Goal: Task Accomplishment & Management: Manage account settings

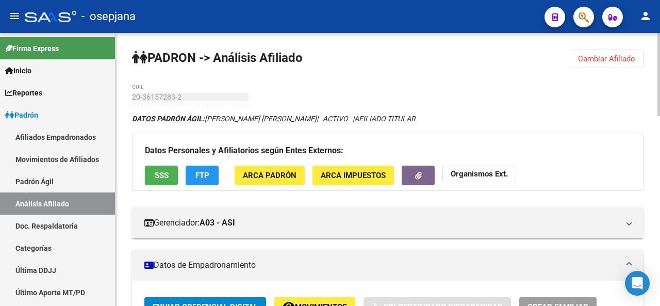
click at [603, 52] on button "Cambiar Afiliado" at bounding box center [607, 59] width 74 height 19
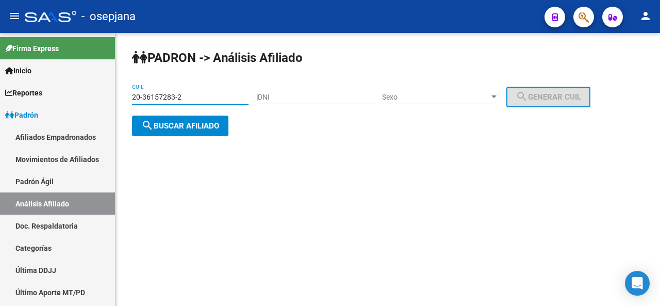
click at [196, 94] on input "20-36157283-2" at bounding box center [190, 97] width 117 height 9
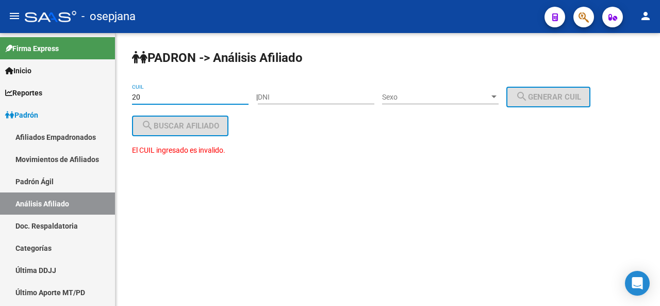
type input "2"
paste input "20-22285560-9"
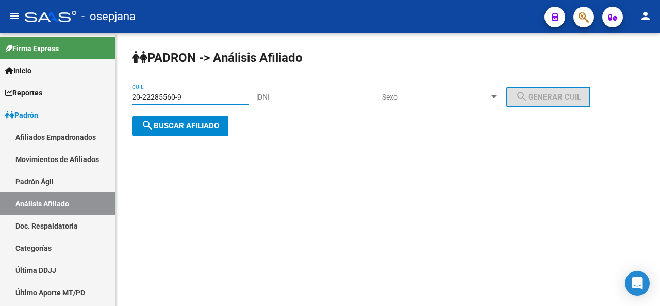
type input "20-22285560-9"
click at [199, 127] on span "search Buscar afiliado" at bounding box center [180, 125] width 78 height 9
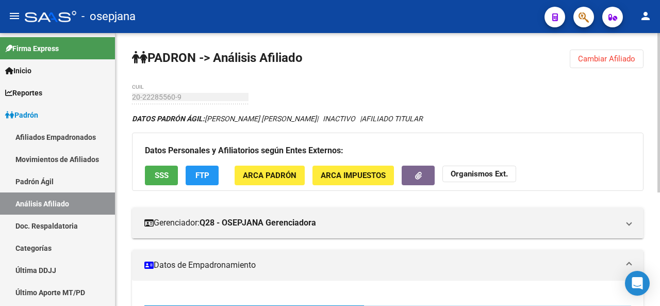
click at [660, 51] on div at bounding box center [659, 112] width 3 height 159
click at [660, 52] on div at bounding box center [659, 112] width 3 height 159
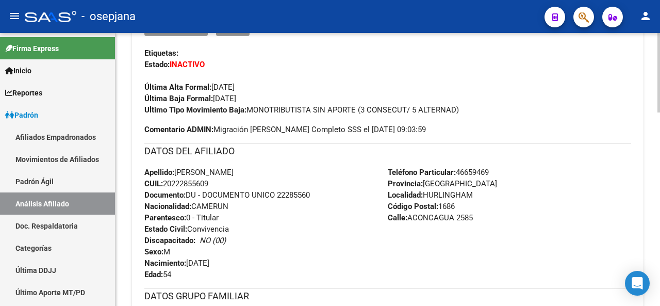
click at [660, 160] on div at bounding box center [659, 161] width 3 height 79
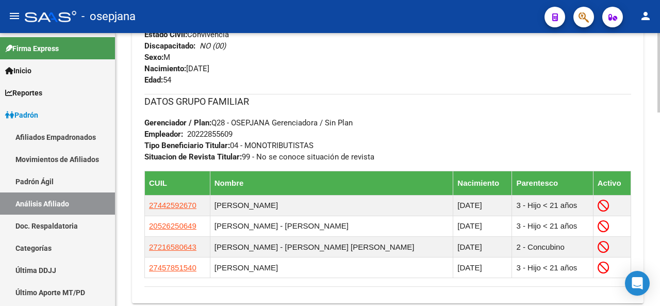
click at [660, 237] on div at bounding box center [659, 218] width 3 height 79
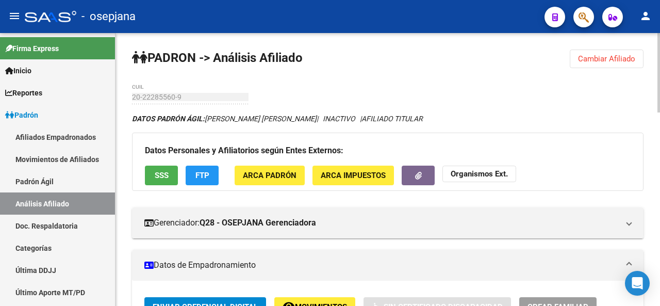
click at [660, 39] on div at bounding box center [659, 72] width 3 height 79
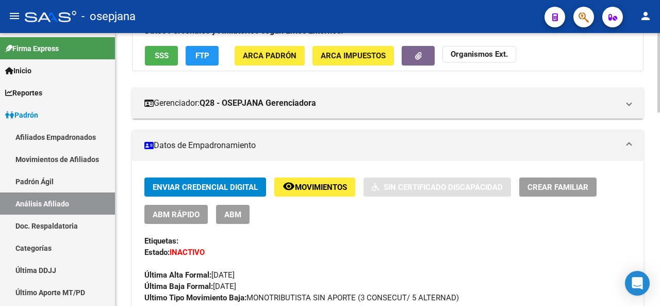
scroll to position [84, 0]
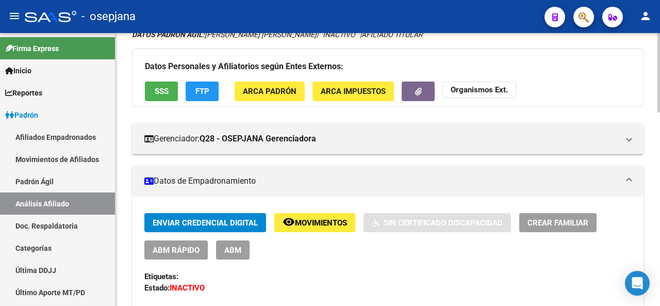
click at [660, 75] on div at bounding box center [659, 96] width 3 height 79
click at [181, 256] on button "ABM Rápido" at bounding box center [175, 249] width 63 height 19
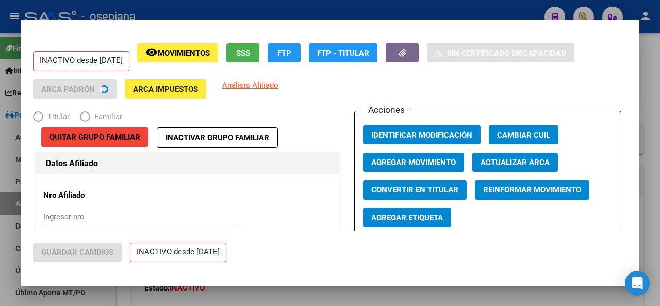
radio input "true"
type input "20-22285560-9"
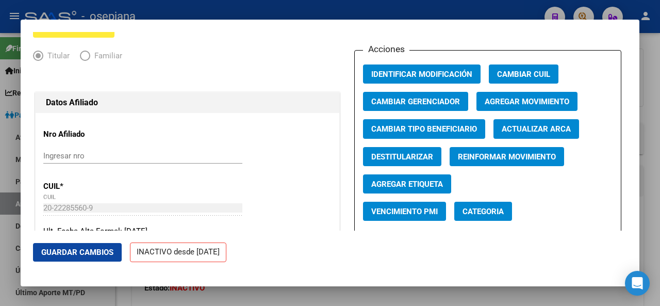
scroll to position [136, 0]
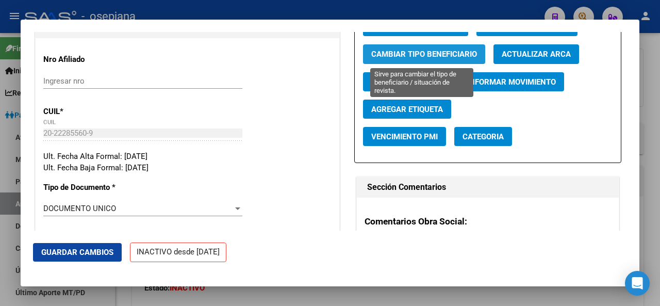
click at [454, 58] on span "Cambiar Tipo Beneficiario" at bounding box center [424, 54] width 106 height 9
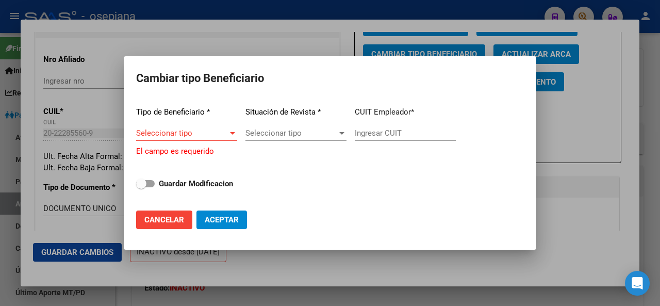
click at [207, 141] on div "Seleccionar tipo Seleccionar tipo" at bounding box center [186, 137] width 101 height 25
click at [207, 136] on span "Seleccionar tipo" at bounding box center [182, 132] width 92 height 9
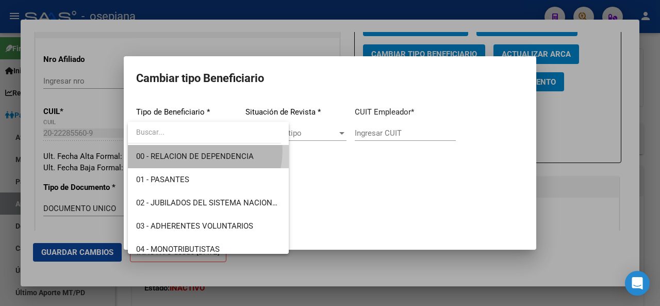
click at [201, 151] on span "00 - RELACION DE DEPENDENCIA" at bounding box center [208, 156] width 144 height 23
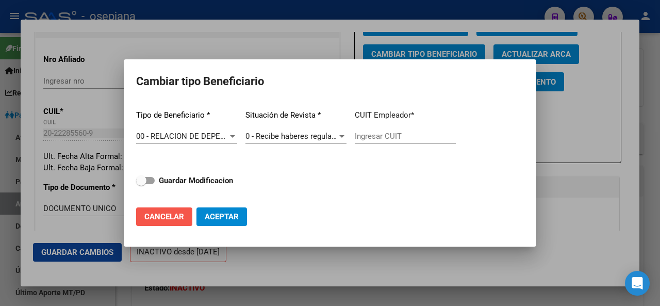
click at [147, 212] on span "Cancelar" at bounding box center [164, 216] width 40 height 9
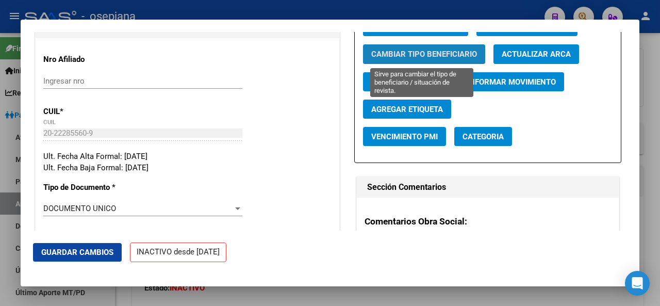
click at [411, 50] on span "Cambiar Tipo Beneficiario" at bounding box center [424, 54] width 106 height 9
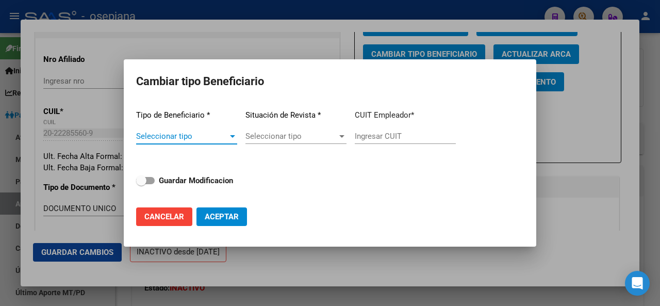
click at [208, 140] on span "Seleccionar tipo" at bounding box center [182, 136] width 92 height 9
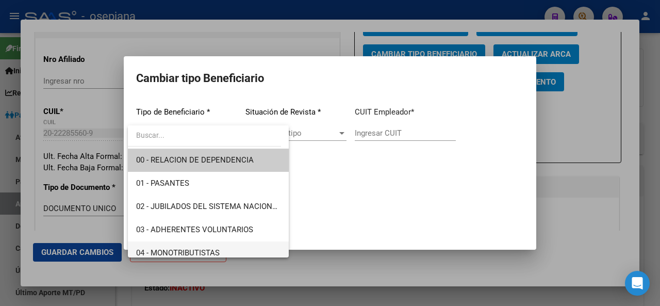
click at [182, 245] on span "04 - MONOTRIBUTISTAS" at bounding box center [208, 252] width 144 height 23
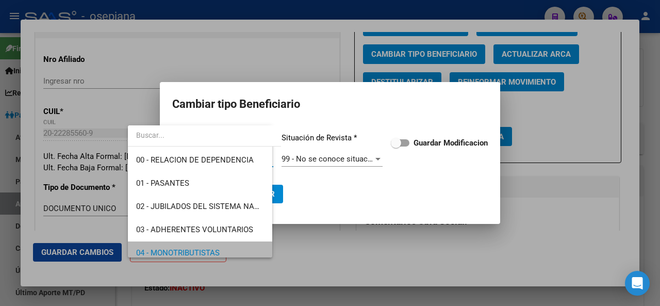
scroll to position [5, 0]
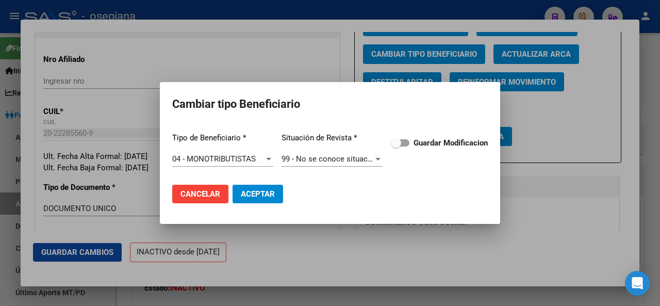
click at [387, 140] on div "Tipo de Beneficiario * 04 - MONOTRIBUTISTAS Seleccionar tipo Situación de Revis…" at bounding box center [330, 150] width 316 height 52
click at [407, 143] on span at bounding box center [400, 142] width 19 height 7
click at [396, 147] on input "Guardar Modificacion" at bounding box center [396, 147] width 1 height 1
checkbox input "true"
click at [273, 196] on span "Aceptar" at bounding box center [258, 193] width 34 height 9
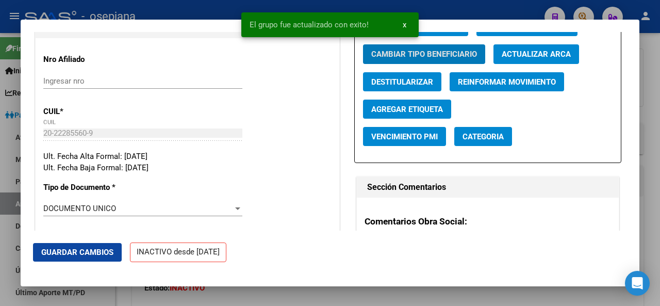
click at [71, 250] on span "Guardar Cambios" at bounding box center [77, 252] width 72 height 9
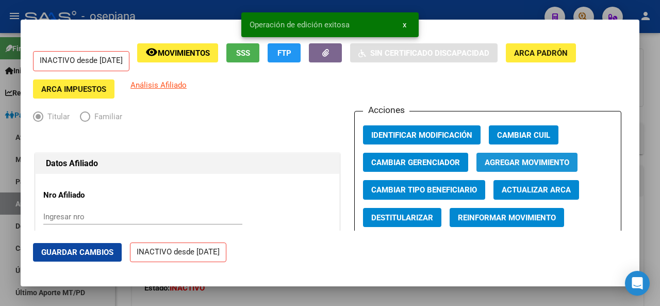
click at [513, 163] on span "Agregar Movimiento" at bounding box center [527, 162] width 85 height 9
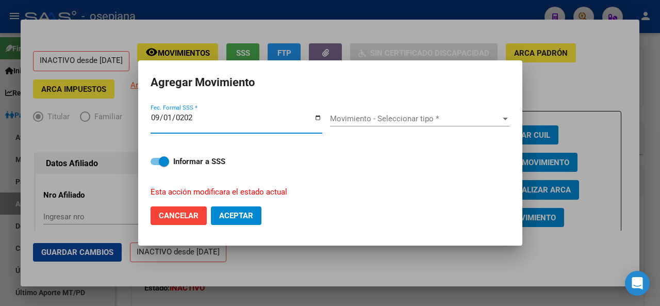
type input "[DATE]"
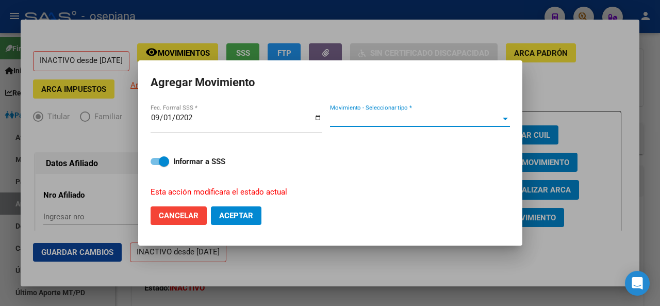
click at [396, 116] on span "Movimiento - Seleccionar tipo *" at bounding box center [415, 118] width 171 height 9
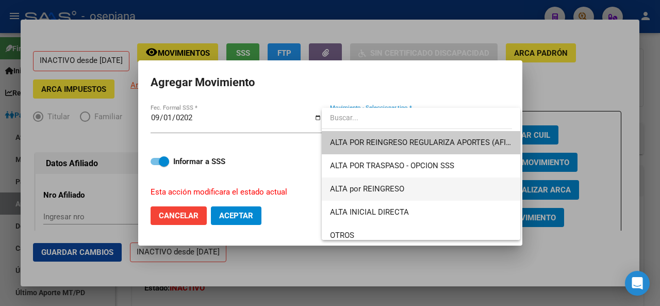
click at [385, 196] on span "ALTA por REINGRESO" at bounding box center [421, 188] width 182 height 23
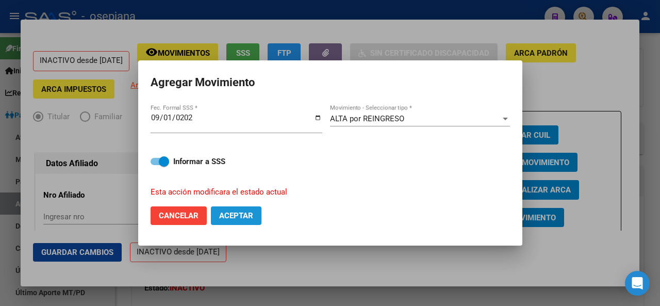
click at [254, 213] on button "Aceptar" at bounding box center [236, 215] width 51 height 19
checkbox input "false"
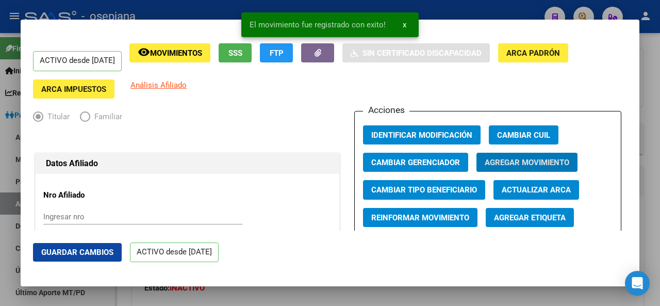
click at [104, 251] on span "Guardar Cambios" at bounding box center [77, 252] width 72 height 9
click at [660, 103] on div at bounding box center [330, 153] width 660 height 306
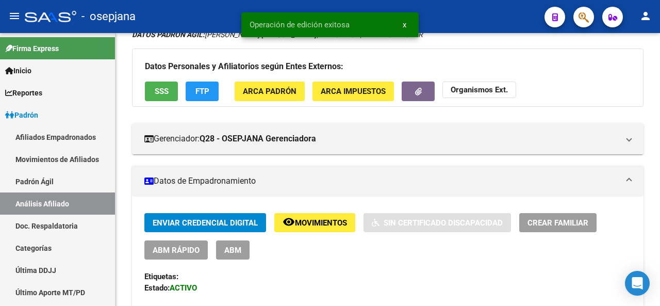
click at [660, 103] on div at bounding box center [659, 96] width 3 height 78
click at [660, 54] on div at bounding box center [659, 169] width 3 height 273
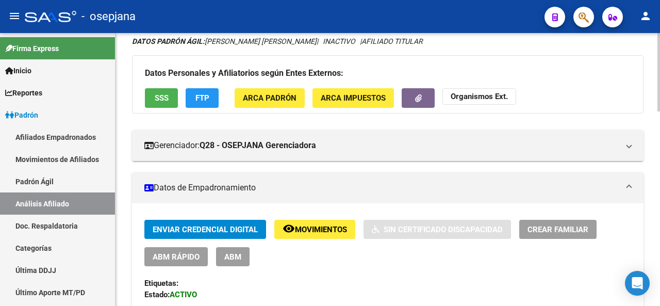
click at [660, 76] on div at bounding box center [659, 94] width 3 height 78
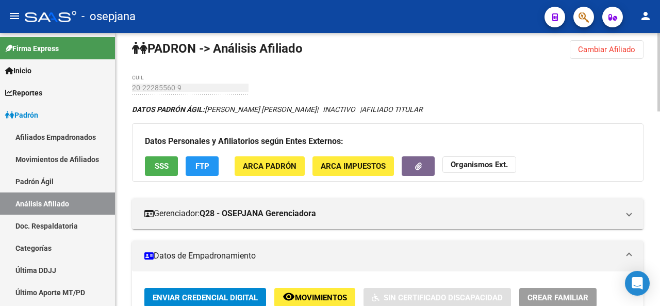
click at [660, 56] on div at bounding box center [659, 75] width 3 height 78
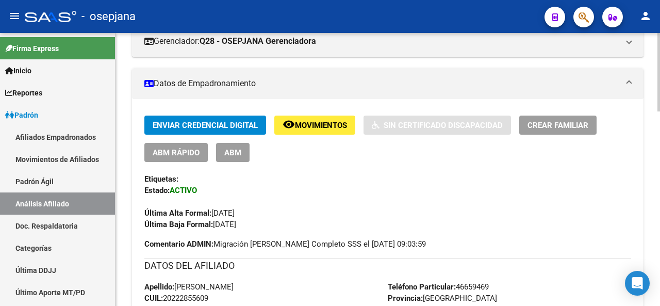
scroll to position [241, 0]
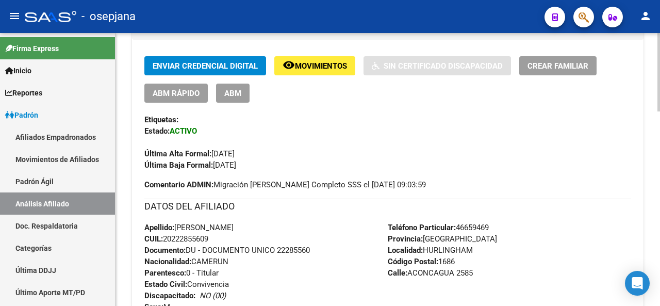
click at [660, 128] on div at bounding box center [659, 141] width 3 height 78
click at [660, 138] on div at bounding box center [659, 141] width 3 height 78
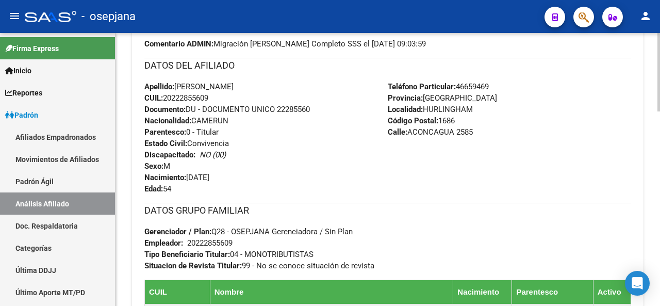
click at [659, 166] on div at bounding box center [659, 182] width 3 height 78
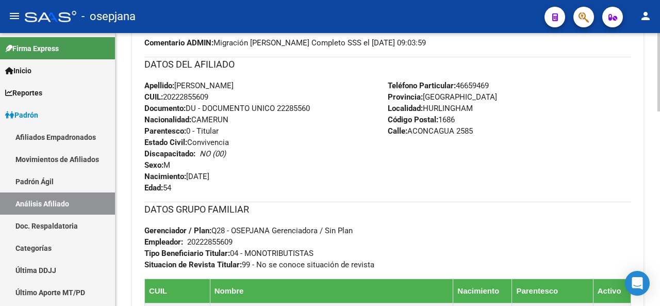
click at [658, 169] on div at bounding box center [659, 182] width 3 height 78
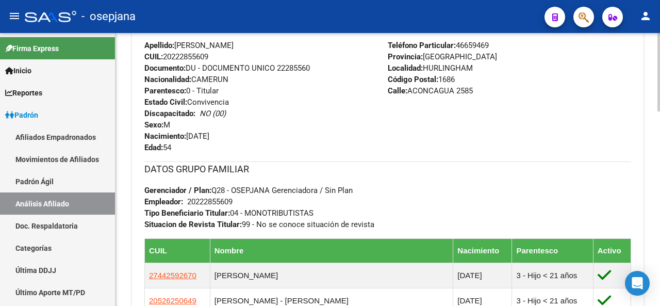
click at [660, 198] on div at bounding box center [659, 194] width 3 height 78
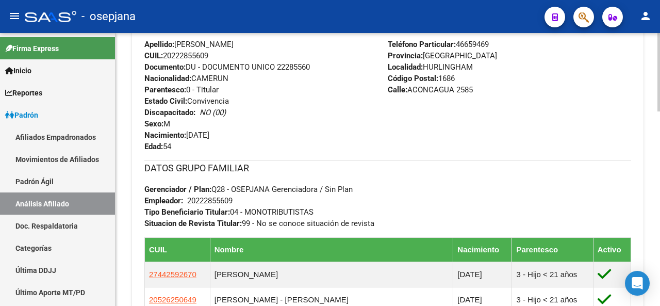
click at [660, 198] on div at bounding box center [659, 194] width 3 height 78
click at [660, 210] on div at bounding box center [659, 194] width 3 height 78
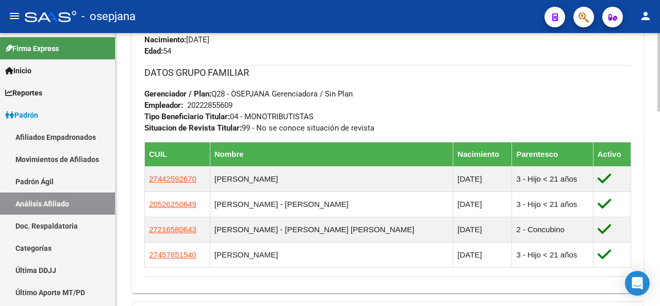
scroll to position [521, 0]
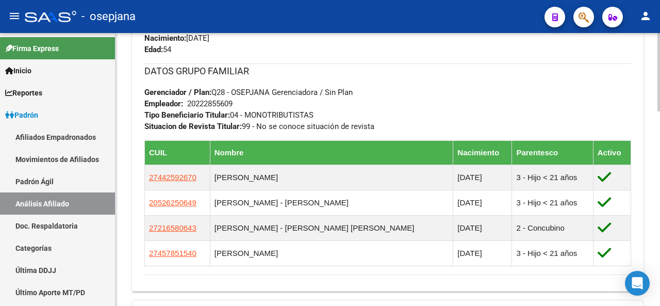
click at [658, 235] on div at bounding box center [659, 222] width 3 height 78
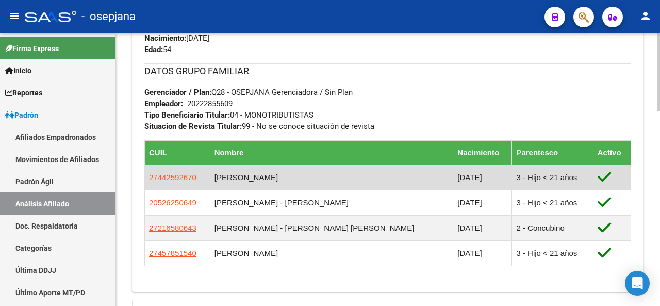
click at [183, 181] on app-link-go-to "27442592670" at bounding box center [172, 177] width 47 height 11
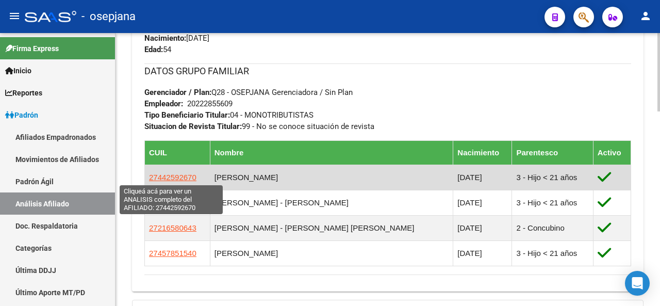
click at [183, 174] on span "27442592670" at bounding box center [172, 177] width 47 height 9
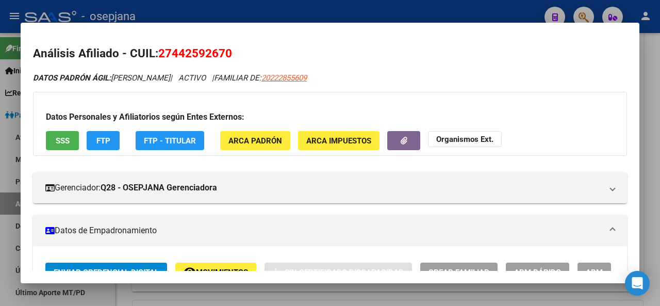
scroll to position [206, 0]
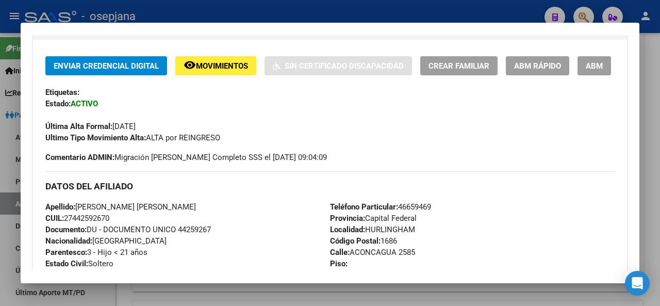
click at [561, 61] on span "ABM Rápido" at bounding box center [537, 65] width 47 height 9
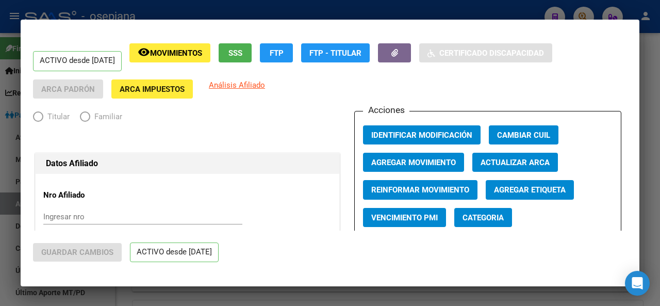
radio input "true"
type input "20-22285560-9"
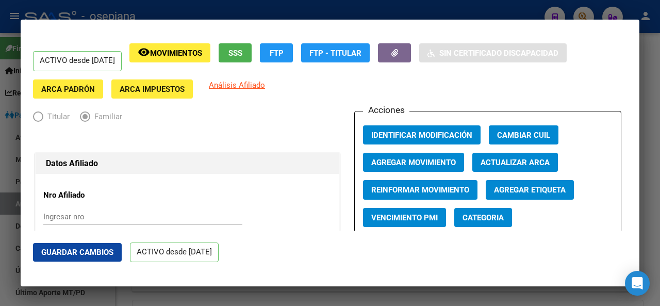
click at [495, 161] on span "Actualizar ARCA" at bounding box center [515, 162] width 69 height 9
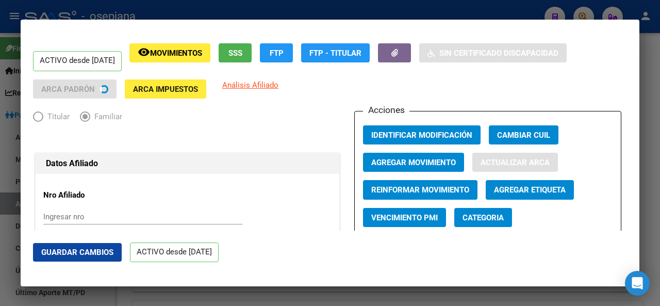
type input "[PERSON_NAME]"
type input "VILLA SANTOS TE"
type input "1688"
type input "TIGRE"
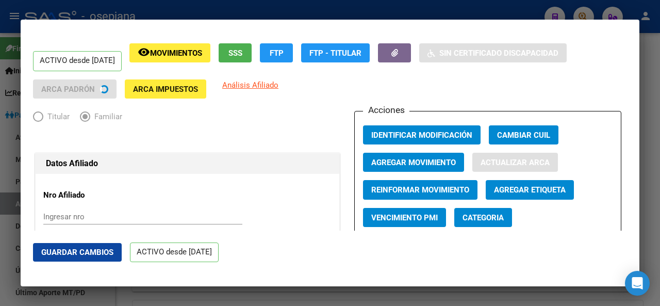
type input "474"
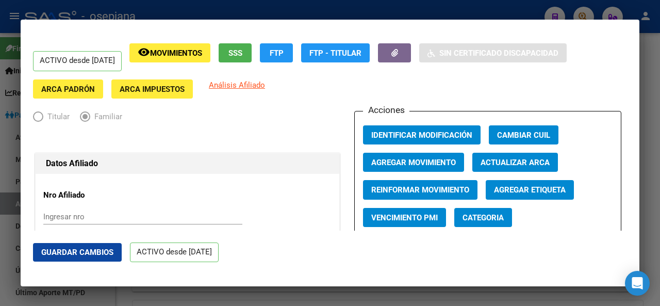
click at [91, 254] on span "Guardar Cambios" at bounding box center [77, 252] width 72 height 9
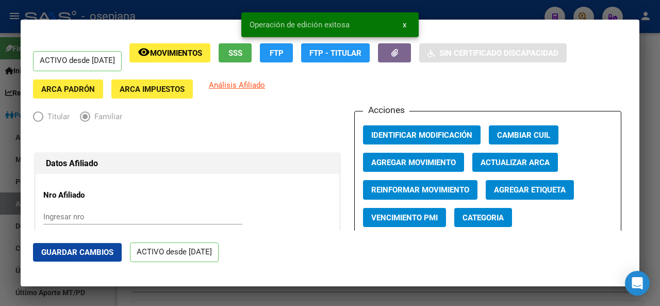
click at [416, 162] on span "Agregar Movimiento" at bounding box center [413, 162] width 85 height 9
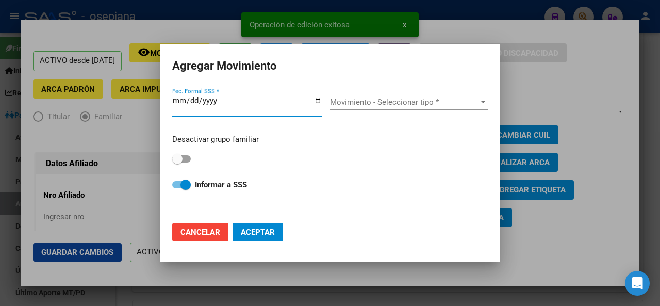
click at [264, 233] on span "Aceptar" at bounding box center [258, 232] width 34 height 9
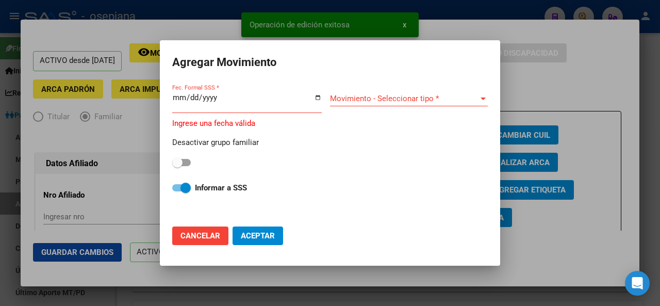
click at [199, 235] on span "Cancelar" at bounding box center [201, 235] width 40 height 9
checkbox input "false"
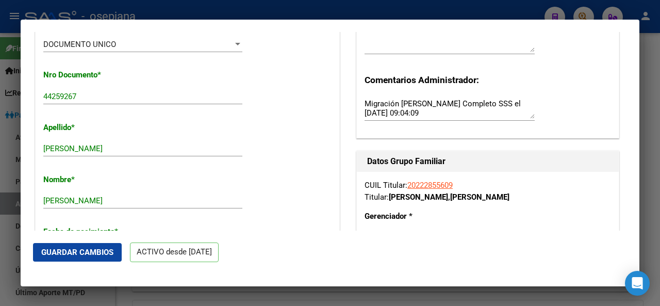
scroll to position [342, 0]
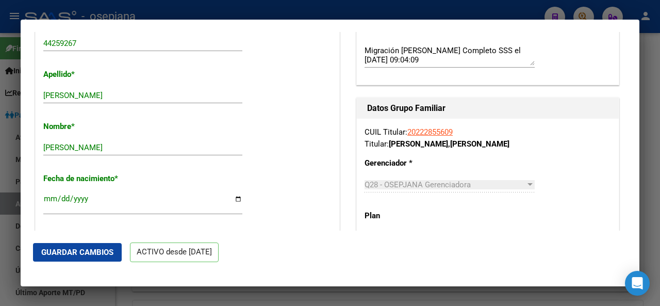
drag, startPoint x: 635, startPoint y: 50, endPoint x: 633, endPoint y: 82, distance: 32.0
click at [634, 59] on mat-dialog-content "ACTIVO desde [DATE] remove_red_eye Movimientos SSS FTP FTP - Titular Sin Certif…" at bounding box center [330, 131] width 619 height 199
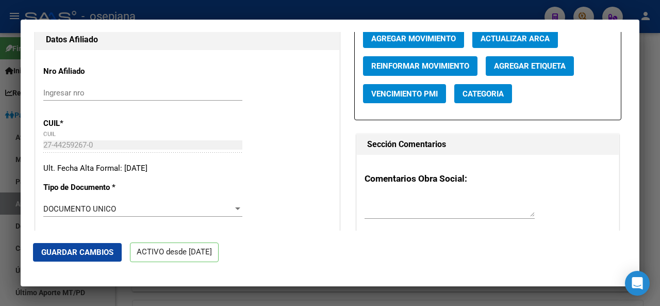
scroll to position [0, 0]
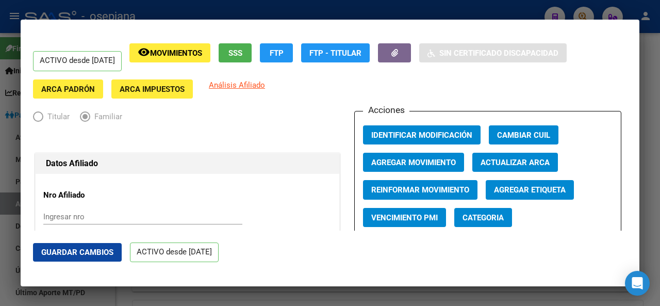
click at [384, 162] on span "Agregar Movimiento" at bounding box center [413, 162] width 85 height 9
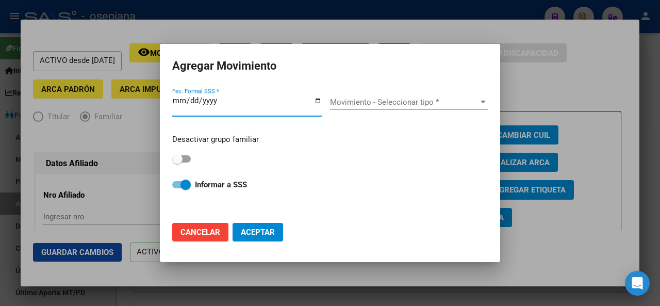
click at [190, 160] on span at bounding box center [181, 158] width 19 height 7
click at [177, 163] on input "checkbox" at bounding box center [177, 163] width 1 height 1
checkbox input "true"
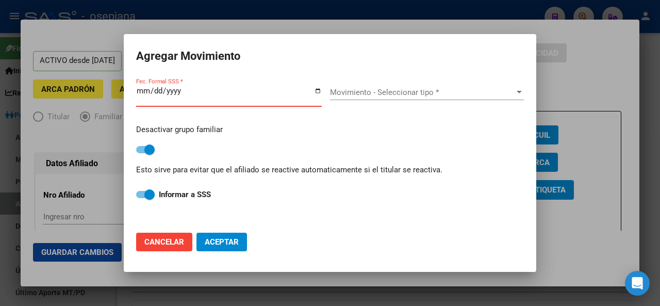
click at [141, 92] on input "Fec. Formal SSS *" at bounding box center [229, 95] width 186 height 17
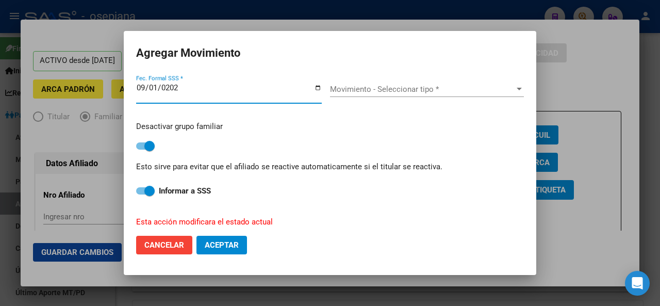
type input "[DATE]"
click at [414, 90] on span "Movimiento - Seleccionar tipo *" at bounding box center [422, 89] width 185 height 9
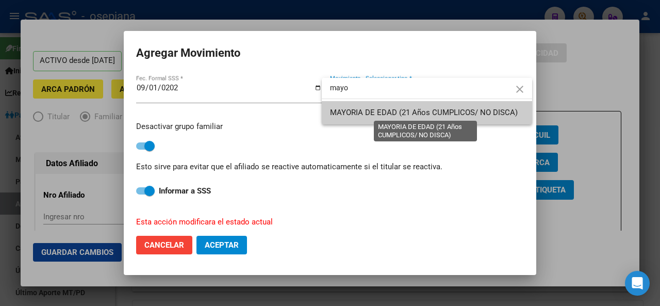
type input "mayo"
click at [427, 115] on span "MAYORIA DE EDAD (21 Años CUMPLICOS/ NO DISCA)" at bounding box center [424, 112] width 188 height 9
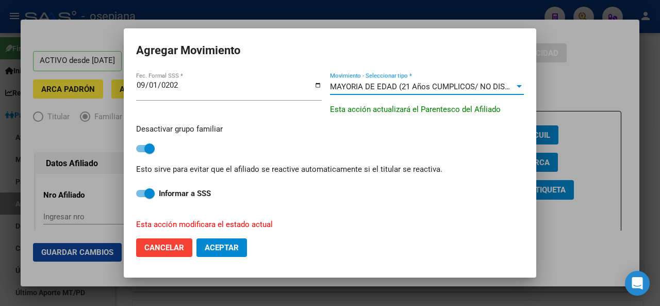
click at [221, 245] on span "Aceptar" at bounding box center [222, 247] width 34 height 9
checkbox input "false"
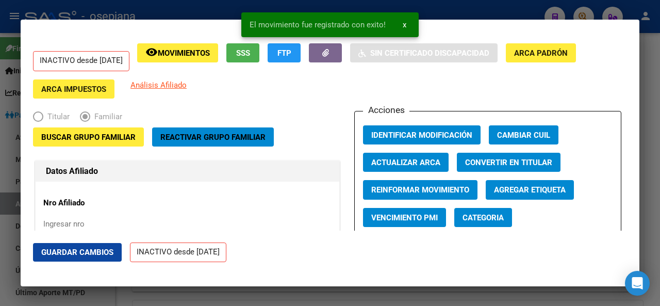
click at [79, 253] on span "Guardar Cambios" at bounding box center [77, 252] width 72 height 9
click at [660, 106] on div at bounding box center [330, 153] width 660 height 306
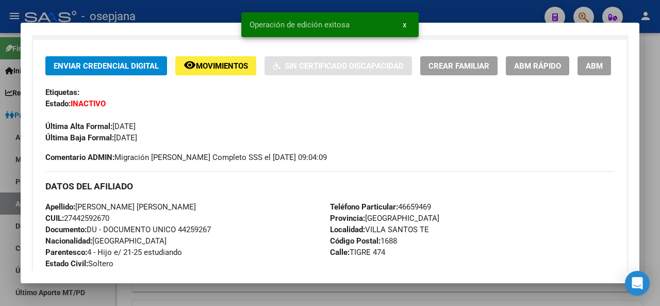
click at [660, 106] on div at bounding box center [330, 153] width 660 height 306
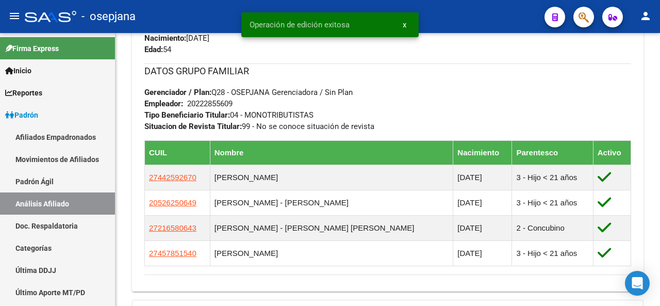
click at [660, 106] on div at bounding box center [659, 169] width 3 height 273
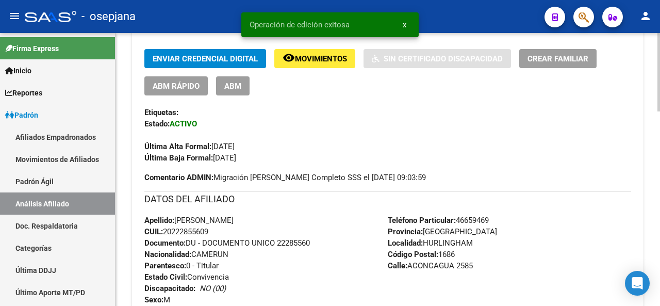
click at [660, 69] on div at bounding box center [659, 169] width 3 height 273
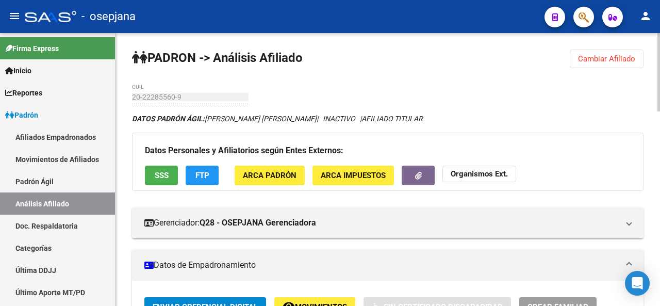
click at [625, 58] on span "Cambiar Afiliado" at bounding box center [606, 58] width 57 height 9
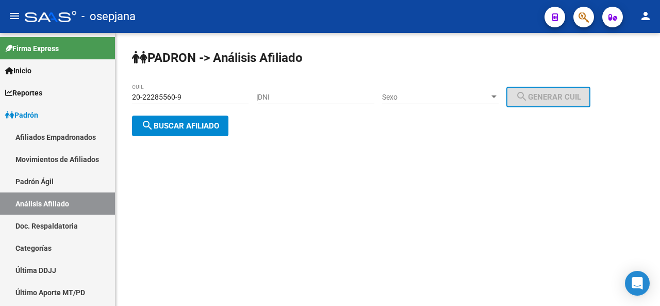
click at [171, 120] on button "search Buscar afiliado" at bounding box center [180, 126] width 96 height 21
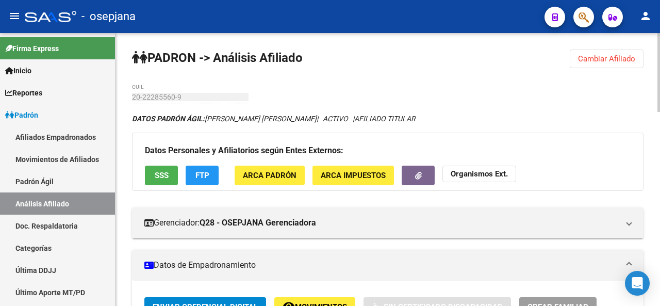
click at [660, 71] on div at bounding box center [659, 72] width 3 height 79
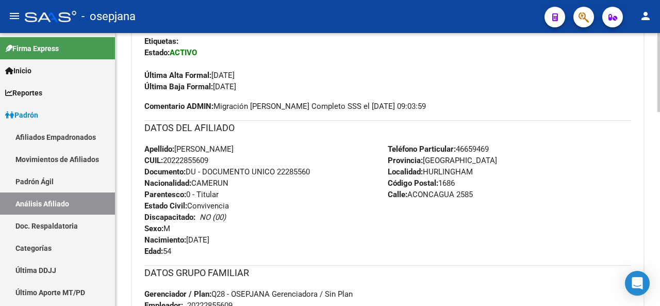
click at [658, 171] on div at bounding box center [659, 162] width 3 height 79
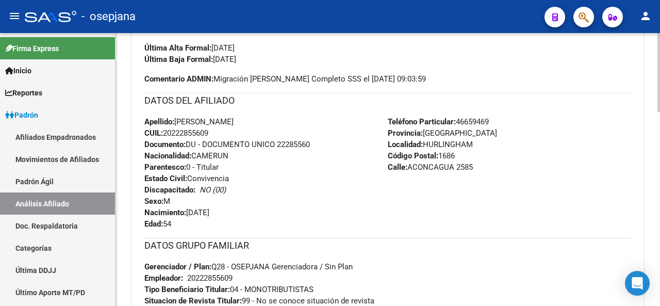
click at [658, 173] on div at bounding box center [659, 170] width 3 height 79
click at [658, 179] on div at bounding box center [659, 170] width 3 height 79
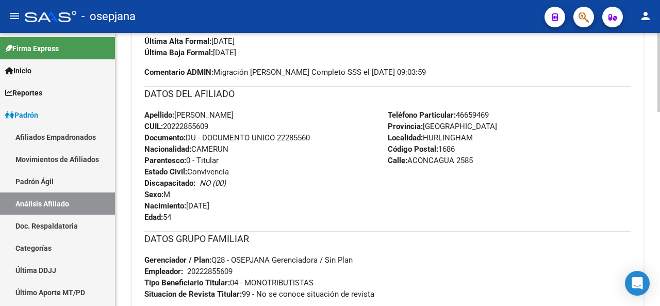
click at [658, 179] on div at bounding box center [659, 172] width 3 height 79
click at [659, 193] on div at bounding box center [659, 172] width 3 height 79
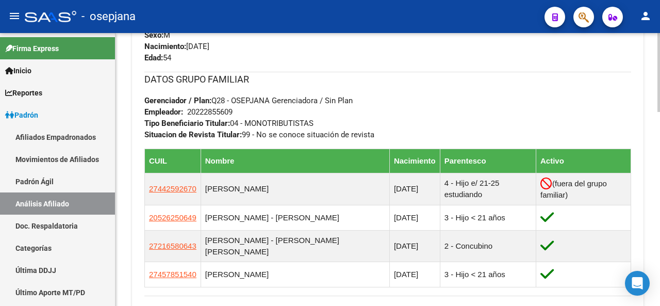
scroll to position [514, 0]
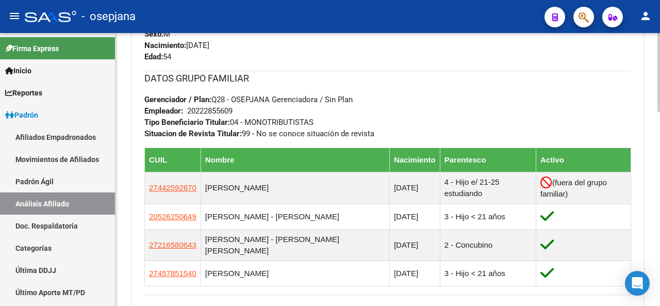
click at [660, 239] on div at bounding box center [659, 216] width 3 height 79
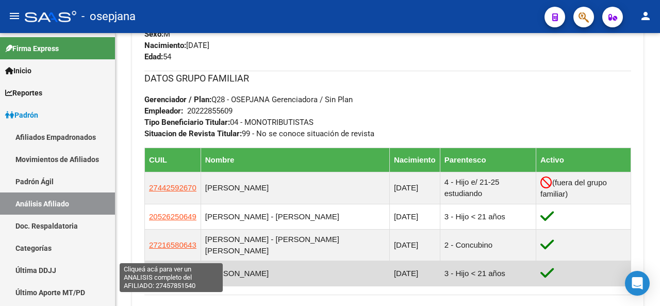
click at [157, 269] on span "27457851540" at bounding box center [172, 273] width 47 height 9
type textarea "27457851540"
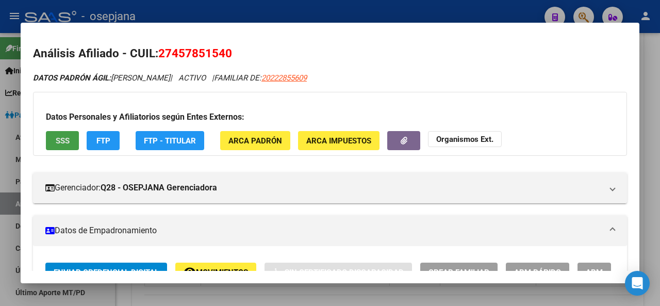
click at [56, 135] on button "SSS" at bounding box center [62, 140] width 33 height 19
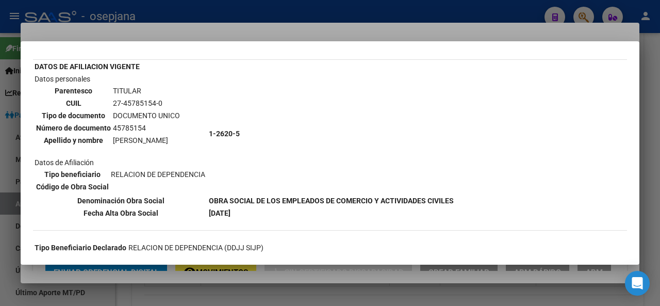
scroll to position [53, 0]
click at [660, 126] on div at bounding box center [330, 153] width 660 height 306
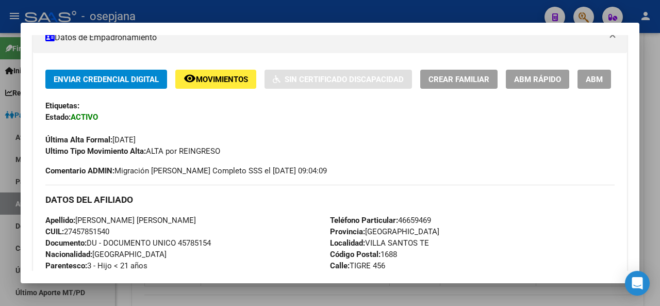
scroll to position [198, 0]
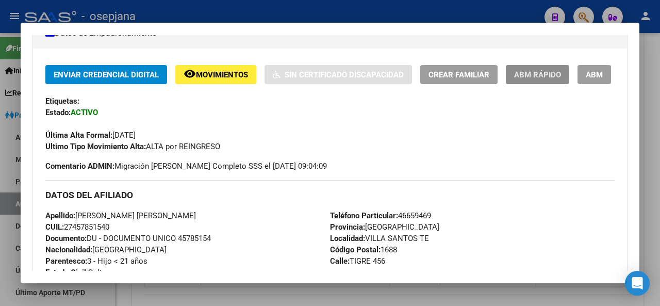
click at [551, 73] on span "ABM Rápido" at bounding box center [537, 74] width 47 height 9
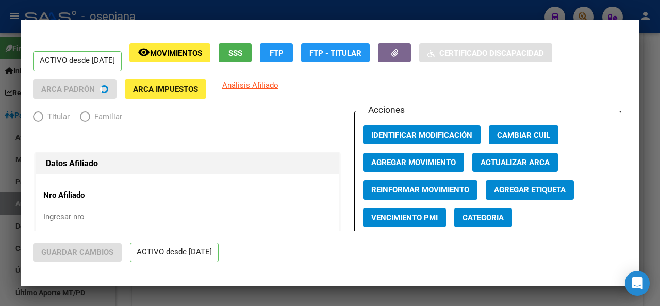
radio input "true"
type input "20-22285560-9"
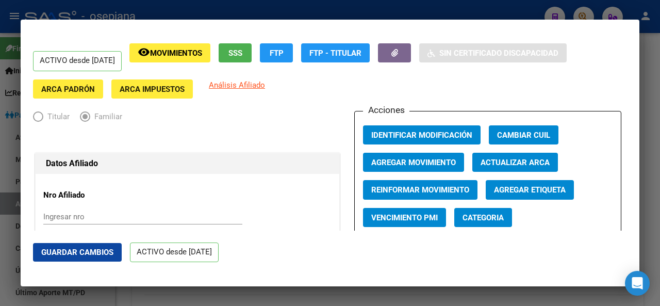
click at [435, 160] on span "Agregar Movimiento" at bounding box center [413, 162] width 85 height 9
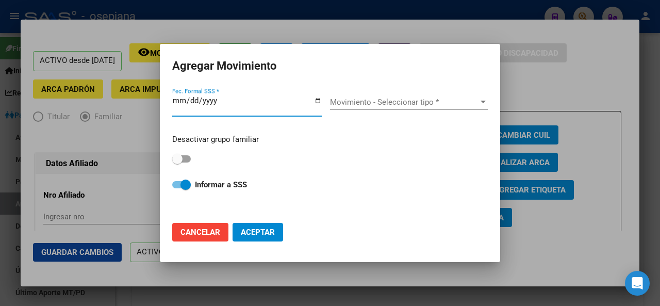
click at [182, 156] on span at bounding box center [177, 159] width 10 height 10
click at [177, 163] on input "checkbox" at bounding box center [177, 163] width 1 height 1
checkbox input "true"
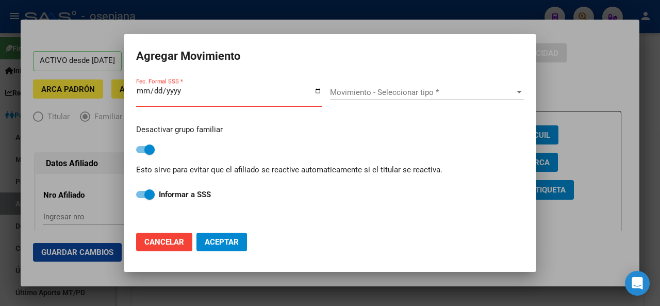
click at [138, 90] on input "Fec. Formal SSS *" at bounding box center [229, 95] width 186 height 17
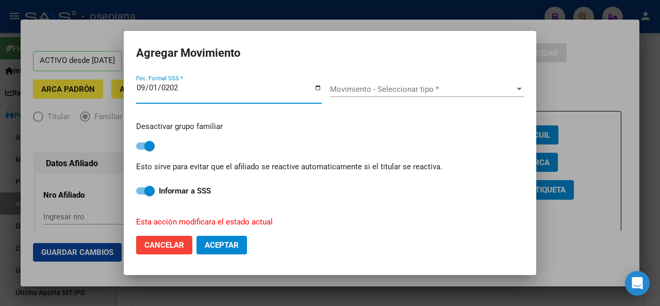
type input "[DATE]"
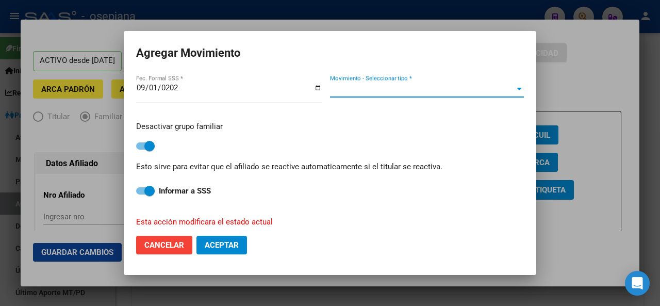
click at [482, 85] on span "Movimiento - Seleccionar tipo *" at bounding box center [422, 89] width 185 height 9
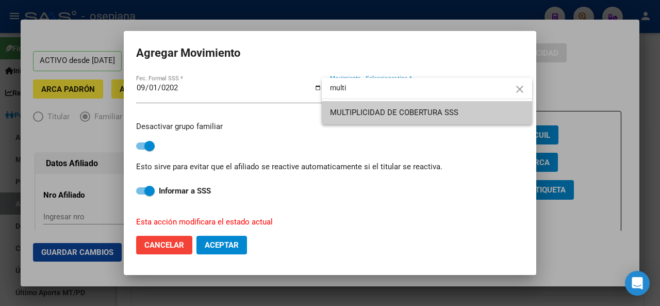
type input "multi"
click at [413, 104] on span "MULTIPLICIDAD DE COBERTURA SSS" at bounding box center [427, 112] width 194 height 23
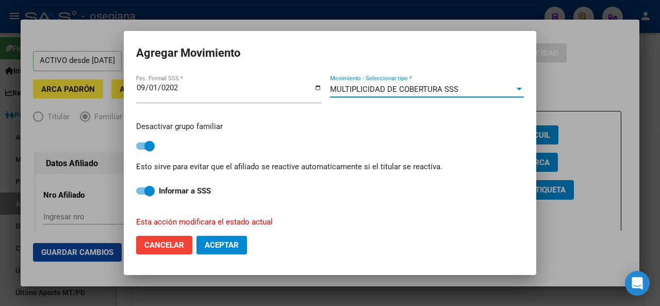
click at [222, 245] on span "Aceptar" at bounding box center [222, 244] width 34 height 9
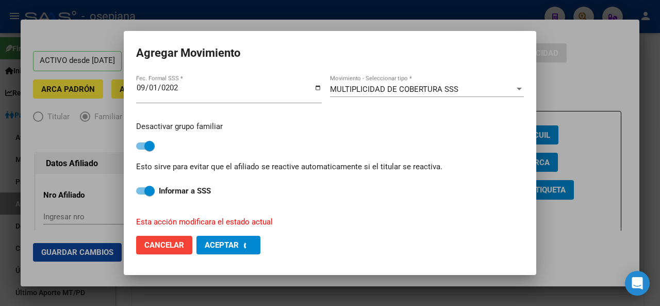
checkbox input "false"
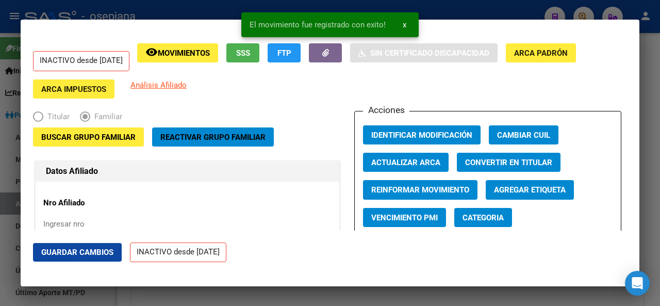
click at [80, 253] on span "Guardar Cambios" at bounding box center [77, 252] width 72 height 9
click at [660, 187] on div at bounding box center [330, 153] width 660 height 306
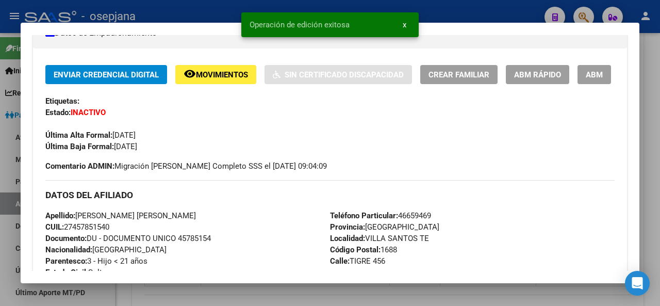
click at [660, 187] on div at bounding box center [330, 153] width 660 height 306
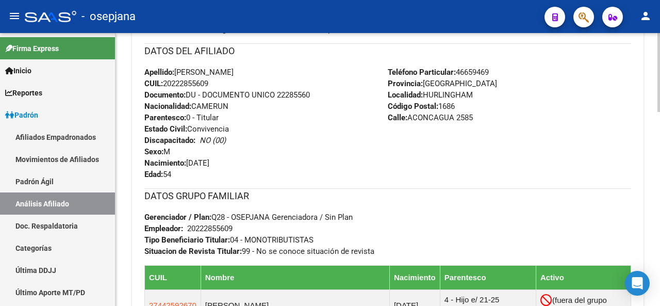
click at [660, 163] on div at bounding box center [659, 183] width 3 height 79
click at [655, 177] on div "[PERSON_NAME] -> Análisis Afiliado Cambiar Afiliado 20-22285560-9 CUIL DATOS [P…" at bounding box center [389, 118] width 547 height 962
click at [655, 178] on div "[PERSON_NAME] -> Análisis Afiliado Cambiar Afiliado 20-22285560-9 CUIL DATOS [P…" at bounding box center [388, 118] width 545 height 962
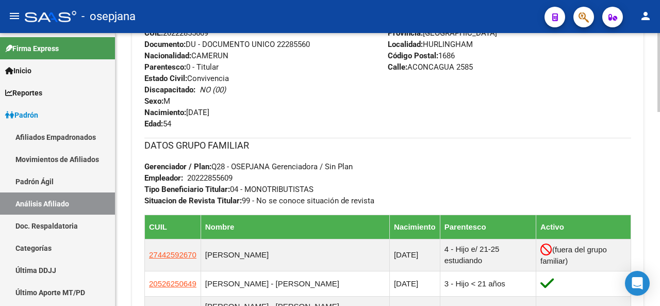
click at [655, 178] on div "[PERSON_NAME] -> Análisis Afiliado Cambiar Afiliado 20-22285560-9 CUIL DATOS [P…" at bounding box center [388, 67] width 545 height 962
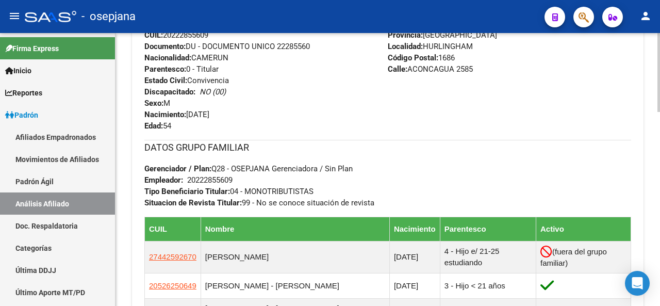
scroll to position [408, 0]
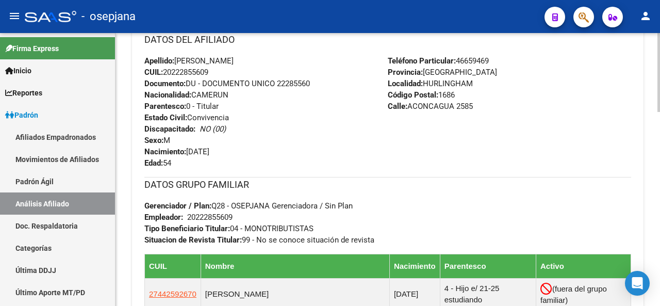
click at [660, 205] on div at bounding box center [659, 187] width 3 height 79
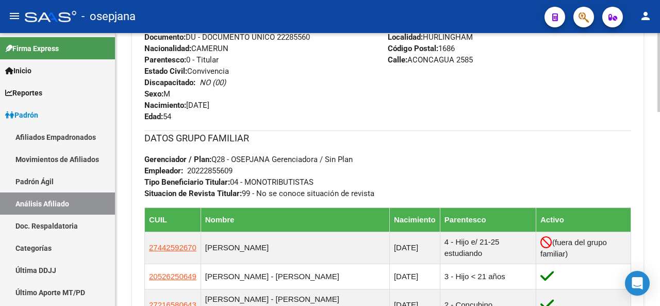
scroll to position [479, 0]
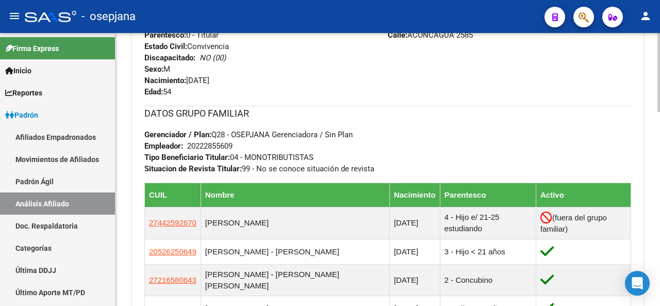
click at [658, 226] on div at bounding box center [659, 207] width 3 height 79
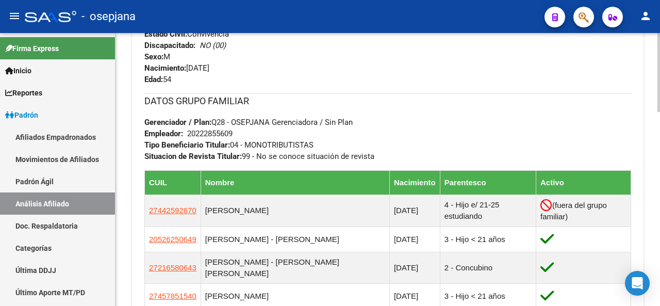
scroll to position [540, 0]
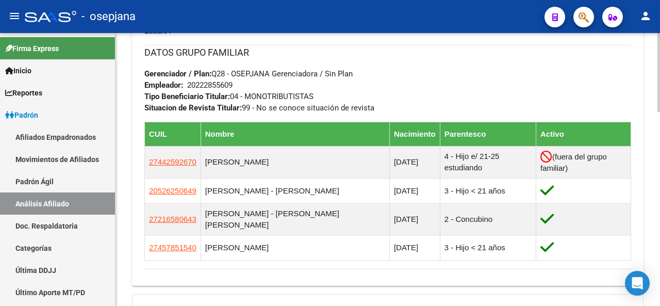
click at [660, 216] on div at bounding box center [659, 224] width 3 height 79
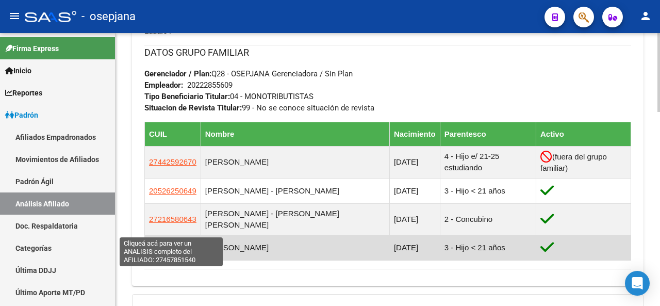
click at [174, 243] on span "27457851540" at bounding box center [172, 247] width 47 height 9
copy div "20222855609"
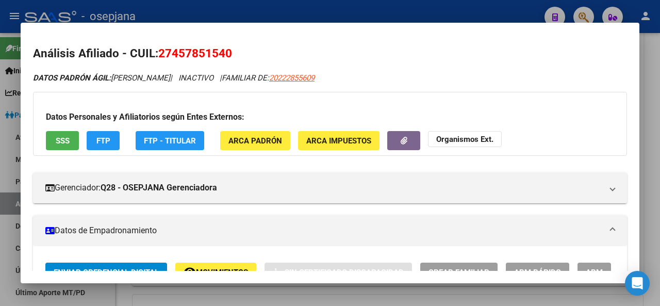
click at [63, 137] on span "SSS" at bounding box center [63, 140] width 14 height 9
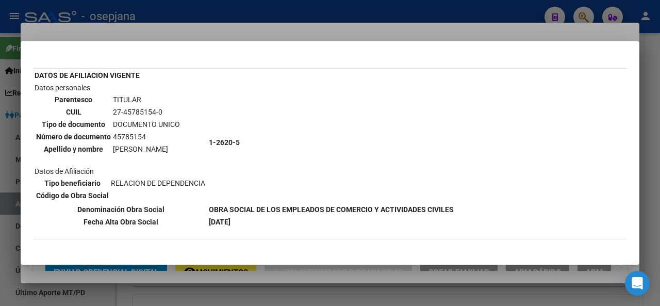
scroll to position [50, 0]
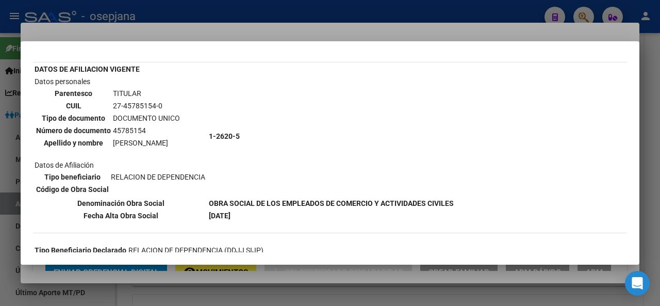
click at [641, 114] on div at bounding box center [330, 153] width 660 height 306
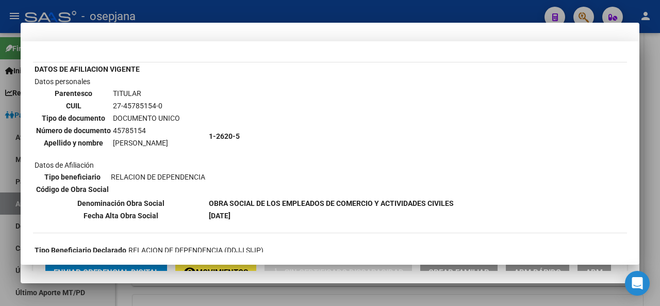
click at [641, 114] on div at bounding box center [330, 153] width 660 height 306
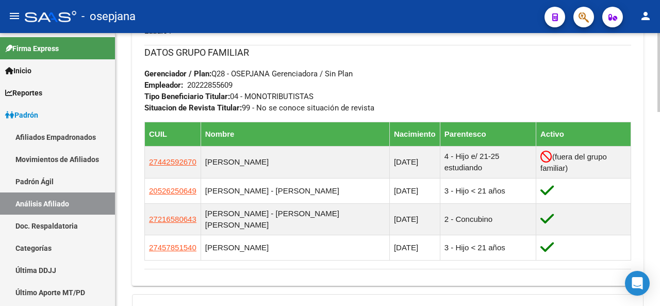
click at [660, 37] on div at bounding box center [659, 169] width 3 height 273
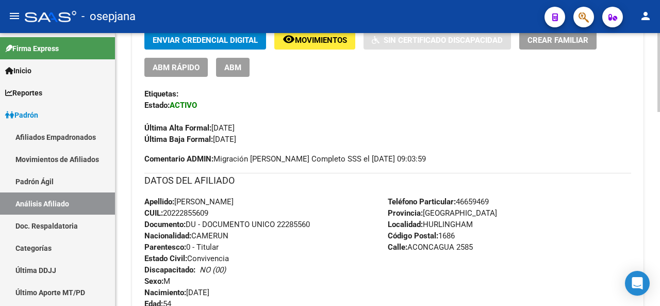
click at [656, 46] on div "[PERSON_NAME] -> Análisis Afiliado Cambiar Afiliado 20-22285560-9 CUIL DATOS [P…" at bounding box center [388, 247] width 545 height 962
click at [660, 45] on div at bounding box center [659, 169] width 3 height 273
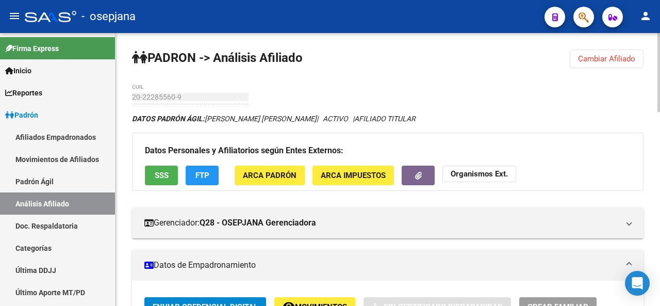
click at [604, 64] on button "Cambiar Afiliado" at bounding box center [607, 59] width 74 height 19
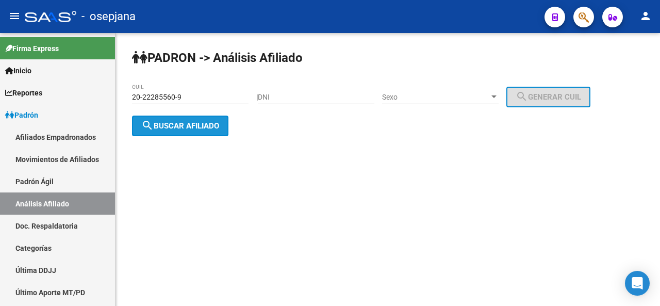
click at [202, 124] on span "search Buscar afiliado" at bounding box center [180, 125] width 78 height 9
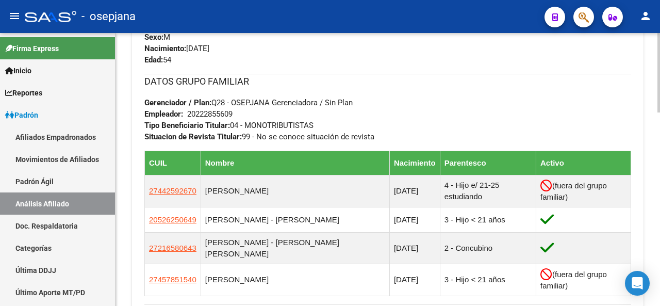
scroll to position [512, 0]
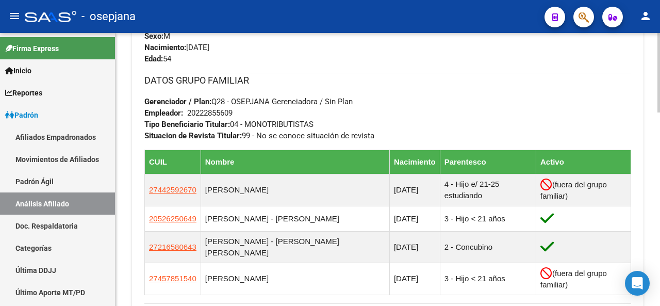
click at [657, 220] on div "[PERSON_NAME] -> Análisis Afiliado Cambiar Afiliado 20-22285560-9 CUIL DATOS [P…" at bounding box center [389, 5] width 547 height 968
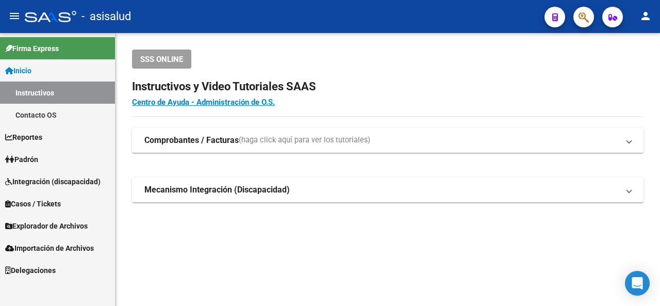
click at [34, 158] on span "Padrón" at bounding box center [21, 159] width 33 height 11
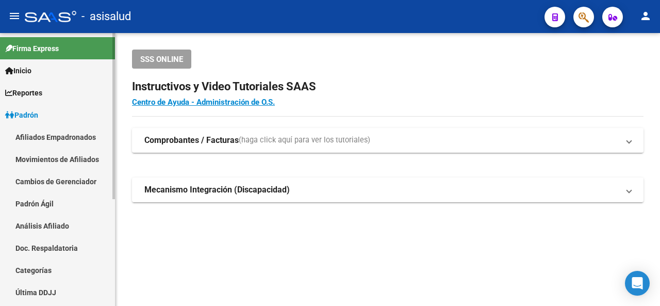
click at [55, 228] on link "Análisis Afiliado" at bounding box center [57, 226] width 115 height 22
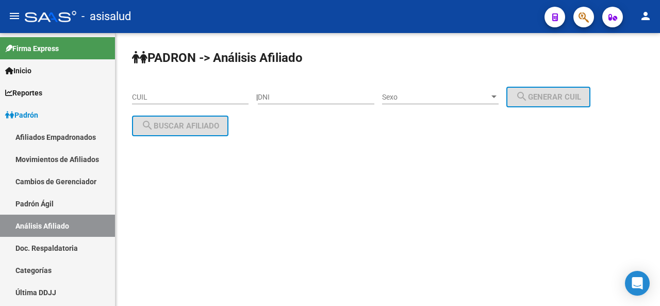
click at [165, 99] on input "CUIL" at bounding box center [190, 97] width 117 height 9
paste input "27-24989279-9"
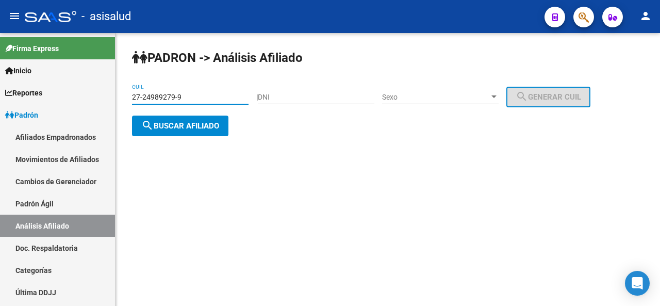
type input "27-24989279-9"
click at [179, 114] on div "PADRON -> Análisis Afiliado 27-24989279-9 CUIL | DNI Sexo Sexo search Generar C…" at bounding box center [388, 101] width 545 height 136
click at [186, 128] on span "search Buscar afiliado" at bounding box center [180, 125] width 78 height 9
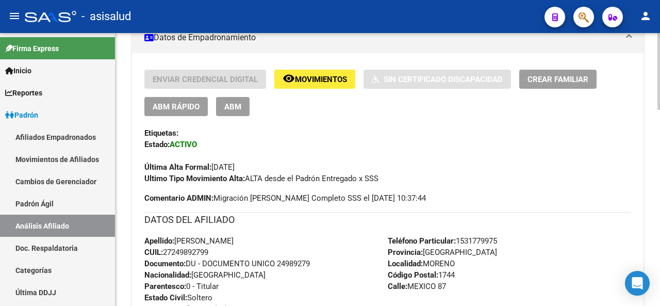
click at [660, 122] on div at bounding box center [659, 142] width 3 height 77
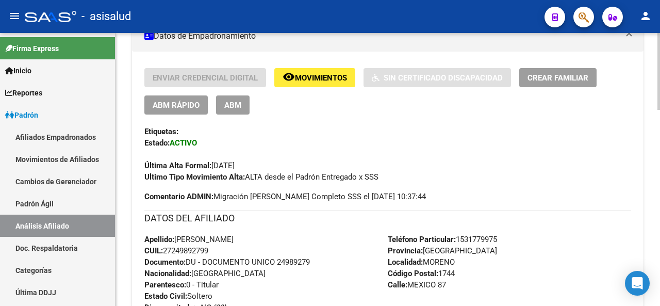
click at [660, 122] on div at bounding box center [659, 143] width 3 height 77
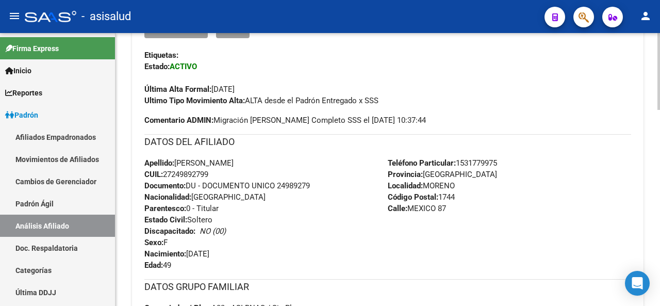
click at [660, 142] on div at bounding box center [659, 164] width 3 height 77
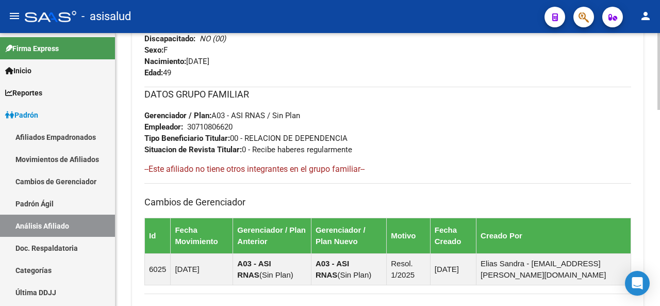
click at [660, 198] on div at bounding box center [659, 218] width 3 height 77
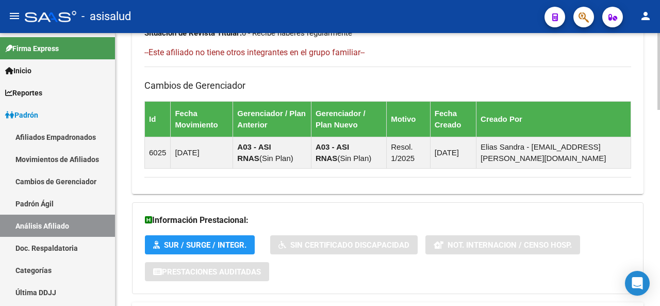
click at [660, 231] on div at bounding box center [659, 251] width 3 height 77
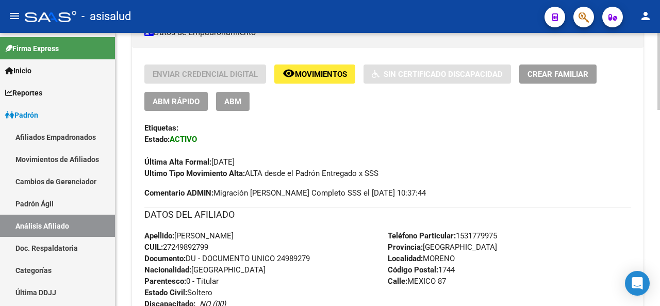
scroll to position [291, 0]
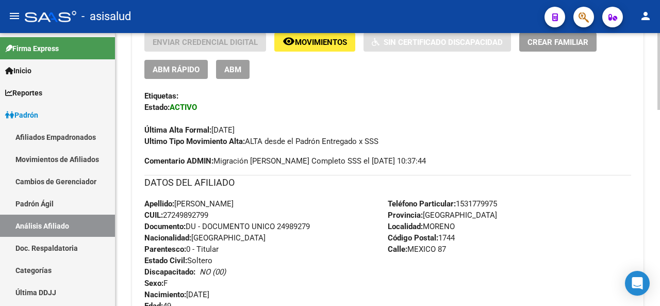
click at [660, 132] on div at bounding box center [659, 153] width 3 height 77
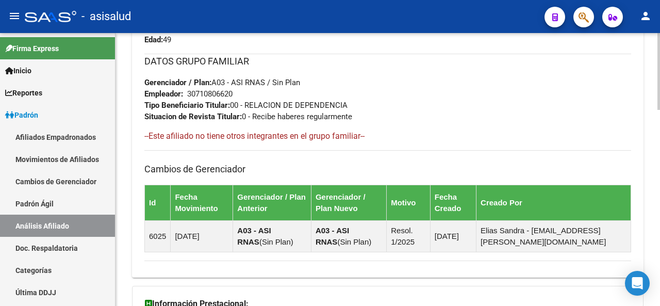
scroll to position [582, 0]
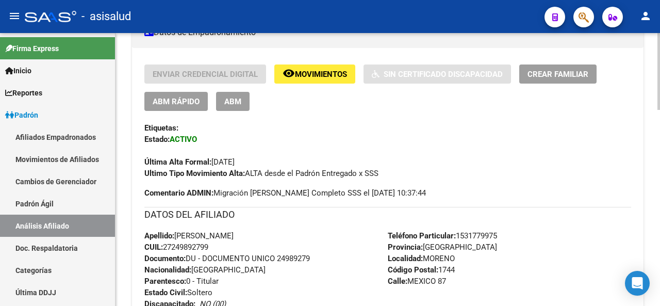
click at [660, 121] on div at bounding box center [659, 144] width 3 height 77
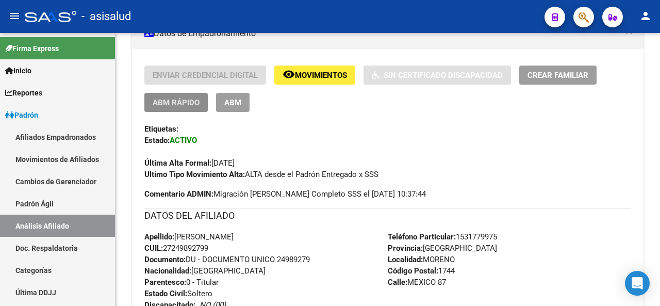
click at [176, 101] on span "ABM Rápido" at bounding box center [176, 102] width 47 height 9
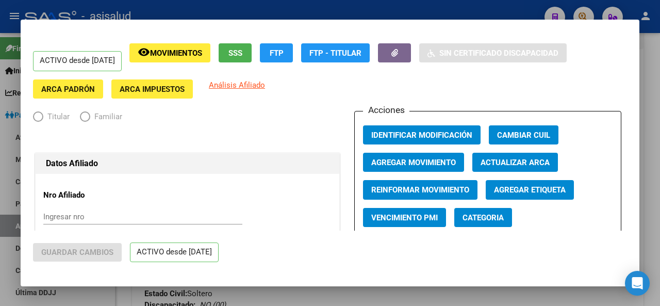
radio input "true"
type input "30-71080662-0"
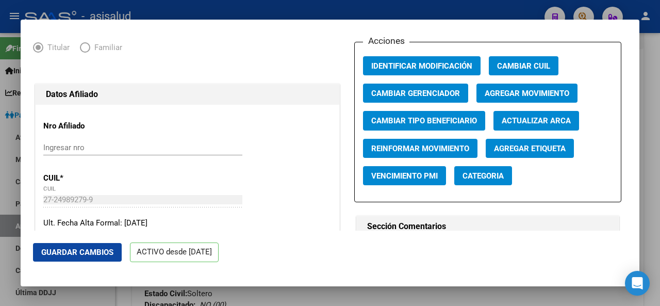
scroll to position [96, 0]
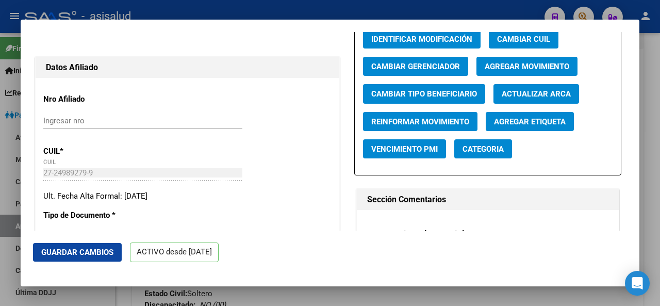
click at [660, 68] on div at bounding box center [330, 153] width 660 height 306
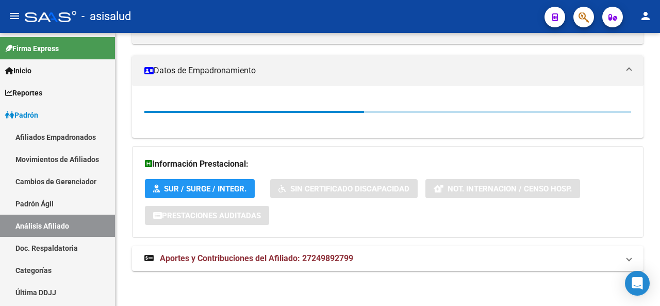
scroll to position [258, 0]
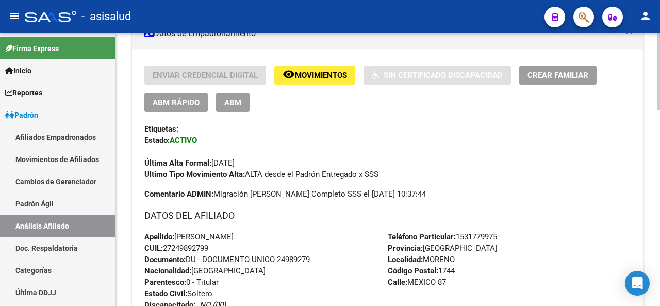
click at [556, 73] on span "Crear Familiar" at bounding box center [558, 75] width 61 height 9
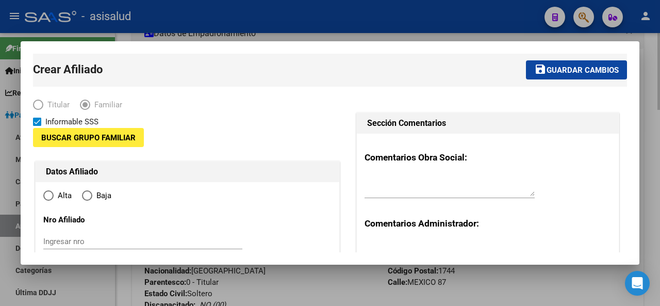
type input "30-71080662-0"
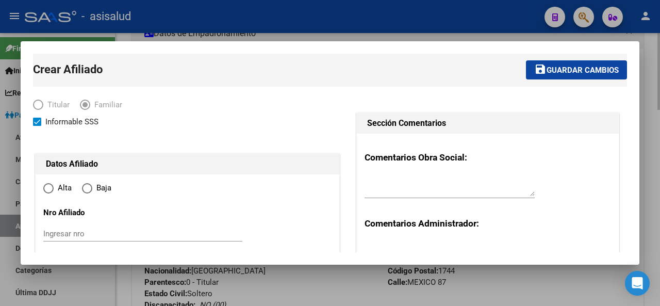
type input "MORENO"
type input "1744"
type input "[GEOGRAPHIC_DATA]"
type input "87"
radio input "true"
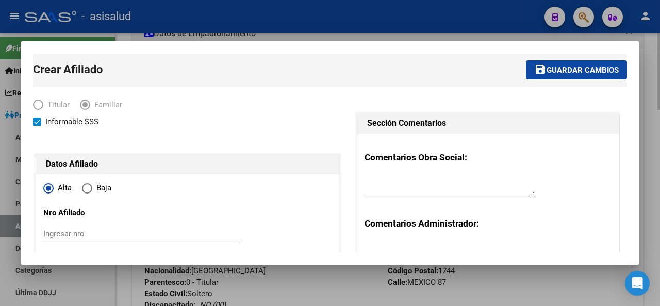
type input "30-71080662-0"
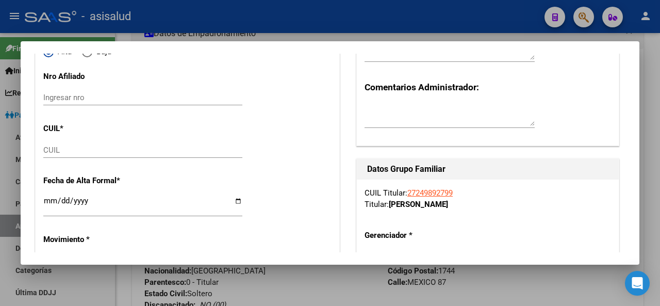
scroll to position [133, 0]
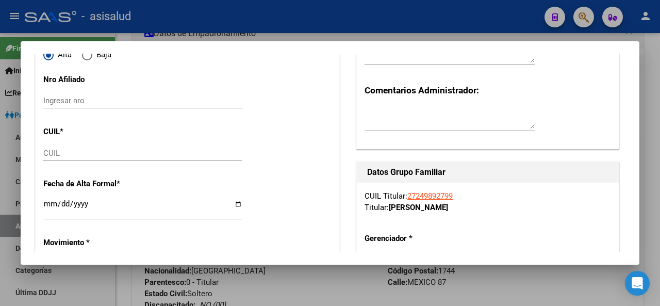
click at [100, 156] on input "CUIL" at bounding box center [142, 153] width 199 height 9
paste input "20-35234233-6"
type input "20-35234233-6"
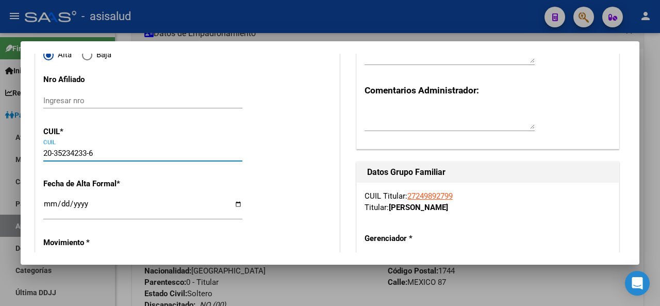
type input "35234233"
type input "ZURAKOWSKI"
type input "JOSE LUIS"
type input "1990-06-17"
type input "MORENO"
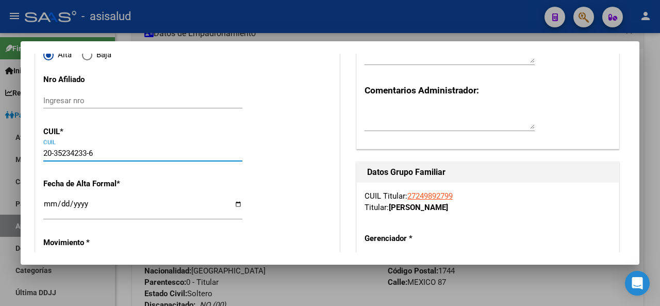
type input "20-35234233-6"
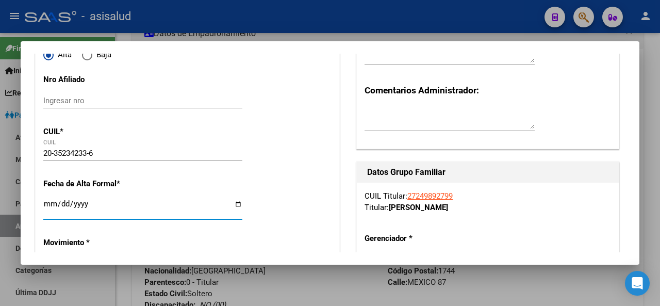
click at [48, 205] on input "Ingresar fecha" at bounding box center [142, 208] width 199 height 17
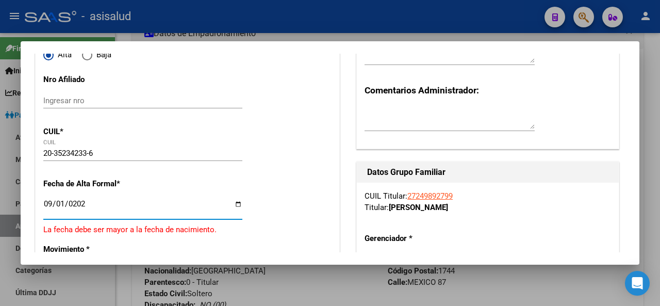
type input "[DATE]"
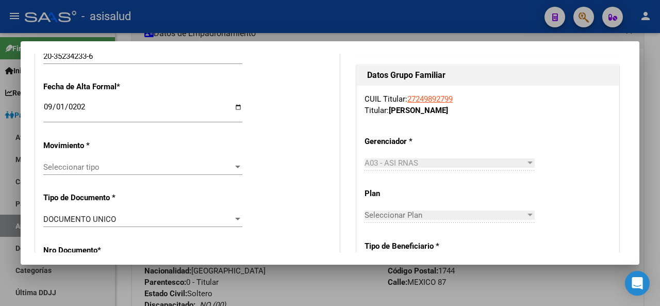
scroll to position [286, 0]
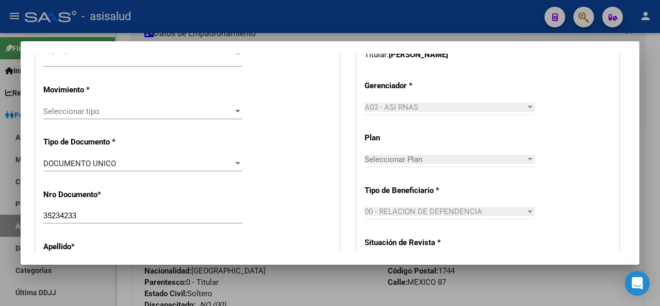
click at [195, 118] on div "Seleccionar tipo Seleccionar tipo" at bounding box center [142, 111] width 199 height 15
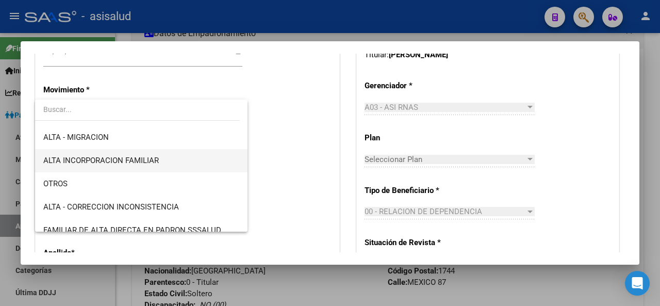
scroll to position [142, 0]
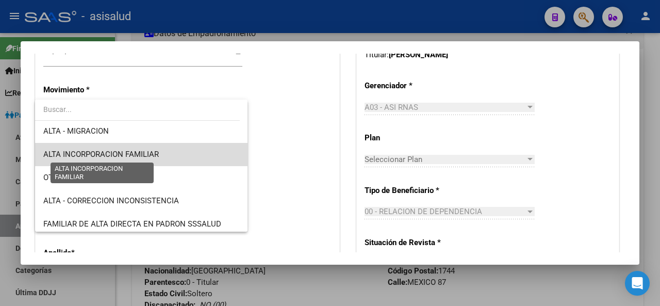
click at [156, 152] on span "ALTA INCORPORACION FAMILIAR" at bounding box center [101, 154] width 116 height 9
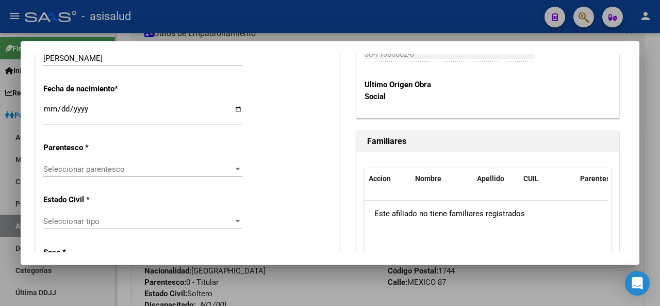
scroll to position [551, 0]
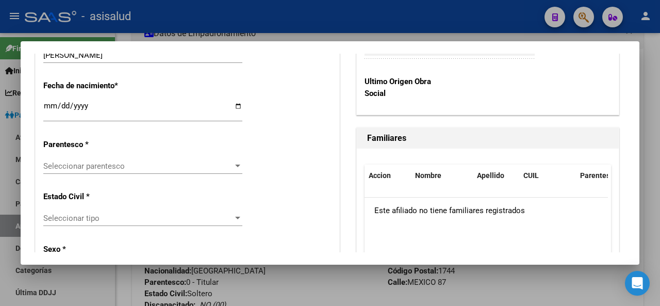
click at [79, 166] on span "Seleccionar parentesco" at bounding box center [138, 165] width 190 height 9
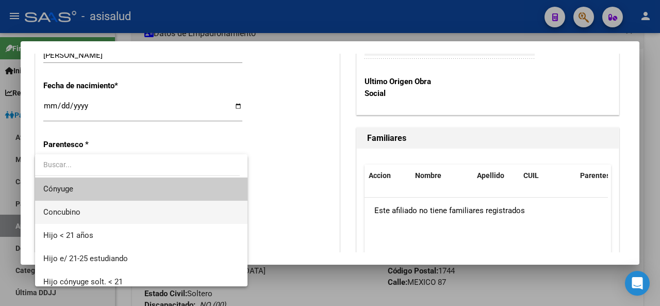
click at [82, 209] on span "Concubino" at bounding box center [141, 212] width 197 height 23
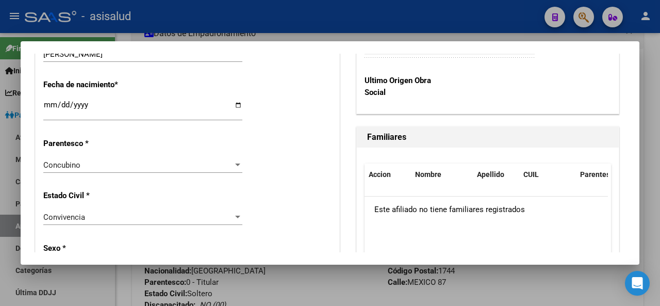
scroll to position [583, 0]
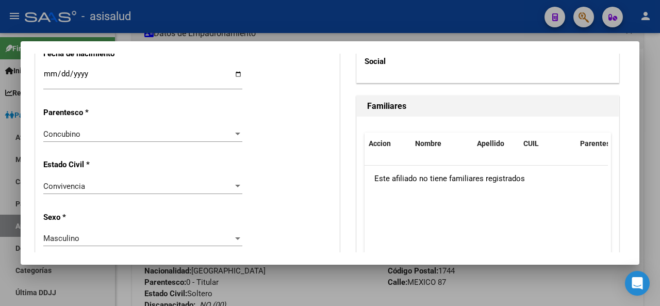
click at [227, 129] on div "Concubino" at bounding box center [138, 133] width 190 height 9
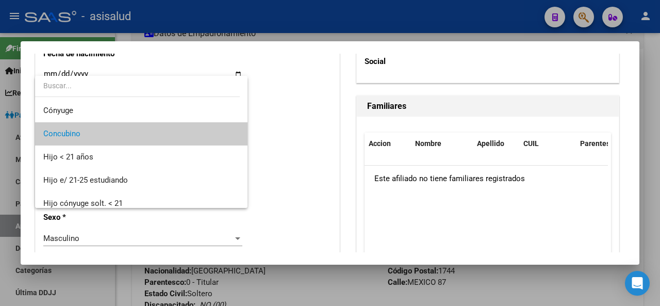
click at [229, 134] on span "Concubino" at bounding box center [141, 133] width 197 height 23
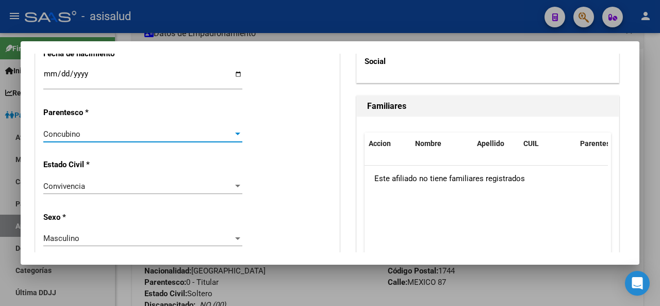
click at [235, 133] on div at bounding box center [237, 134] width 5 height 3
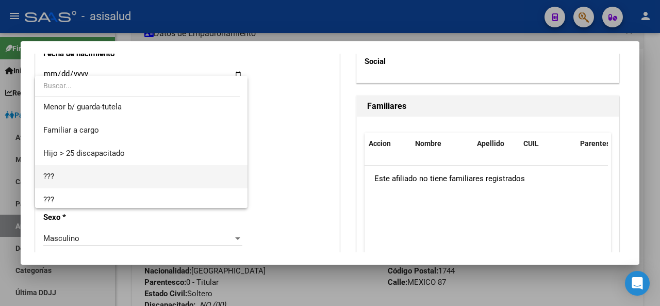
scroll to position [146, 0]
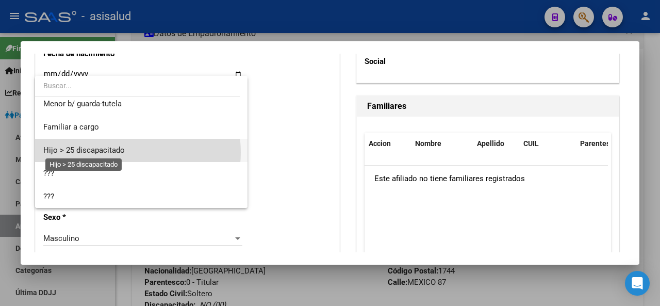
click at [120, 152] on span "Hijo > 25 discapacitado" at bounding box center [84, 149] width 82 height 9
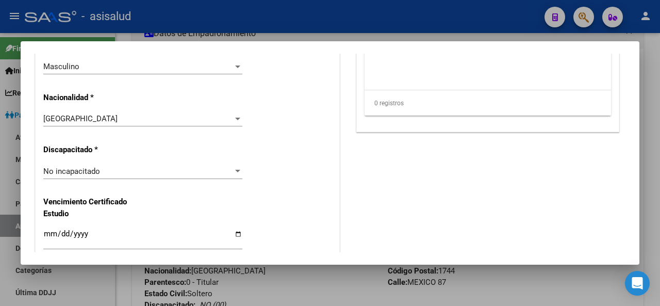
scroll to position [941, 0]
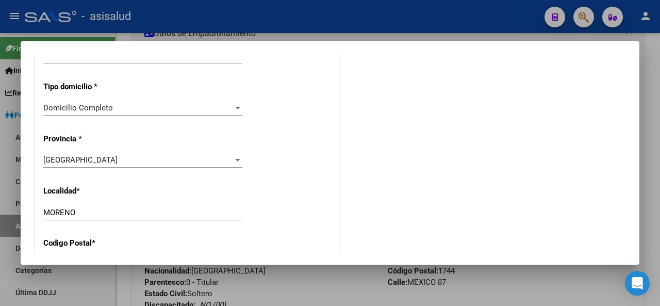
drag, startPoint x: 630, startPoint y: 189, endPoint x: 627, endPoint y: 210, distance: 20.9
click at [627, 210] on mat-dialog-content "Crear Afiliado save Guardar cambios Titular Familiar Informable SSS Datos Afili…" at bounding box center [330, 153] width 619 height 199
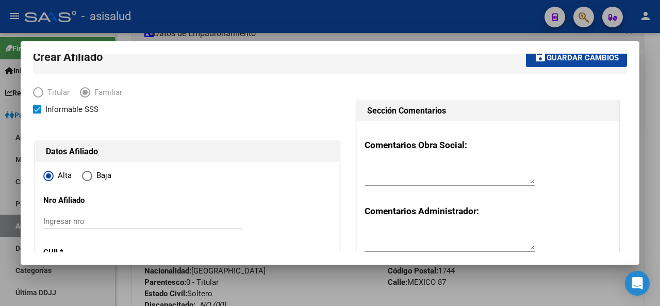
scroll to position [0, 0]
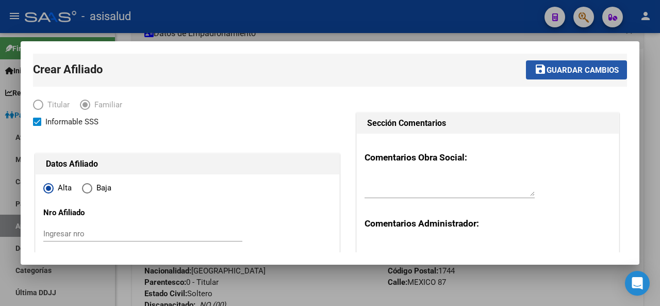
click at [584, 76] on button "save Guardar cambios" at bounding box center [576, 69] width 101 height 19
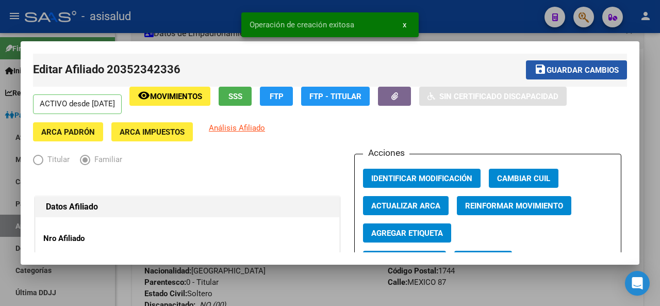
click at [584, 76] on button "save Guardar cambios" at bounding box center [576, 69] width 101 height 19
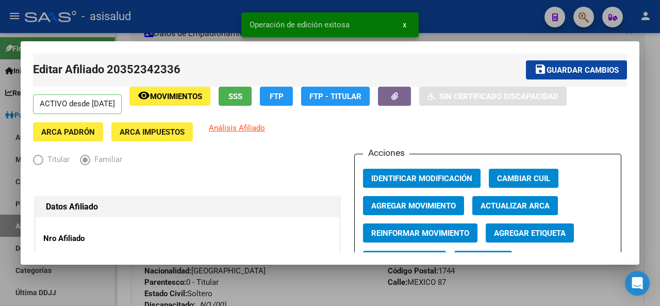
click at [660, 79] on div at bounding box center [330, 153] width 660 height 306
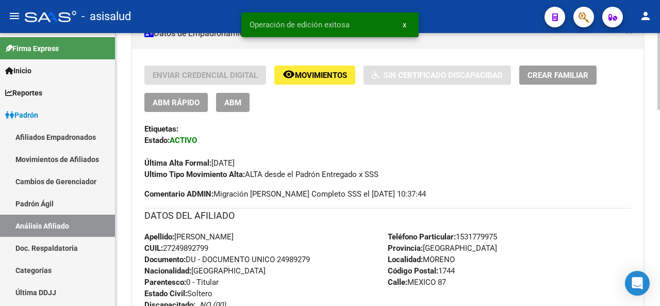
click at [660, 40] on div at bounding box center [659, 169] width 3 height 273
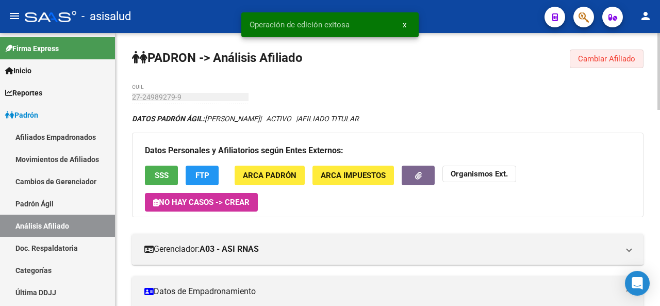
click at [619, 54] on span "Cambiar Afiliado" at bounding box center [606, 58] width 57 height 9
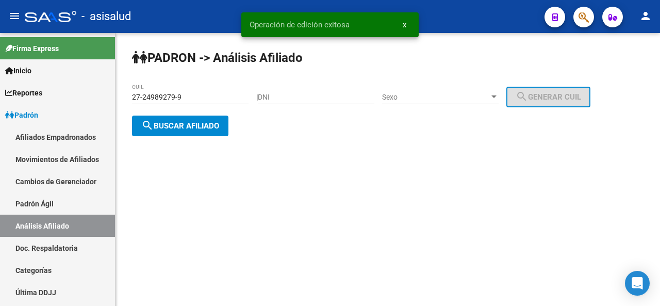
click at [177, 127] on span "search Buscar afiliado" at bounding box center [180, 125] width 78 height 9
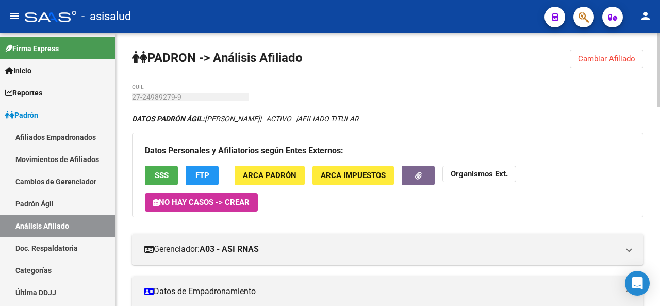
click at [660, 75] on div at bounding box center [659, 70] width 3 height 74
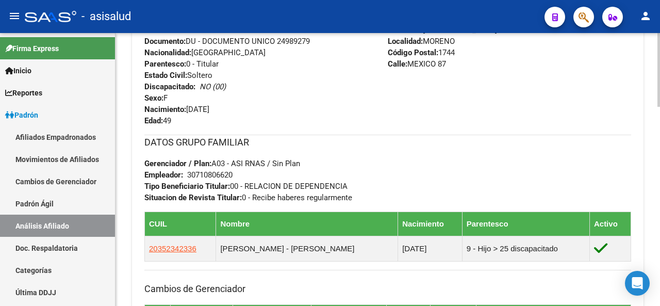
scroll to position [478, 0]
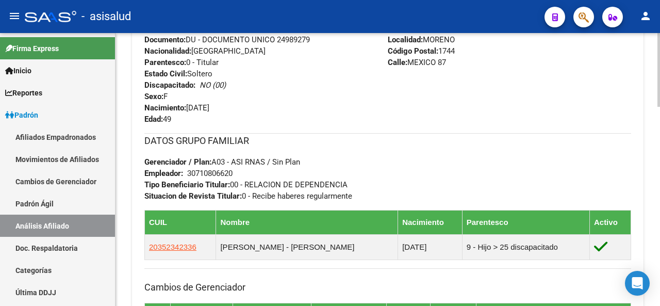
click at [656, 209] on div "PADRON -> Análisis Afiliado Cambiar Afiliado 27-24989279-9 CUIL DATOS PADRÓN ÁG…" at bounding box center [389, 60] width 547 height 1010
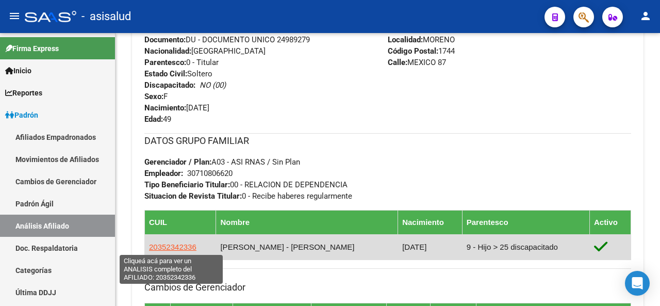
click at [178, 245] on span "20352342336" at bounding box center [172, 246] width 47 height 9
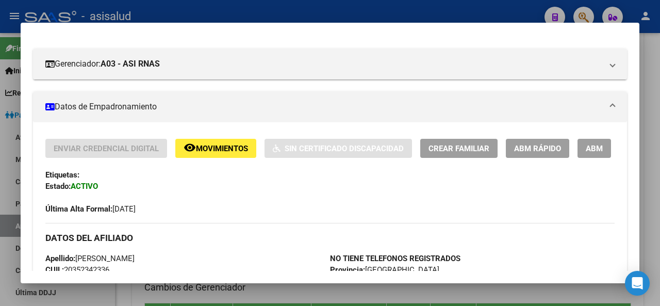
scroll to position [180, 0]
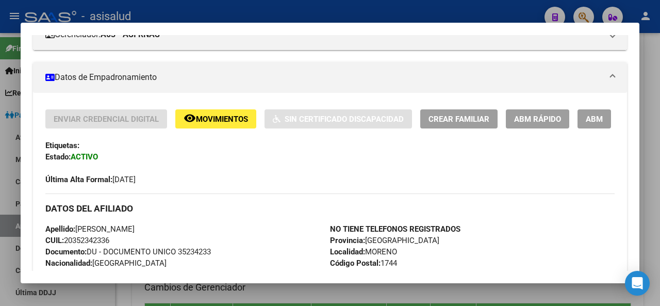
click at [660, 116] on div at bounding box center [330, 153] width 660 height 306
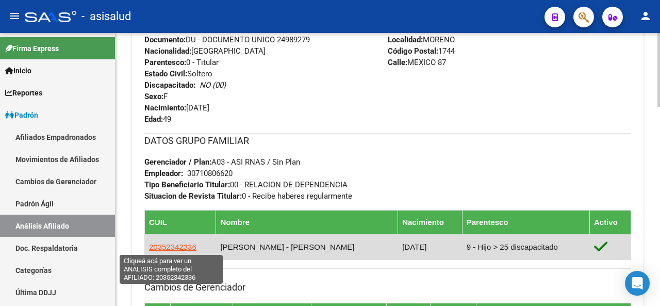
click at [170, 244] on span "20352342336" at bounding box center [172, 246] width 47 height 9
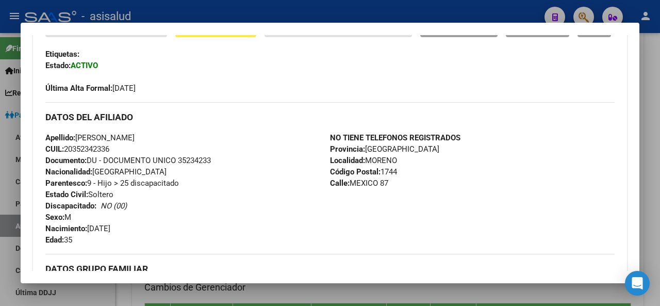
scroll to position [223, 0]
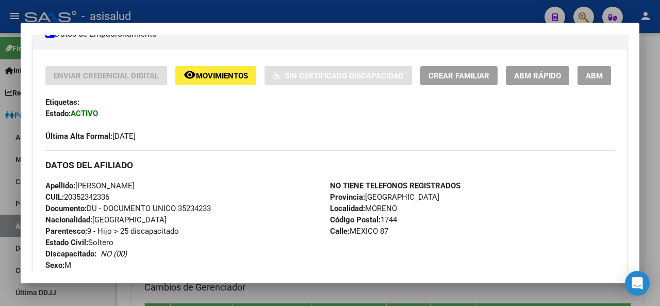
click at [550, 76] on span "ABM Rápido" at bounding box center [537, 75] width 47 height 9
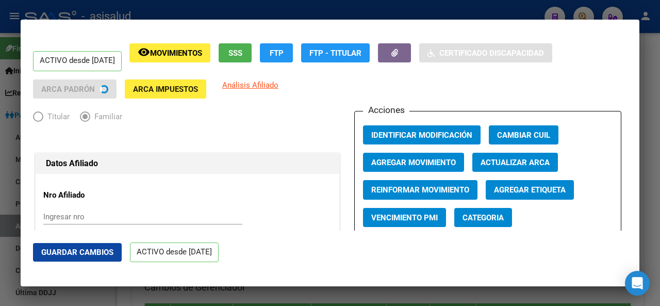
radio input "true"
type input "30-71080662-0"
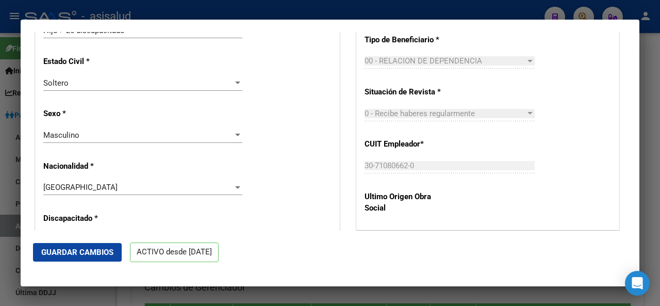
scroll to position [602, 0]
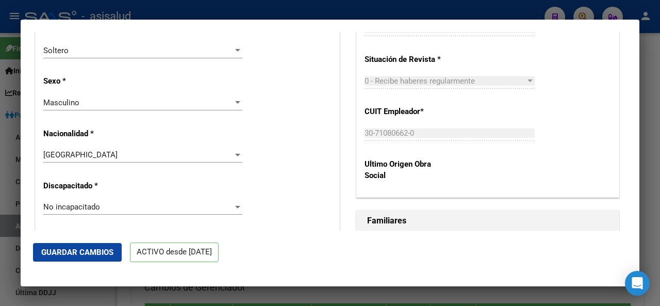
click at [117, 209] on div "No incapacitado" at bounding box center [138, 206] width 190 height 9
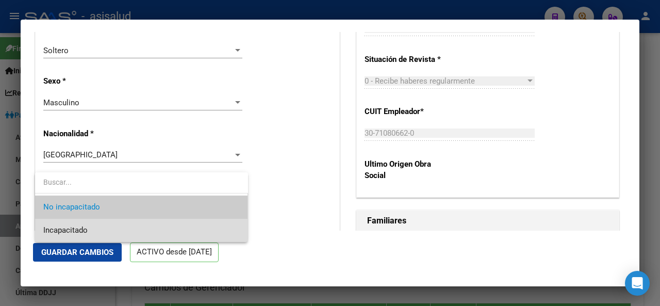
click at [117, 232] on span "Incapacitado" at bounding box center [141, 230] width 197 height 23
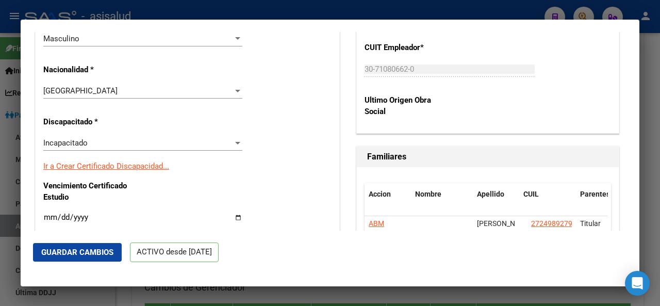
scroll to position [678, 0]
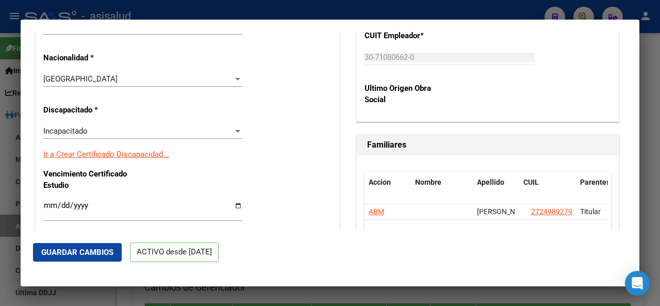
click at [144, 154] on link "Ir a Crear Certificado Discapacidad..." at bounding box center [106, 154] width 126 height 9
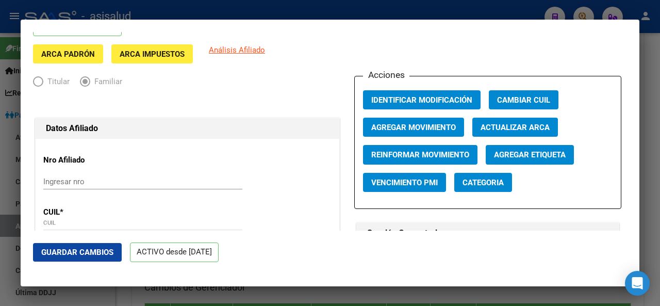
scroll to position [150, 0]
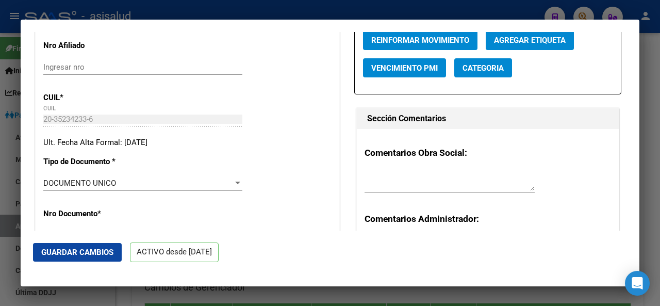
click at [65, 251] on span "Guardar Cambios" at bounding box center [77, 252] width 72 height 9
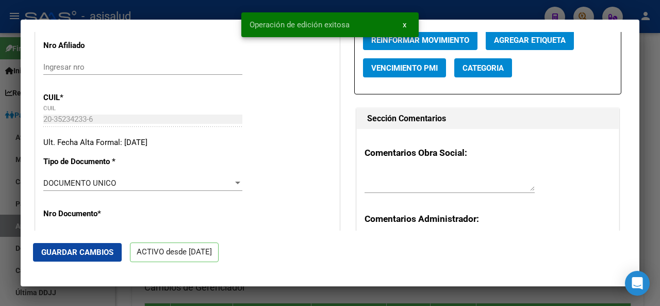
click at [95, 241] on mat-dialog-actions "Guardar Cambios ACTIVO desde 01/09/2025" at bounding box center [330, 253] width 594 height 44
click at [87, 251] on span "Guardar Cambios" at bounding box center [77, 252] width 72 height 9
click at [660, 159] on div at bounding box center [330, 153] width 660 height 306
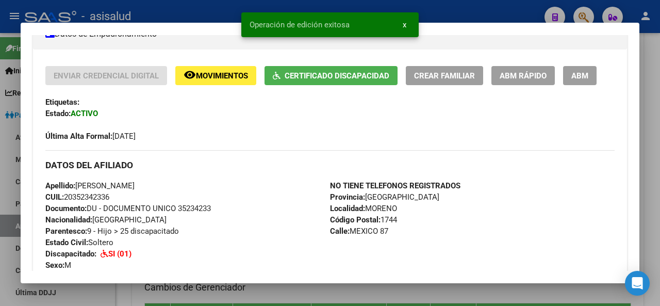
click at [654, 141] on div at bounding box center [330, 153] width 660 height 306
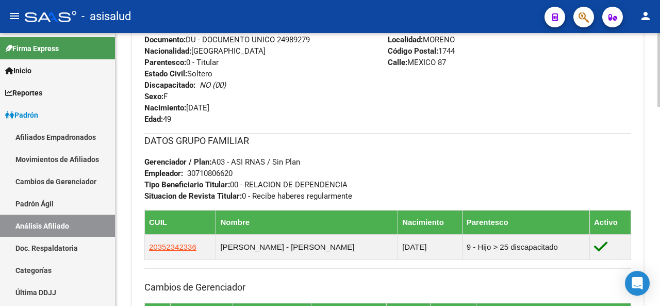
scroll to position [735, 0]
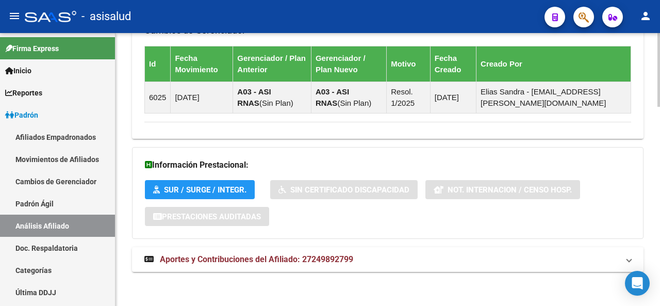
click at [660, 305] on div at bounding box center [659, 169] width 3 height 273
click at [660, 240] on div at bounding box center [659, 269] width 3 height 74
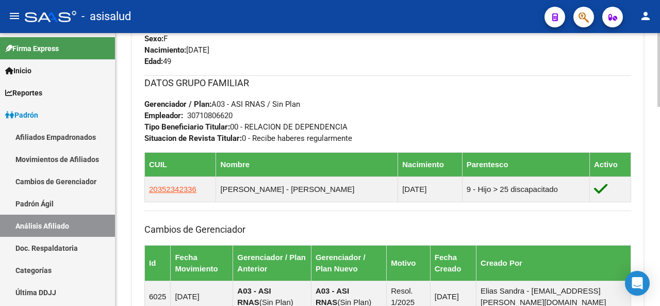
click at [659, 185] on div at bounding box center [659, 214] width 3 height 74
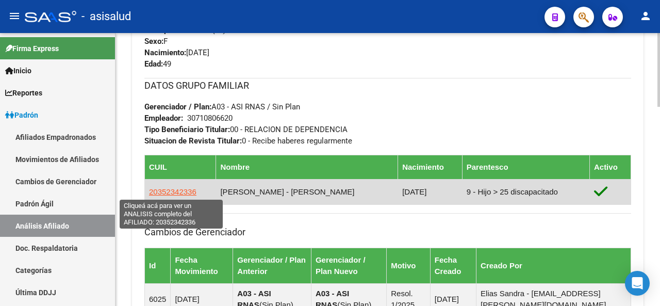
click at [163, 188] on span "20352342336" at bounding box center [172, 191] width 47 height 9
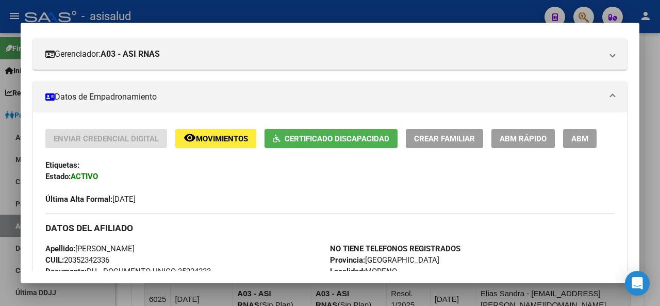
scroll to position [197, 0]
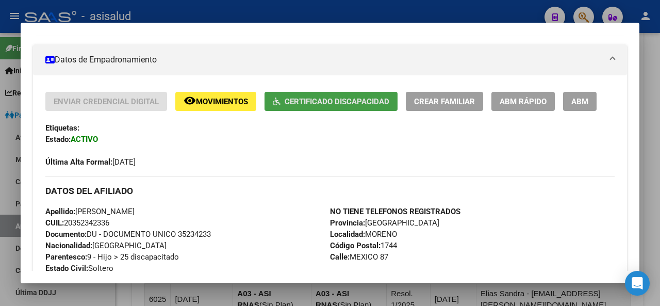
click at [346, 110] on button "Certificado Discapacidad" at bounding box center [331, 101] width 133 height 19
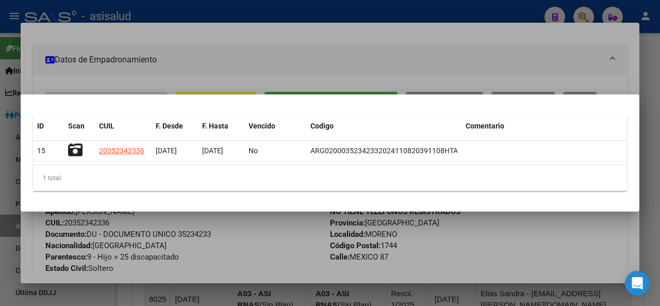
click at [524, 49] on div at bounding box center [330, 153] width 660 height 306
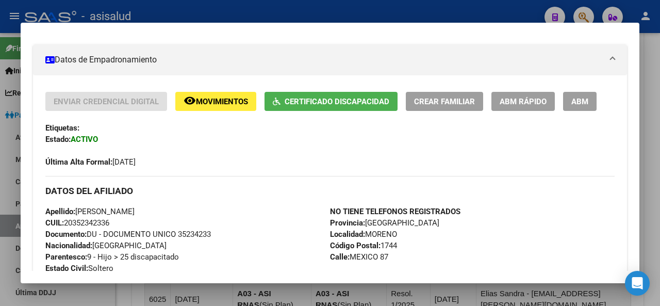
click at [452, 12] on div at bounding box center [330, 153] width 660 height 306
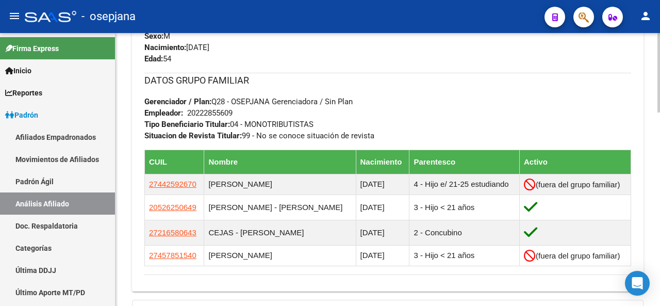
scroll to position [239, 0]
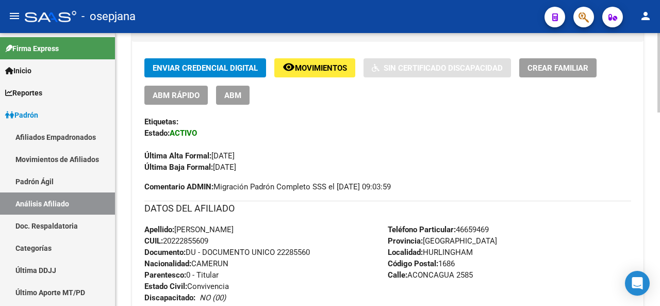
click at [660, 51] on div at bounding box center [659, 169] width 3 height 273
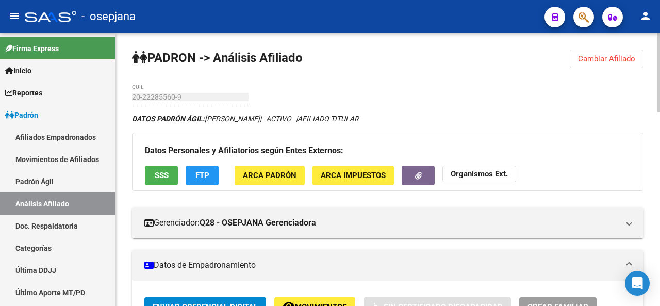
click at [660, 51] on div at bounding box center [659, 72] width 3 height 79
click at [609, 52] on button "Cambiar Afiliado" at bounding box center [607, 59] width 74 height 19
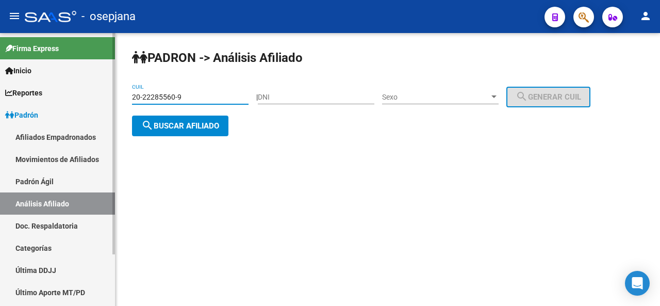
drag, startPoint x: 220, startPoint y: 94, endPoint x: 44, endPoint y: 95, distance: 175.4
click at [43, 95] on mat-sidenav-container "Firma Express Inicio Instructivos Contacto OS Reportes Padrón Traspasos x O.S. …" at bounding box center [330, 169] width 660 height 273
paste input "35393670-1"
type input "20-35393670-1"
drag, startPoint x: 179, startPoint y: 124, endPoint x: 149, endPoint y: 10, distance: 117.4
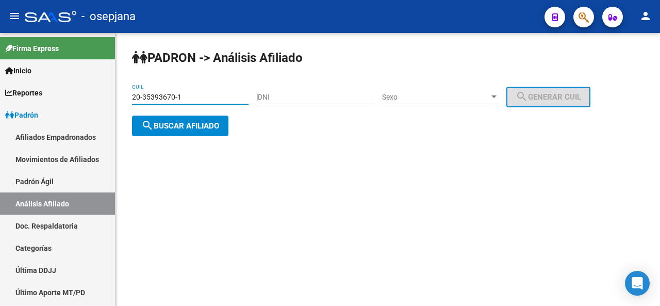
click at [179, 123] on span "search Buscar afiliado" at bounding box center [180, 125] width 78 height 9
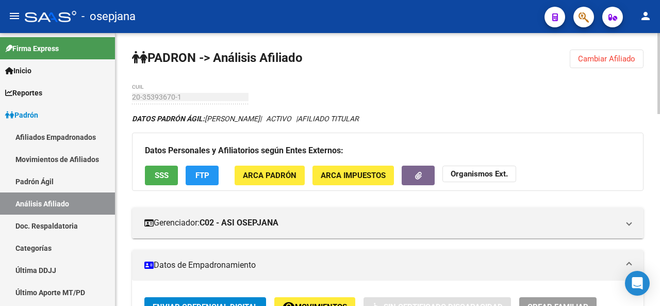
click at [660, 87] on div at bounding box center [659, 73] width 3 height 81
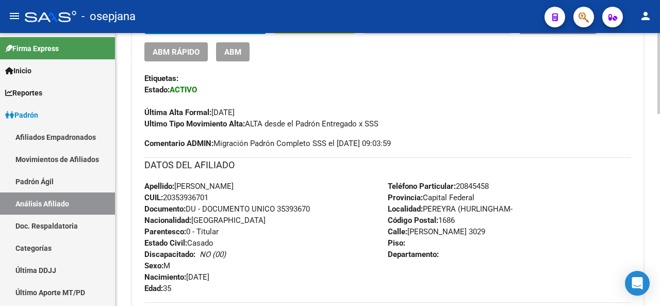
scroll to position [320, 0]
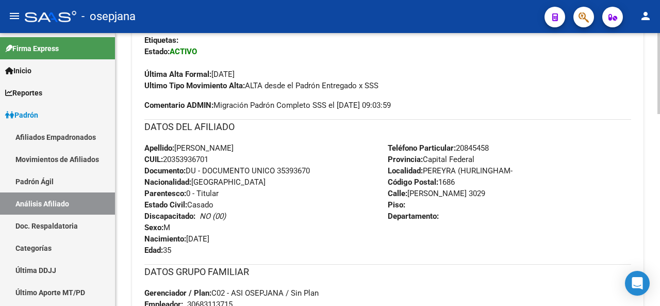
click at [660, 182] on div at bounding box center [659, 167] width 3 height 81
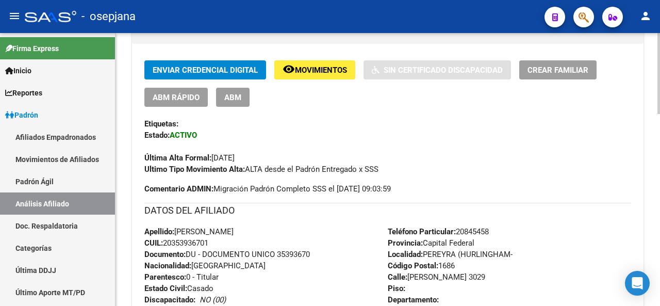
scroll to position [172, 0]
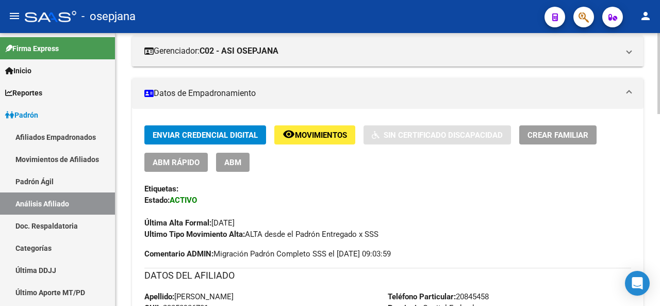
click at [659, 131] on div at bounding box center [659, 124] width 3 height 81
click at [167, 164] on span "ABM Rápido" at bounding box center [176, 162] width 47 height 9
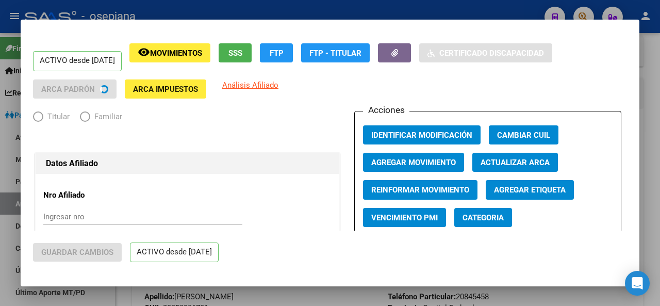
radio input "true"
type input "30-68311371-5"
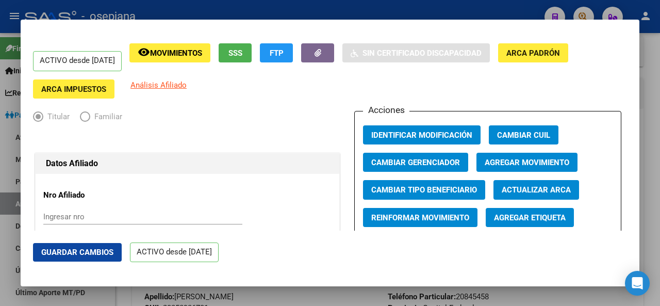
click at [525, 188] on span "Actualizar ARCA" at bounding box center [536, 190] width 69 height 9
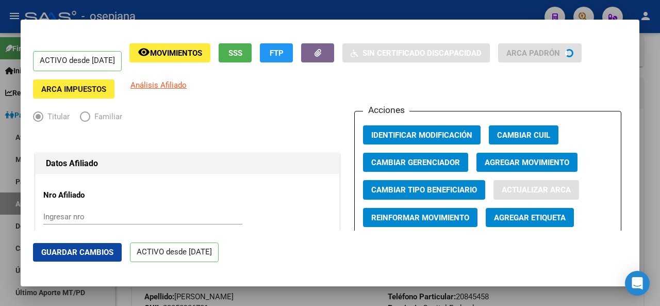
type input "NEIFF"
type input "MATIAS ANDRES"
type input "WILLIAMS MORRIS"
type input "Andonaegui"
type input "3029"
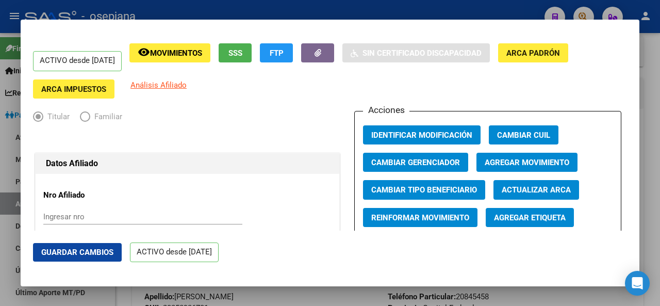
click at [66, 247] on button "Guardar Cambios" at bounding box center [77, 252] width 89 height 19
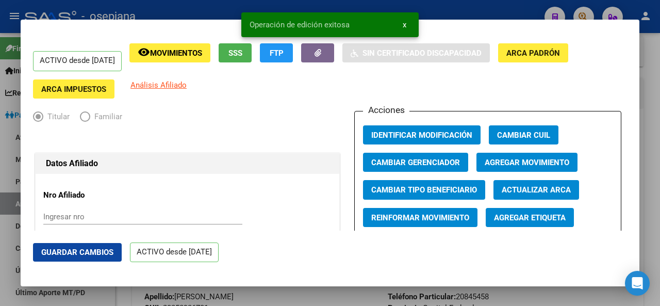
click at [660, 124] on div at bounding box center [330, 153] width 660 height 306
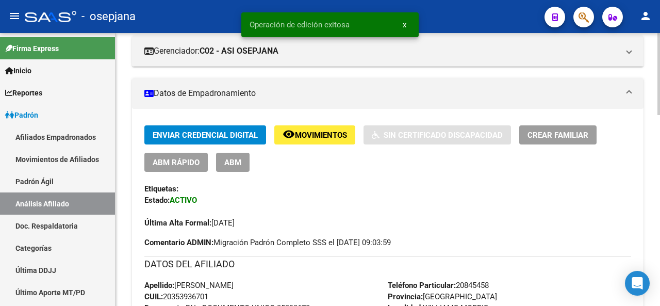
drag, startPoint x: 657, startPoint y: 112, endPoint x: 660, endPoint y: 161, distance: 49.1
click at [594, 178] on div "Enviar Credencial Digital remove_red_eye Movimientos Sin Certificado Discapacid…" at bounding box center [387, 176] width 487 height 103
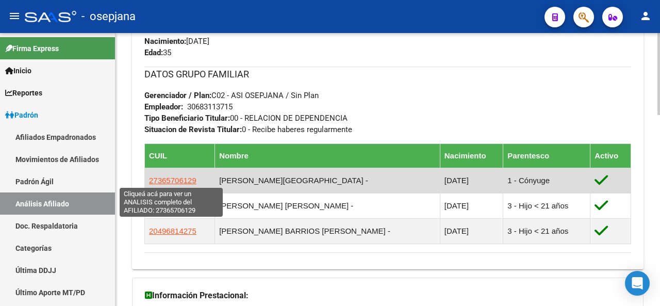
click at [181, 181] on span "27365706129" at bounding box center [172, 180] width 47 height 9
type textarea "27365706129"
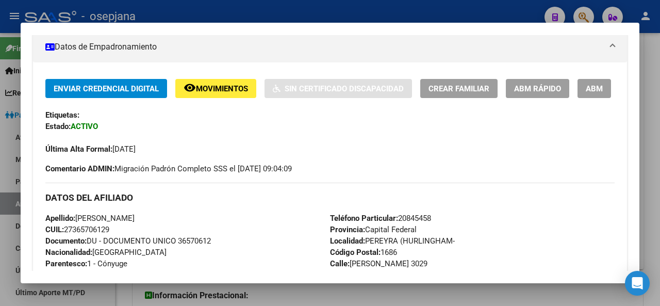
scroll to position [151, 0]
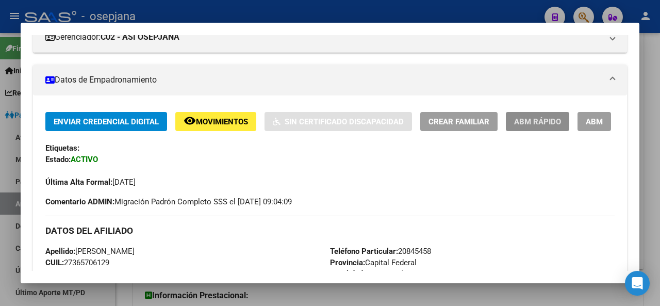
click at [548, 119] on span "ABM Rápido" at bounding box center [537, 121] width 47 height 9
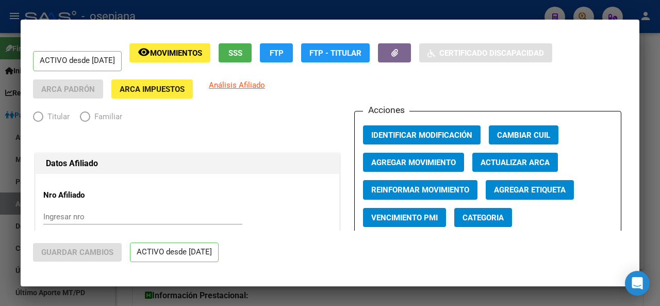
radio input "true"
type input "30-68311371-5"
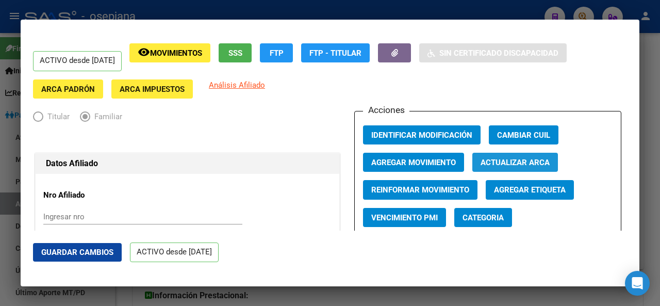
click at [533, 160] on span "Actualizar ARCA" at bounding box center [515, 162] width 69 height 9
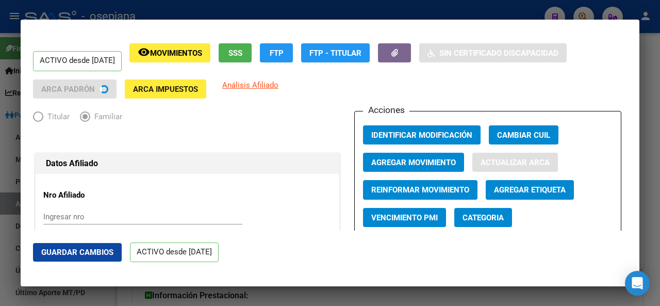
type input "BARRIOS"
type input "SIOMARA ELIZABETH"
type input "WILLIAM MORRIS"
type input "TOKIO 2717"
type input "2717"
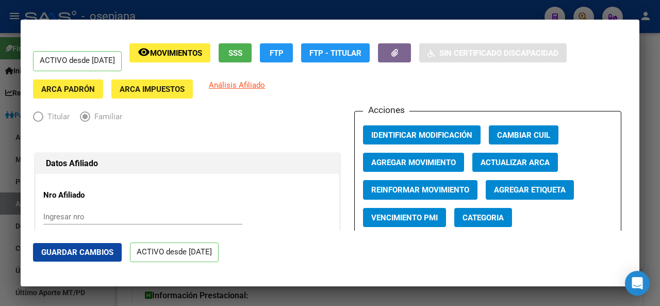
click at [69, 251] on span "Guardar Cambios" at bounding box center [77, 252] width 72 height 9
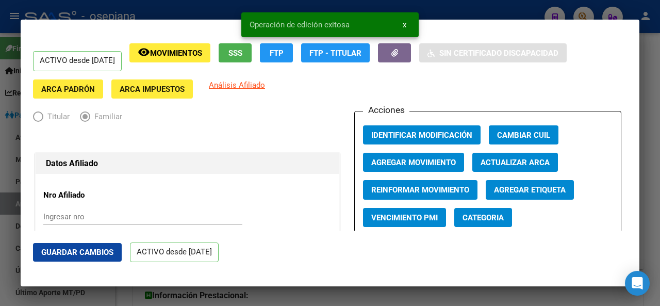
click at [660, 200] on div at bounding box center [330, 153] width 660 height 306
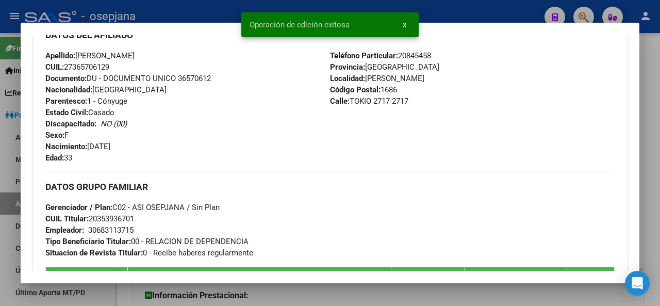
scroll to position [361, 0]
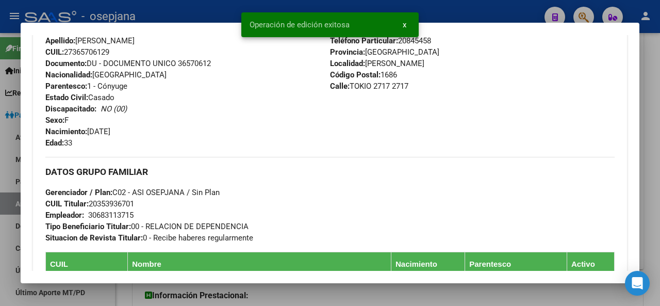
click at [660, 137] on div at bounding box center [330, 153] width 660 height 306
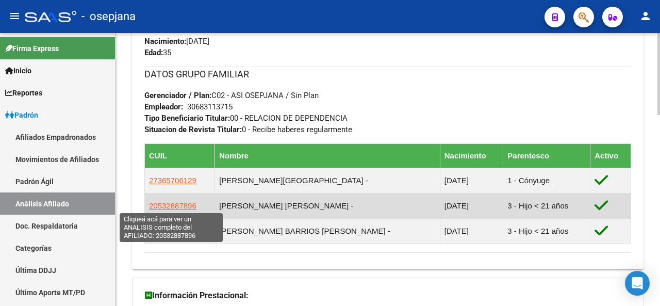
click at [181, 207] on span "20532887896" at bounding box center [172, 205] width 47 height 9
type textarea "20532887896"
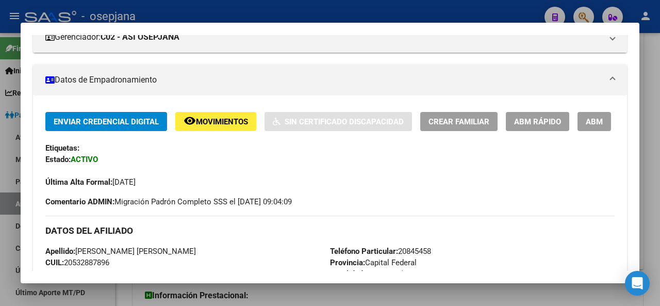
scroll to position [148, 0]
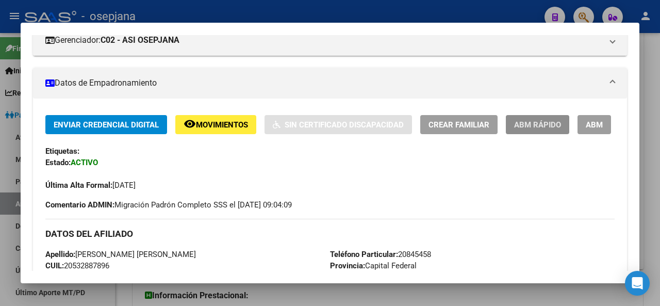
click at [551, 118] on button "ABM Rápido" at bounding box center [537, 124] width 63 height 19
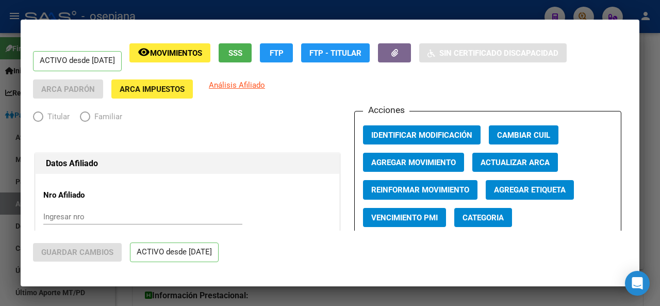
radio input "true"
type input "30-68311371-5"
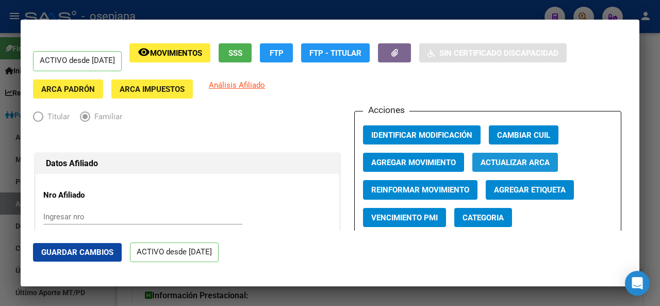
click at [546, 158] on span "Actualizar ARCA" at bounding box center [515, 161] width 69 height 9
type input "WILLIAM MORRIS"
type input "JOSE DE ANDONAEGUI"
type input "3029"
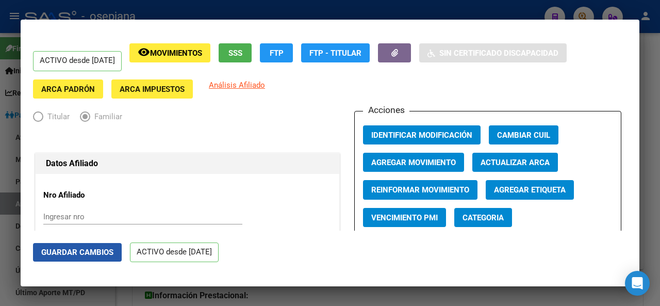
click at [89, 255] on span "Guardar Cambios" at bounding box center [77, 252] width 72 height 9
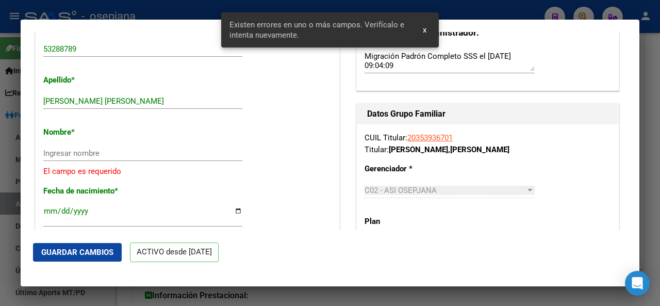
scroll to position [339, 0]
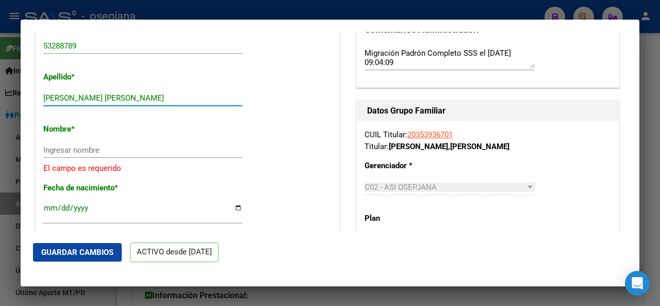
drag, startPoint x: 101, startPoint y: 95, endPoint x: 177, endPoint y: 96, distance: 76.9
click at [177, 96] on input "NEIFF BARRIOS SANTINO BLADIMIR" at bounding box center [142, 97] width 199 height 9
drag, startPoint x: 168, startPoint y: 96, endPoint x: 99, endPoint y: 94, distance: 69.2
click at [99, 94] on input "NEIFF BARRIOS SANTINO BLADIMIR" at bounding box center [142, 97] width 199 height 9
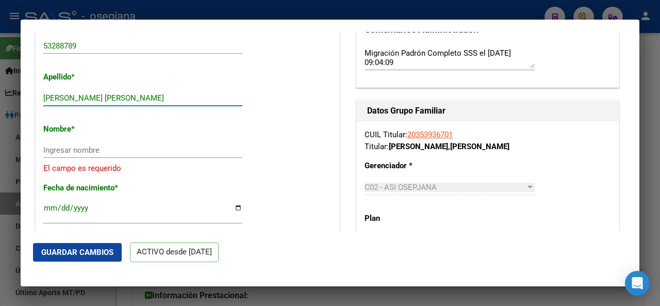
click at [100, 94] on input "NEIFF BARRIOS SANTINO BLADIMIR" at bounding box center [142, 97] width 199 height 9
drag, startPoint x: 102, startPoint y: 97, endPoint x: 174, endPoint y: 100, distance: 72.8
click at [174, 100] on input "NEIFF BARRIOS SANTINO BLADIMIR" at bounding box center [142, 97] width 199 height 9
drag, startPoint x: 102, startPoint y: 98, endPoint x: 186, endPoint y: 102, distance: 83.7
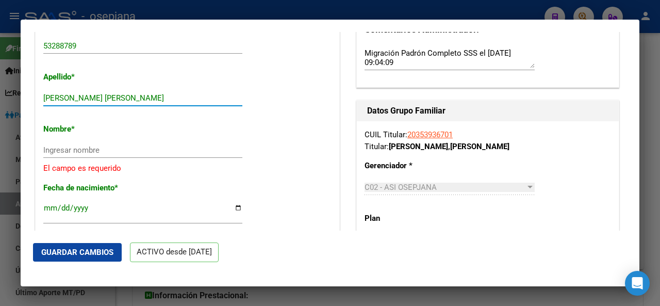
click at [186, 102] on input "NEIFF BARRIOS SANTINO BLADIMIR" at bounding box center [142, 97] width 199 height 9
type input "NEIFF BARRIOS"
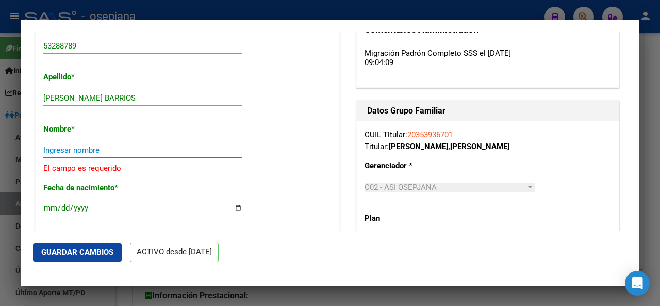
click at [45, 149] on input "Ingresar nombre" at bounding box center [142, 149] width 199 height 9
paste input "SANTINO BLADIMIR"
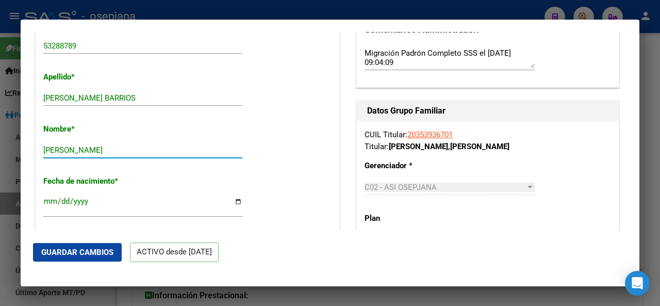
type input "SANTINO BLADIMIR"
click at [75, 248] on span "Guardar Cambios" at bounding box center [77, 252] width 72 height 9
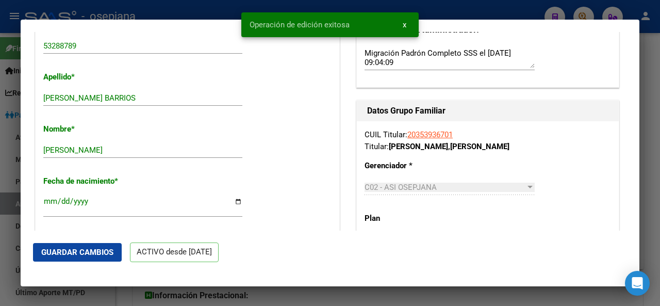
click at [660, 178] on div at bounding box center [330, 153] width 660 height 306
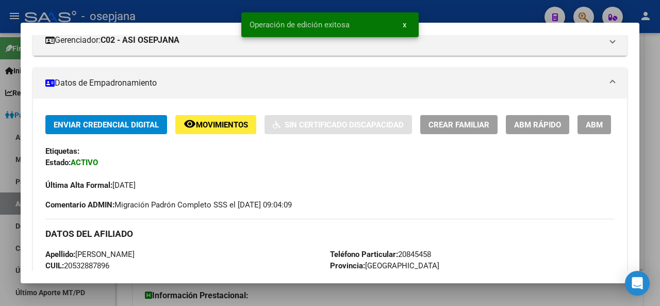
click at [631, 117] on mat-dialog-content "Análisis Afiliado - CUIL: 20532887896 DATOS PADRÓN ÁGIL: NEIFF BARRIOS SANTINO …" at bounding box center [330, 152] width 619 height 235
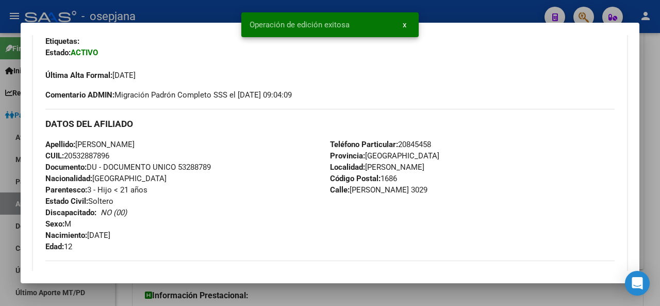
scroll to position [291, 0]
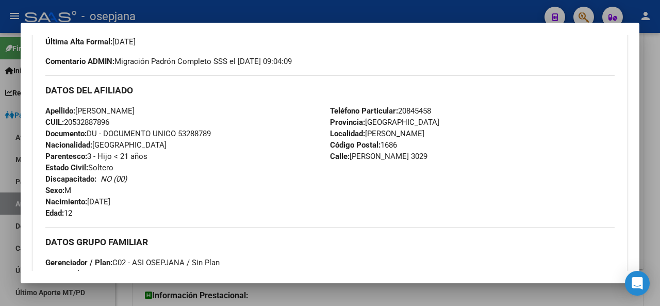
click at [660, 152] on div at bounding box center [330, 153] width 660 height 306
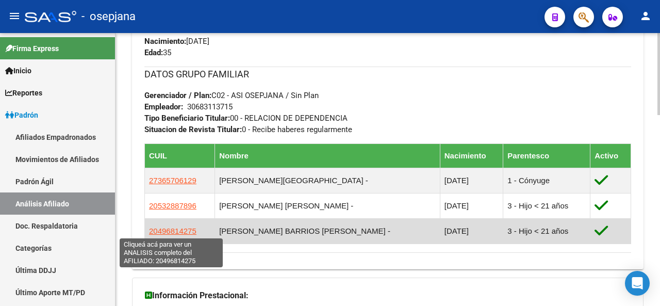
click at [175, 228] on span "20496814275" at bounding box center [172, 230] width 47 height 9
type textarea "20496814275"
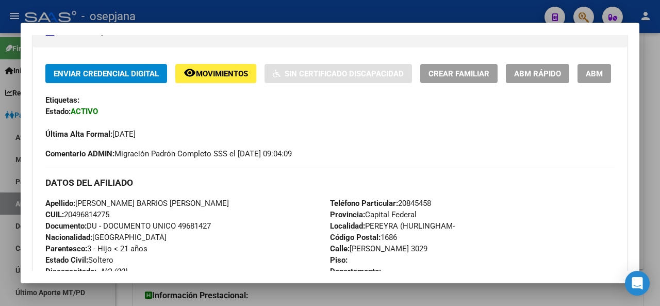
scroll to position [219, 0]
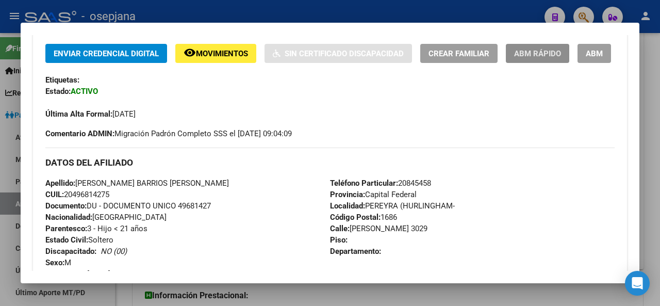
click at [561, 56] on span "ABM Rápido" at bounding box center [537, 53] width 47 height 9
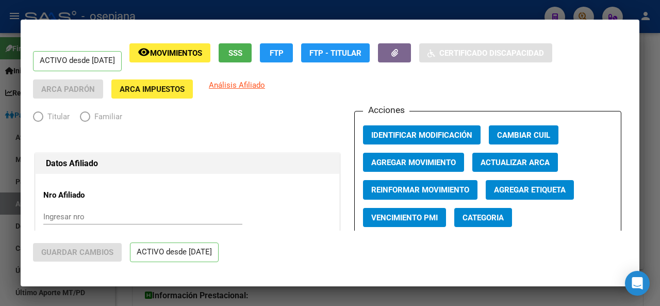
radio input "true"
type input "30-68311371-5"
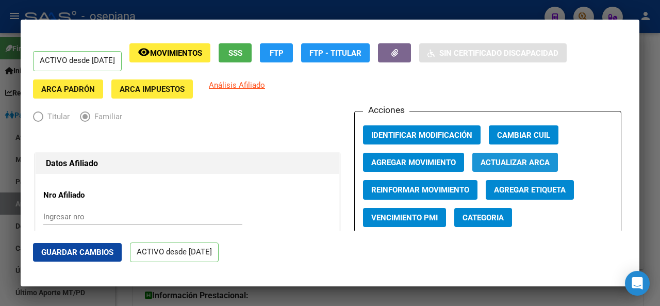
click at [519, 165] on span "Actualizar ARCA" at bounding box center [515, 162] width 69 height 9
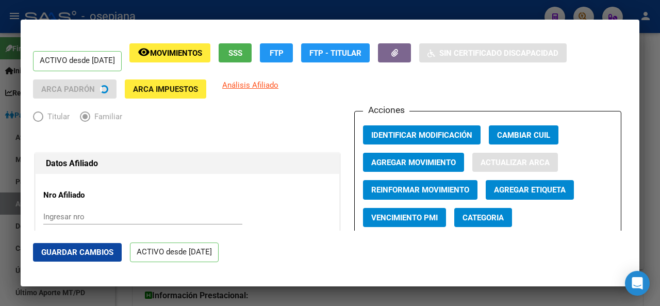
type input "NEIFF BARRIOS"
type input "FACUNDO MATIAS"
type input "WILLIAMS C. MOR"
type input "ANDONAEGUI"
type input "3029"
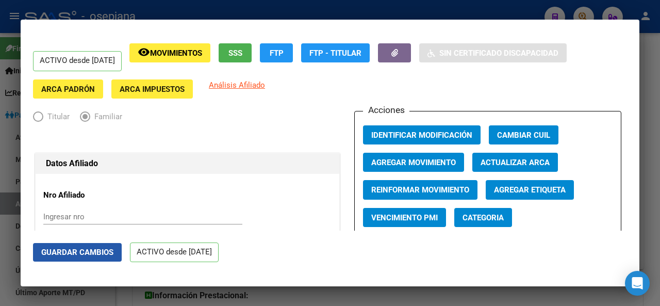
click at [45, 252] on span "Guardar Cambios" at bounding box center [77, 252] width 72 height 9
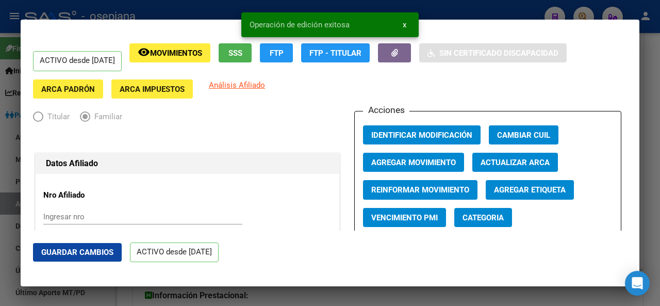
click at [358, 188] on div "Acciones Identificar Modificación Cambiar CUIL Agregar Movimiento Actualizar AR…" at bounding box center [487, 177] width 267 height 133
click at [660, 125] on div at bounding box center [330, 153] width 660 height 306
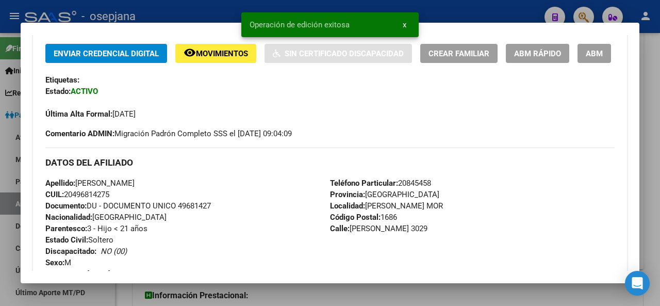
click at [660, 125] on div at bounding box center [330, 153] width 660 height 306
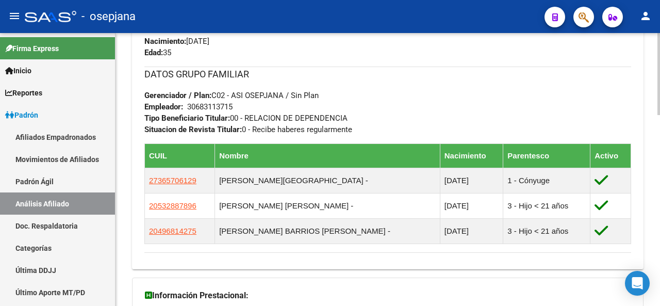
click at [660, 217] on div at bounding box center [659, 226] width 3 height 82
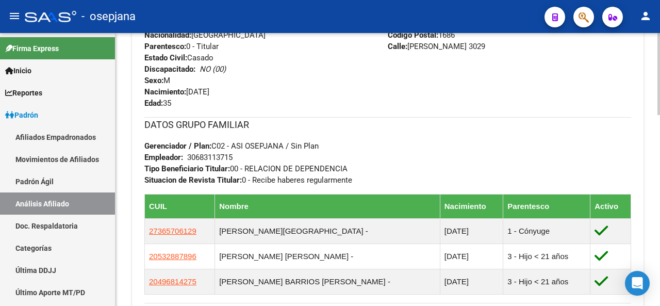
scroll to position [455, 0]
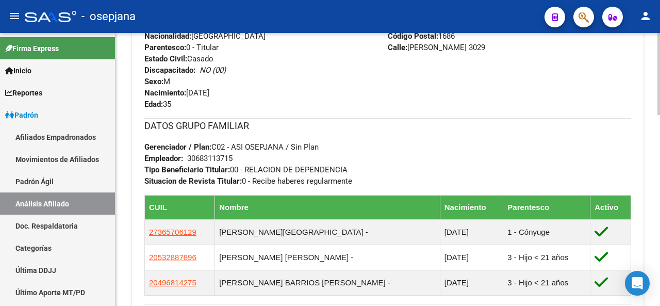
click at [660, 202] on div at bounding box center [659, 210] width 3 height 82
click at [660, 220] on div at bounding box center [659, 210] width 3 height 82
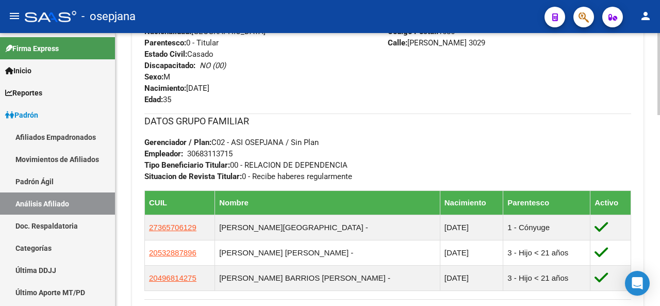
scroll to position [468, 0]
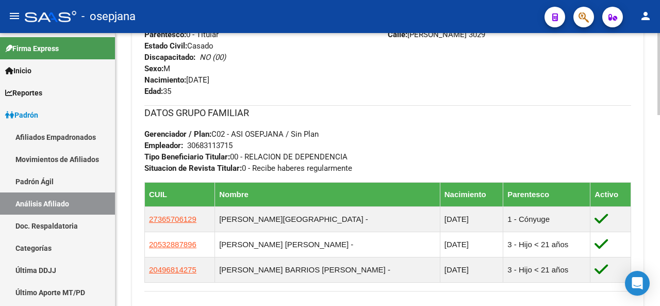
click at [660, 240] on div at bounding box center [659, 214] width 3 height 82
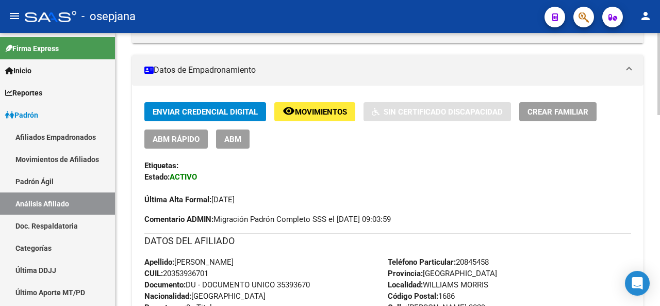
scroll to position [0, 0]
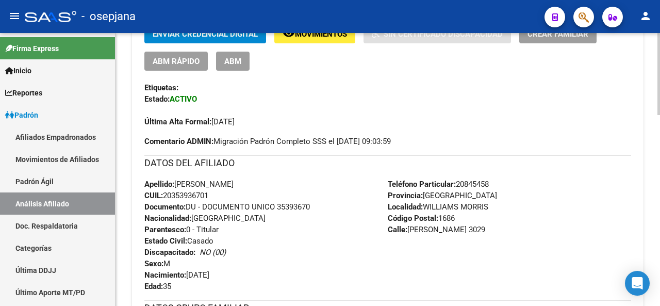
click at [659, 196] on div at bounding box center [659, 169] width 3 height 273
click at [659, 196] on div at bounding box center [659, 156] width 3 height 82
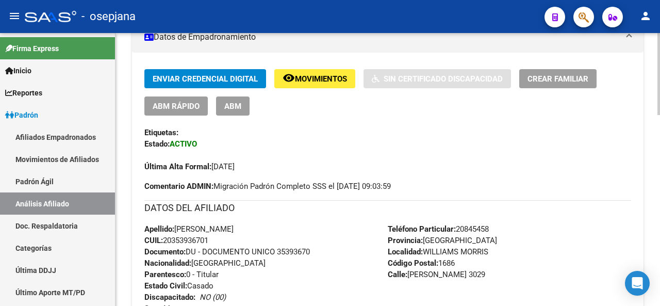
click at [660, 182] on div at bounding box center [659, 142] width 3 height 82
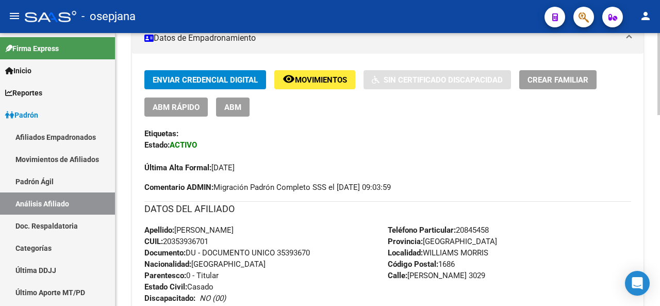
click at [568, 68] on div "Enviar Credencial Digital remove_red_eye Movimientos Sin Certificado Discapacid…" at bounding box center [388, 301] width 512 height 495
click at [568, 77] on span "Crear Familiar" at bounding box center [558, 79] width 61 height 9
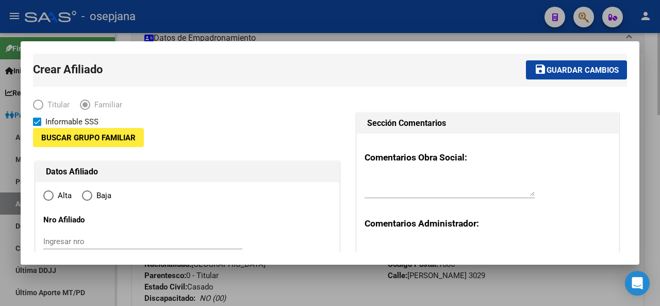
type input "30-68311371-5"
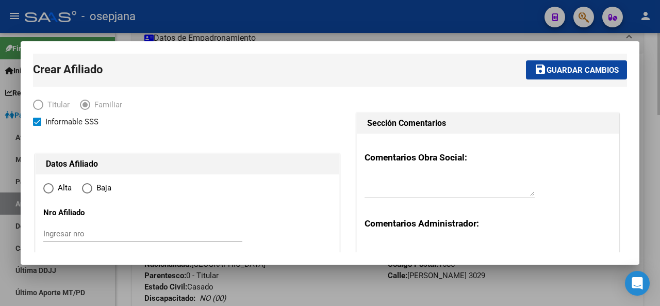
type input "WILLIAMS MORRIS"
type input "1686"
type input "Andonaegui"
type input "3029"
radio input "true"
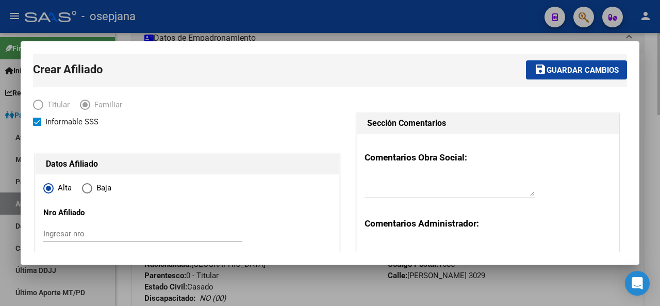
type input "30-68311371-5"
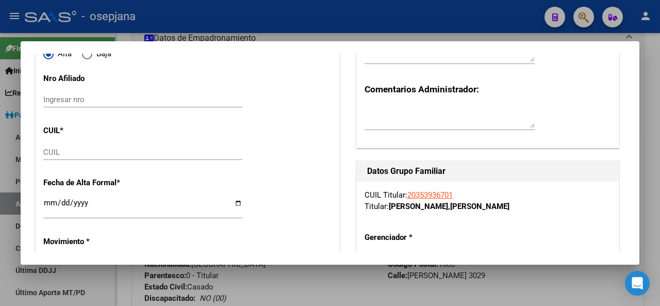
scroll to position [140, 0]
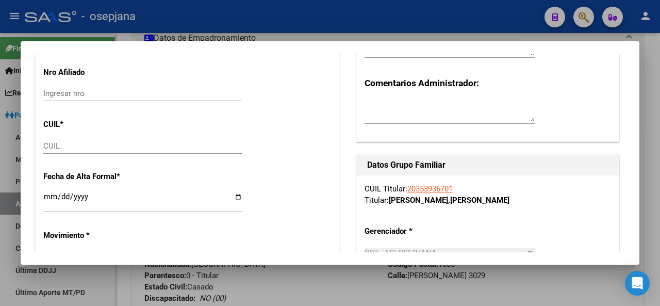
click at [68, 150] on div "CUIL" at bounding box center [142, 145] width 199 height 15
paste input "27-59877057-9"
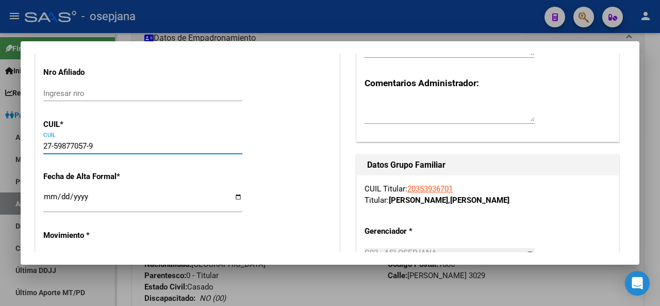
type input "27-59877057-9"
type input "59877057"
type input "NEIFF BARRIOS"
type input "GIOVANNI BRAHIM"
type input "2023-06-20"
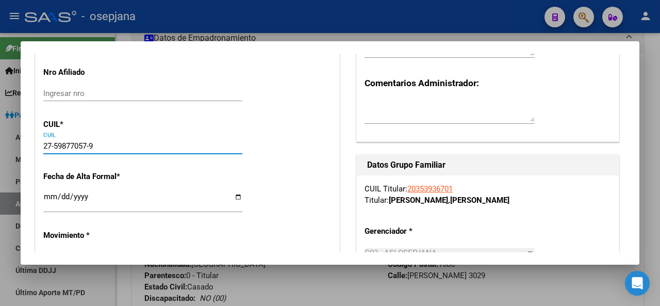
type input "HURLINGHAM"
type input "TOKIO"
type input "2717"
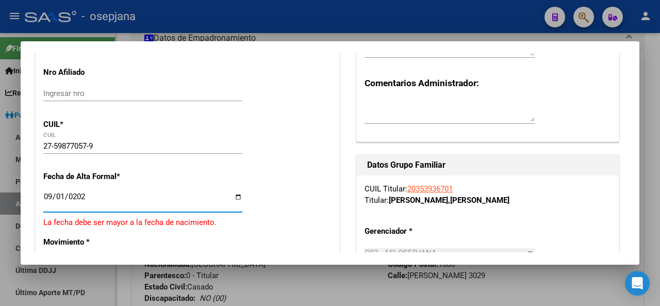
type input "[DATE]"
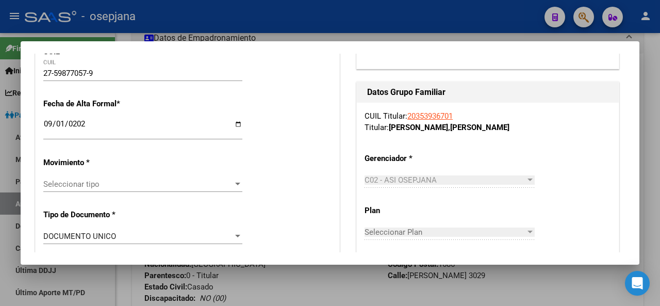
scroll to position [222, 0]
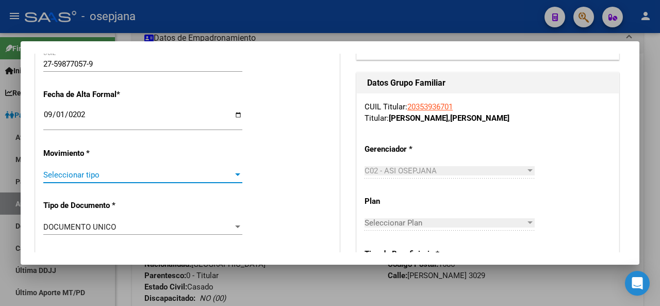
click at [135, 179] on span "Seleccionar tipo" at bounding box center [138, 174] width 190 height 9
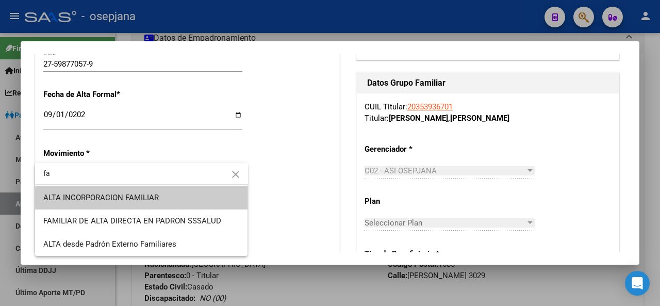
type input "fa"
click at [125, 203] on span "ALTA INCORPORACION FAMILIAR" at bounding box center [141, 197] width 197 height 23
click at [125, 206] on p "Tipo de Documento *" at bounding box center [86, 212] width 87 height 12
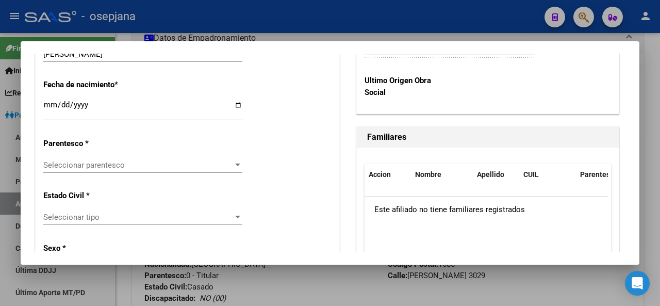
scroll to position [555, 0]
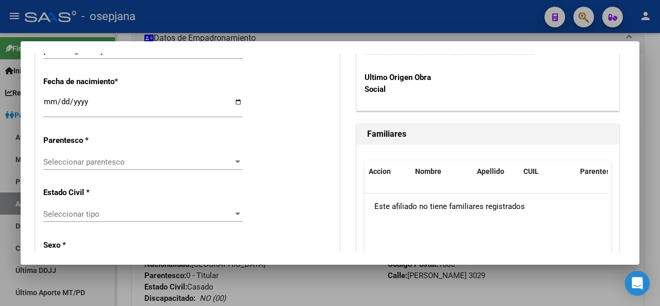
click at [156, 167] on div "Seleccionar parentesco Seleccionar parentesco" at bounding box center [142, 161] width 199 height 15
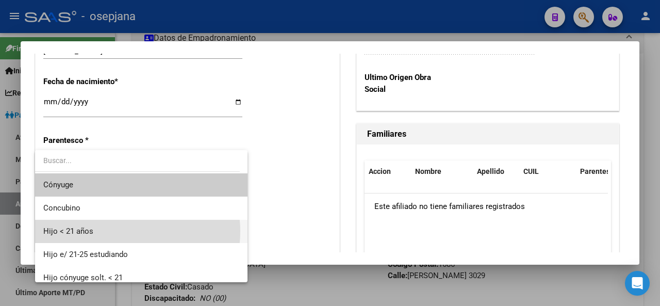
click at [119, 231] on span "Hijo < 21 años" at bounding box center [141, 231] width 197 height 23
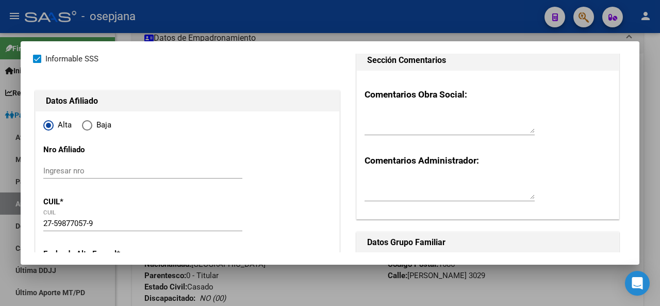
scroll to position [0, 0]
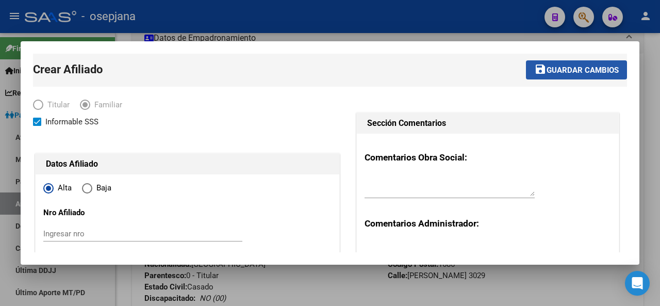
click at [547, 73] on span "Guardar cambios" at bounding box center [583, 70] width 72 height 9
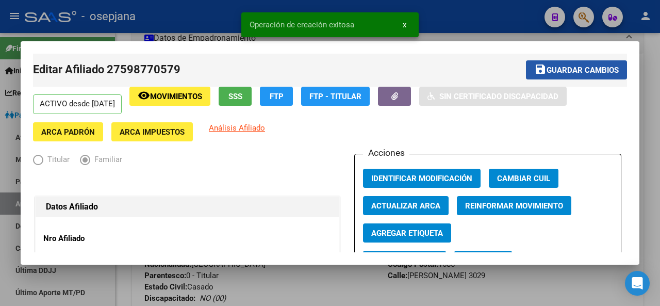
click at [577, 72] on span "Guardar cambios" at bounding box center [583, 70] width 72 height 9
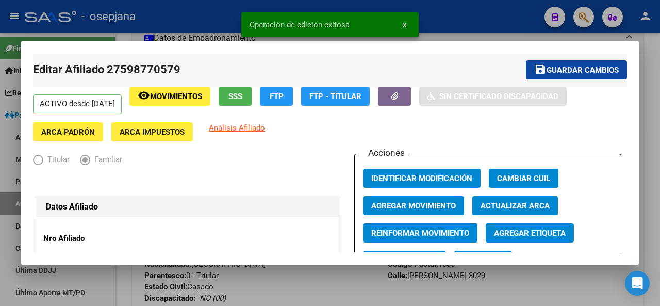
click at [653, 92] on div at bounding box center [330, 153] width 660 height 306
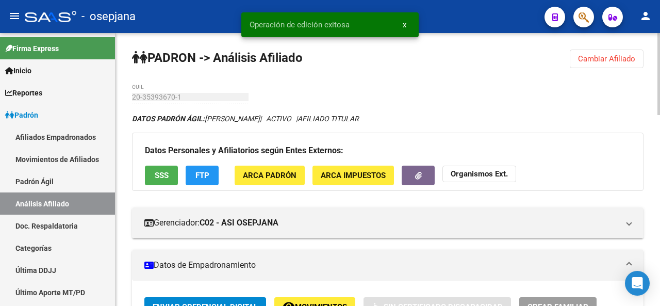
click at [660, 46] on div at bounding box center [659, 169] width 3 height 273
click at [608, 62] on span "Cambiar Afiliado" at bounding box center [606, 58] width 57 height 9
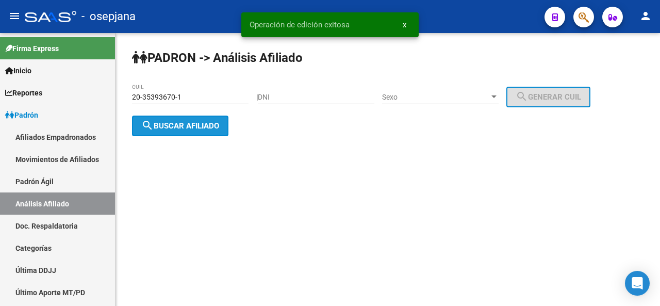
click at [181, 121] on span "search Buscar afiliado" at bounding box center [180, 125] width 78 height 9
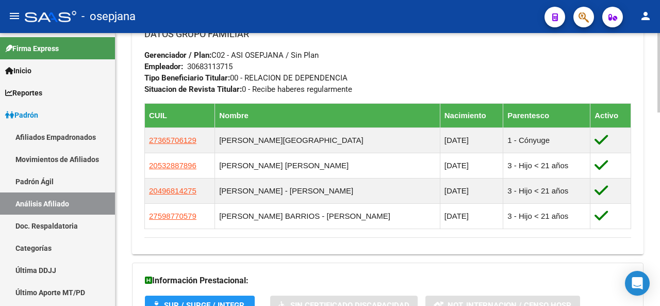
scroll to position [617, 0]
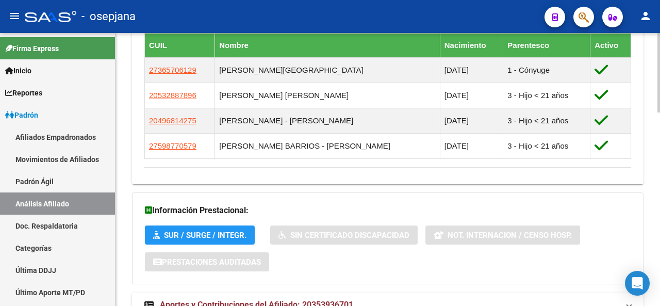
click at [660, 263] on div at bounding box center [659, 252] width 3 height 79
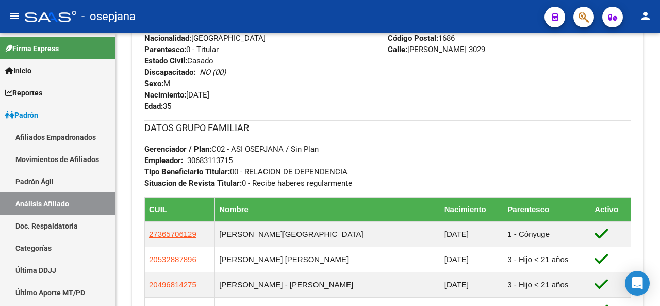
click at [652, 179] on div "PADRON -> Análisis Afiliado Cambiar Afiliado 20-35393670-1 CUIL DATOS PADRÓN ÁG…" at bounding box center [388, 48] width 545 height 937
click at [516, 128] on h3 "DATOS GRUPO FAMILIAR" at bounding box center [387, 128] width 487 height 14
click at [660, 41] on div at bounding box center [659, 169] width 3 height 273
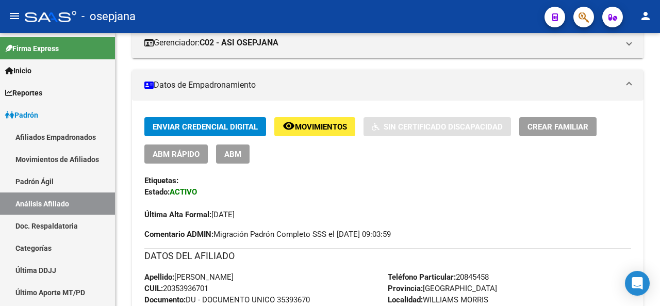
scroll to position [0, 0]
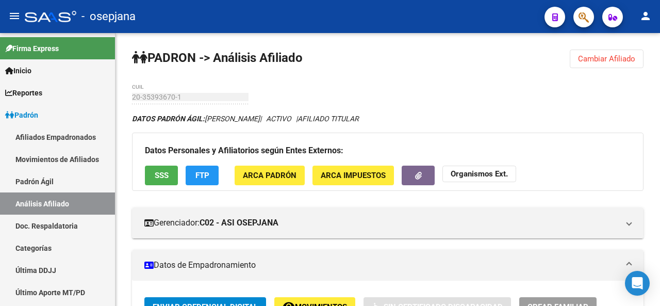
click at [660, 41] on div at bounding box center [659, 169] width 3 height 273
click at [611, 57] on span "Cambiar Afiliado" at bounding box center [606, 58] width 57 height 9
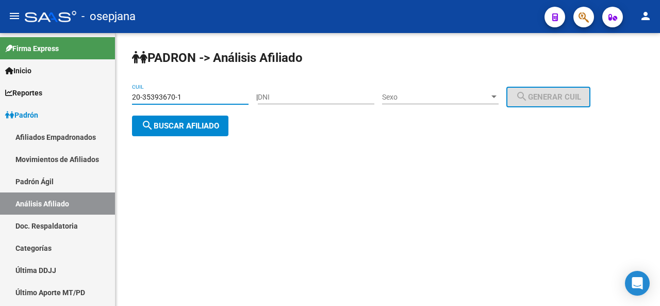
click at [225, 97] on input "20-35393670-1" at bounding box center [190, 97] width 117 height 9
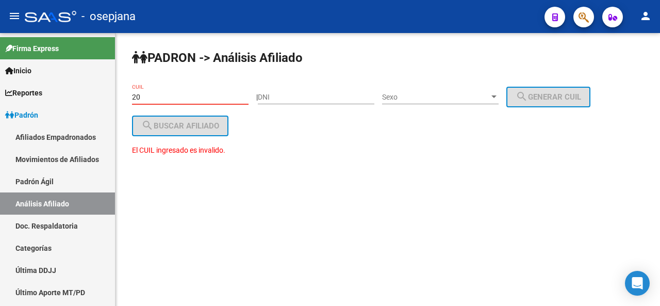
type input "2"
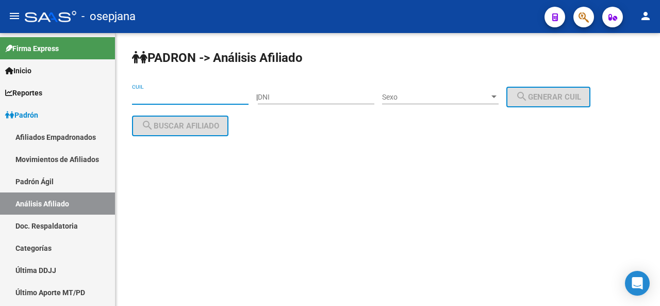
paste input "20-17478092-8"
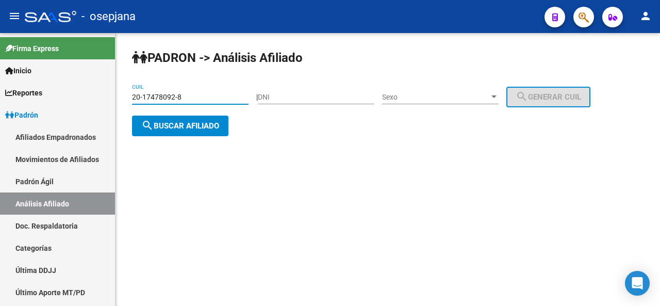
type input "20-17478092-8"
click at [199, 125] on span "search Buscar afiliado" at bounding box center [180, 125] width 78 height 9
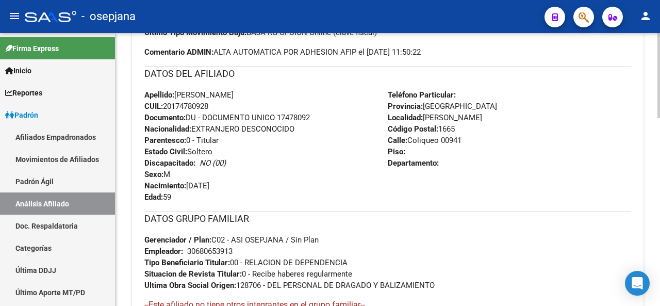
click at [660, 296] on div at bounding box center [659, 169] width 3 height 273
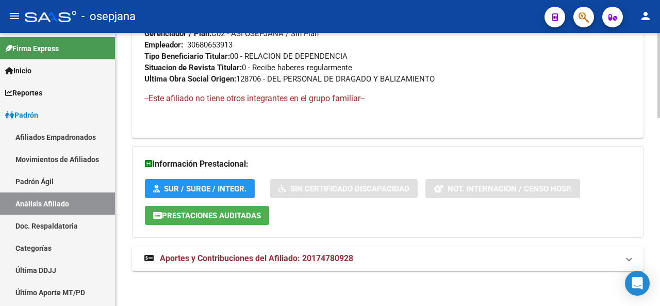
scroll to position [603, 0]
click at [660, 305] on html "menu - osepjana person Firma Express Inicio Instructivos Contacto OS Reportes P…" at bounding box center [330, 153] width 660 height 306
click at [660, 254] on div at bounding box center [659, 263] width 3 height 85
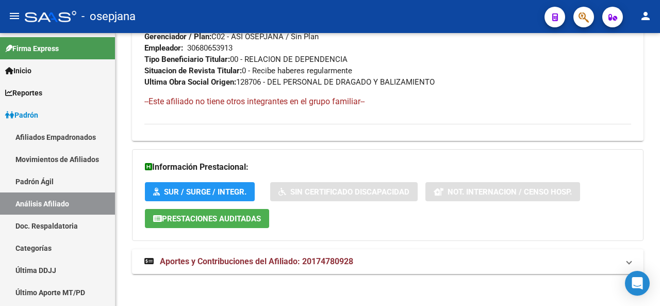
drag, startPoint x: 651, startPoint y: 186, endPoint x: 648, endPoint y: 154, distance: 32.1
click at [660, 221] on div at bounding box center [659, 262] width 3 height 85
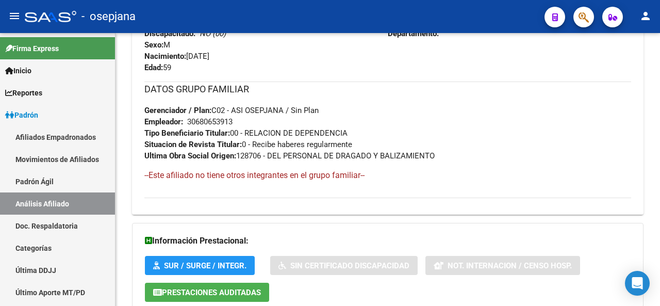
click at [659, 202] on div at bounding box center [659, 239] width 3 height 85
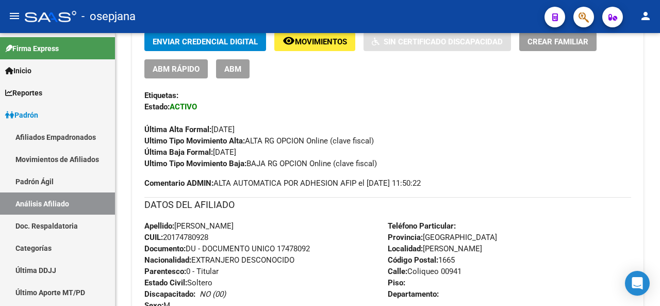
scroll to position [265, 0]
click at [658, 193] on div at bounding box center [659, 169] width 3 height 273
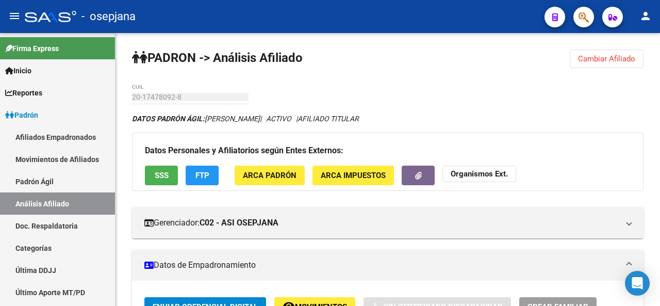
click at [658, 178] on div at bounding box center [659, 169] width 3 height 273
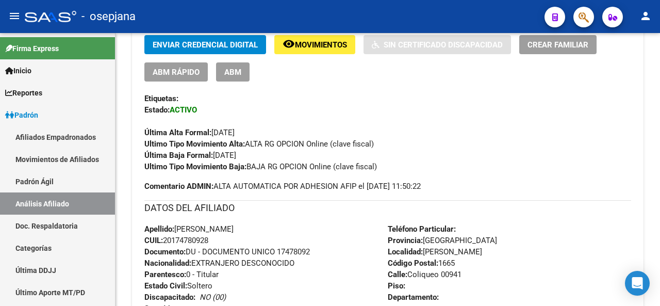
scroll to position [247, 0]
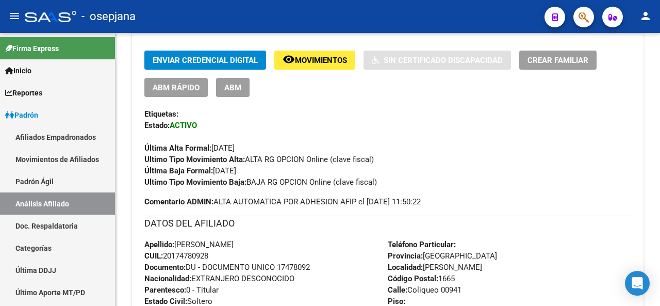
click at [657, 170] on div "PADRON -> Análisis Afiliado Cambiar Afiliado 20-17478092-8 CUIL DATOS PADRÓN ÁG…" at bounding box center [389, 224] width 547 height 877
click at [589, 63] on span "Crear Familiar" at bounding box center [558, 60] width 61 height 9
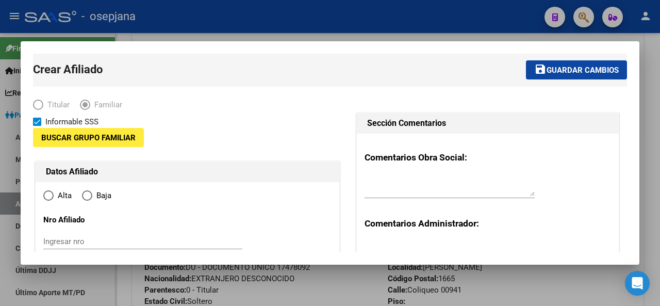
type input "30-68065391-3"
type input "JOSE CLEMENTE PAZ"
type input "1665"
type input "Coliqueo"
type input "00941"
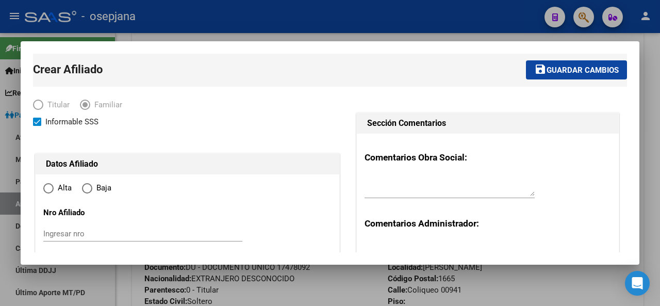
radio input "true"
type input "30-68065391-3"
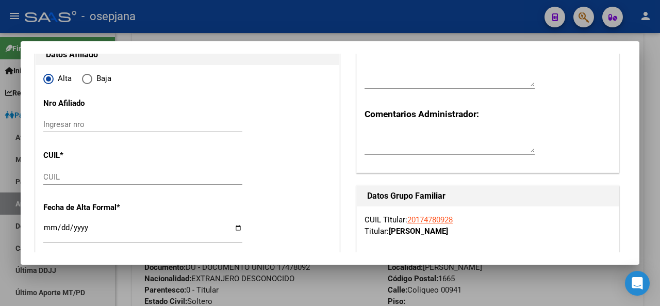
scroll to position [140, 0]
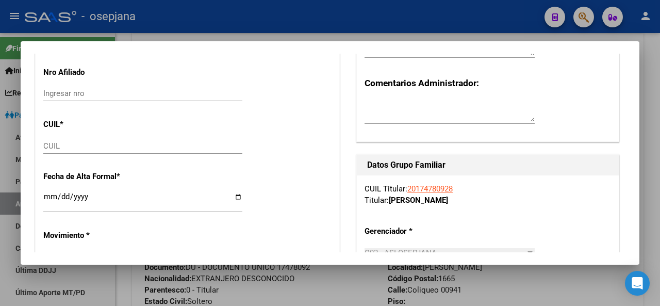
click at [149, 145] on input "CUIL" at bounding box center [142, 145] width 199 height 9
paste input "27-23560588-6"
type input "27-23560588-6"
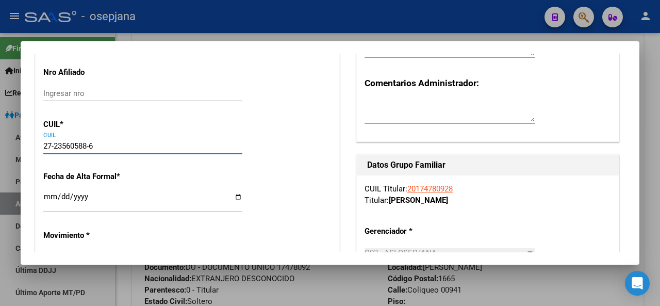
type input "23560588"
type input "OLMOS"
type input "MARIA GABRIELA"
type input "1973-10-01"
type input "SANTA MARIA"
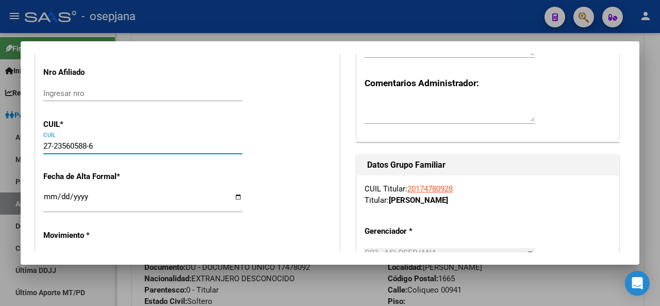
type input "1663"
type input "SANTA ANA"
type input "3186"
type input "27-23560588-6"
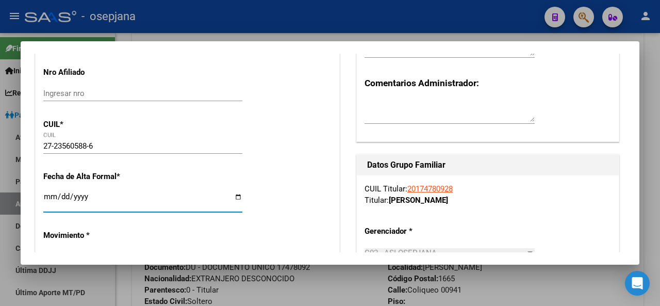
click at [48, 198] on input "Ingresar fecha" at bounding box center [142, 200] width 199 height 17
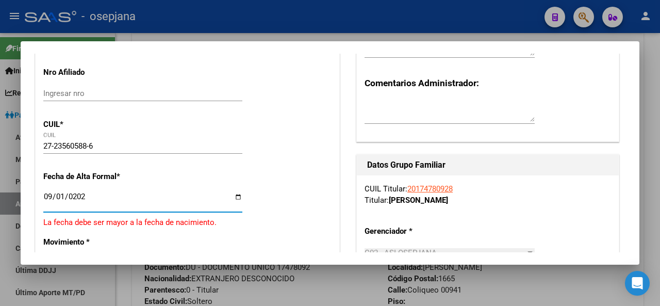
type input "[DATE]"
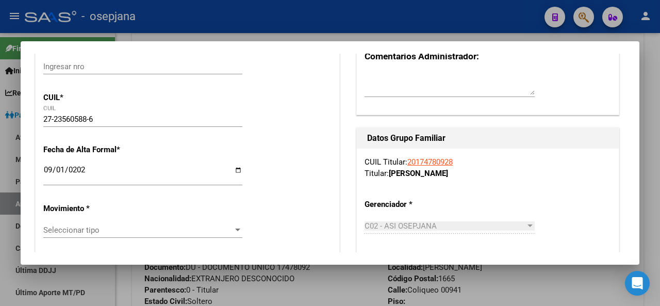
scroll to position [213, 0]
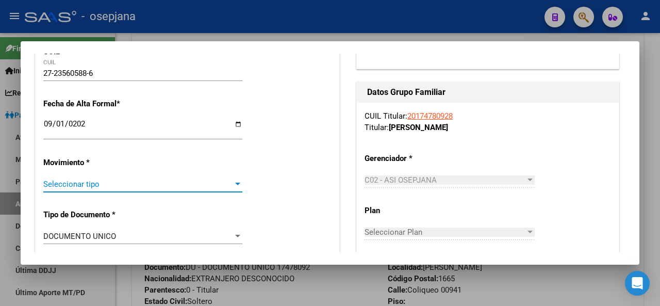
click at [136, 187] on span "Seleccionar tipo" at bounding box center [138, 184] width 190 height 9
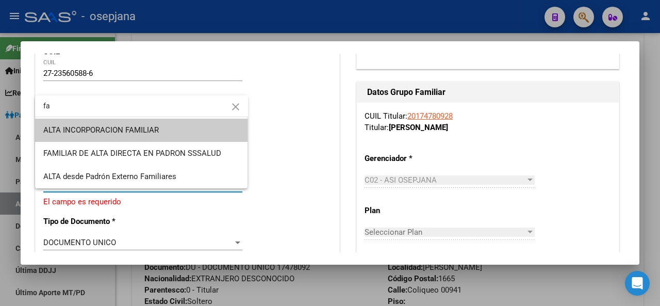
type input "fa"
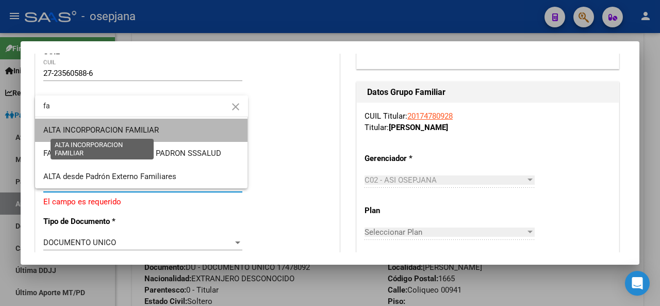
click at [145, 132] on span "ALTA INCORPORACION FAMILIAR" at bounding box center [101, 129] width 116 height 9
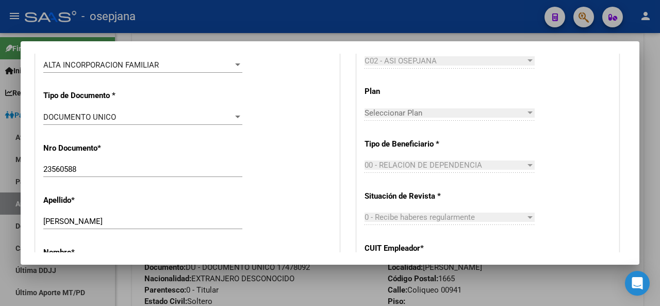
scroll to position [506, 0]
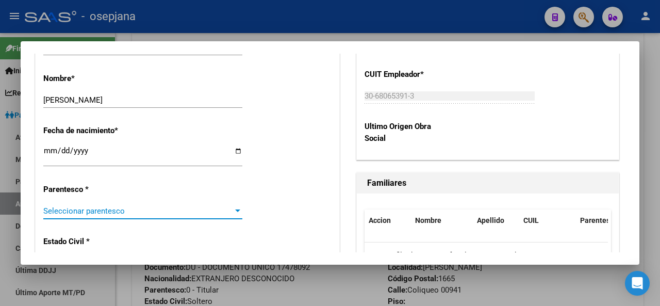
click at [171, 211] on span "Seleccionar parentesco" at bounding box center [138, 210] width 190 height 9
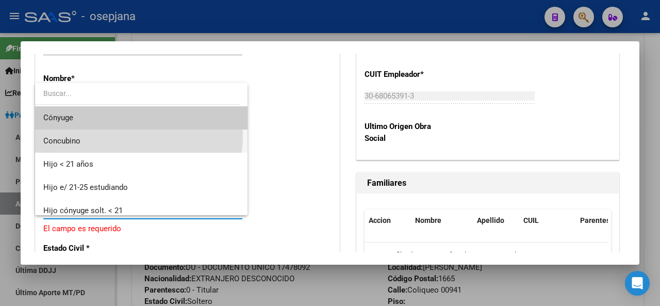
click at [138, 137] on span "Concubino" at bounding box center [141, 140] width 197 height 23
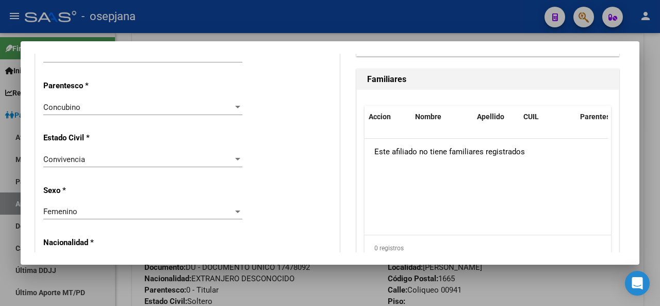
scroll to position [703, 0]
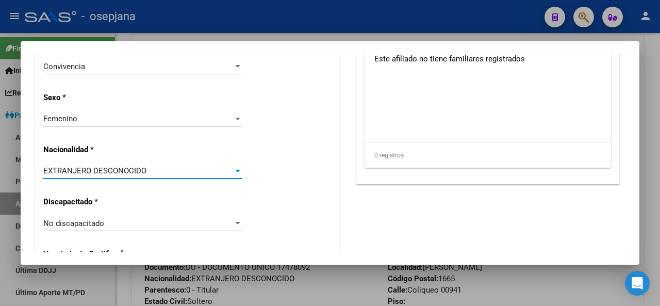
click at [133, 172] on span "EXTRANJERO DESCONOCIDO" at bounding box center [94, 170] width 103 height 9
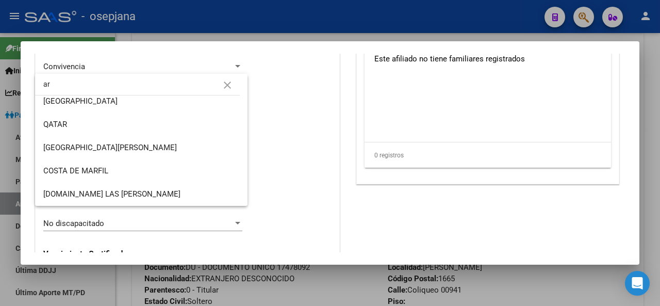
scroll to position [0, 0]
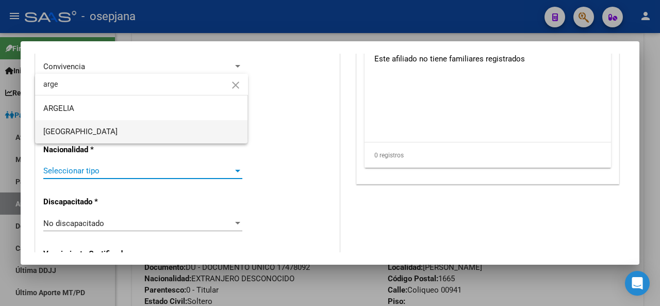
type input "arge"
click at [138, 131] on span "[GEOGRAPHIC_DATA]" at bounding box center [141, 131] width 197 height 23
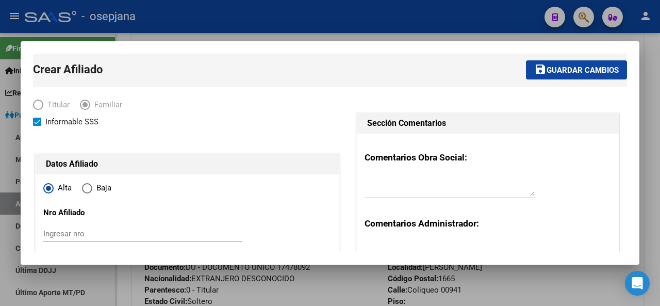
click at [585, 69] on span "Guardar cambios" at bounding box center [583, 70] width 72 height 9
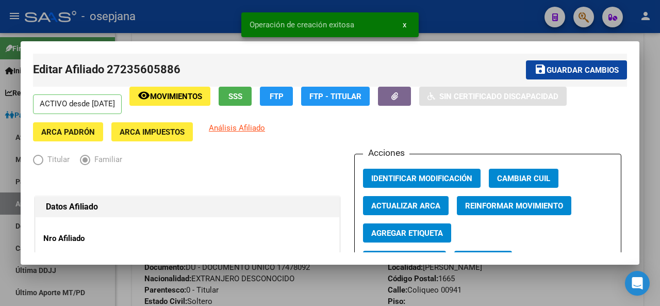
click at [585, 69] on span "Guardar cambios" at bounding box center [583, 70] width 72 height 9
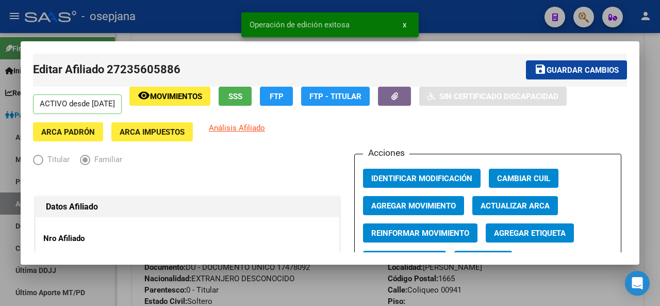
click at [660, 89] on div at bounding box center [330, 153] width 660 height 306
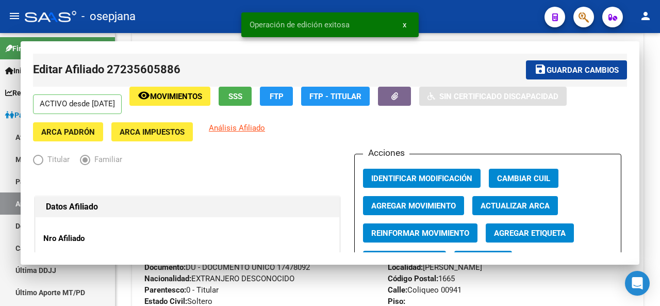
click at [660, 89] on div at bounding box center [659, 169] width 3 height 273
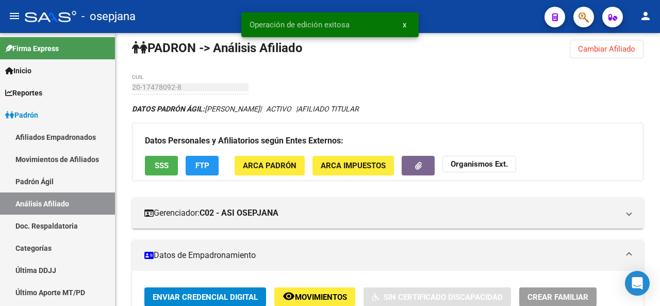
scroll to position [10, 0]
click at [611, 47] on span "Cambiar Afiliado" at bounding box center [606, 48] width 57 height 9
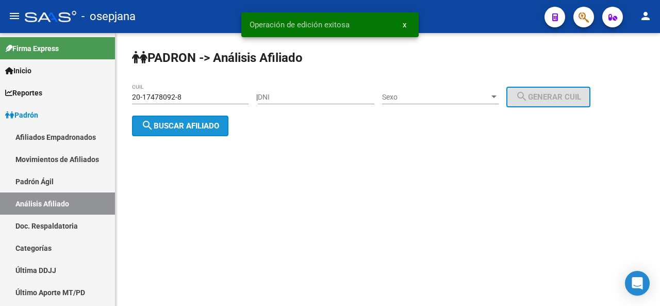
click at [217, 133] on button "search Buscar afiliado" at bounding box center [180, 126] width 96 height 21
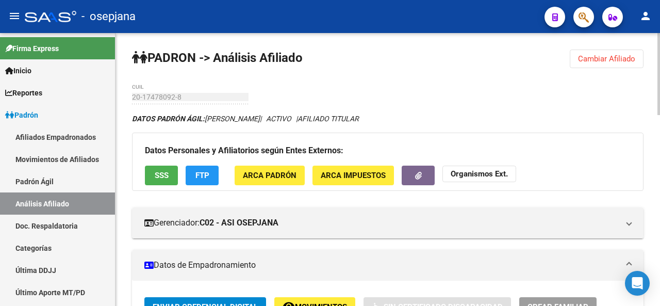
click at [659, 79] on div at bounding box center [659, 74] width 3 height 82
click at [660, 111] on div at bounding box center [659, 74] width 3 height 82
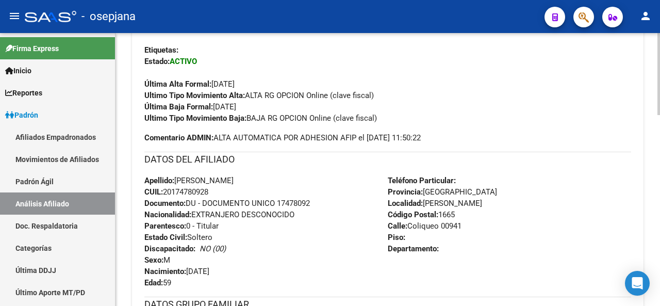
scroll to position [353, 0]
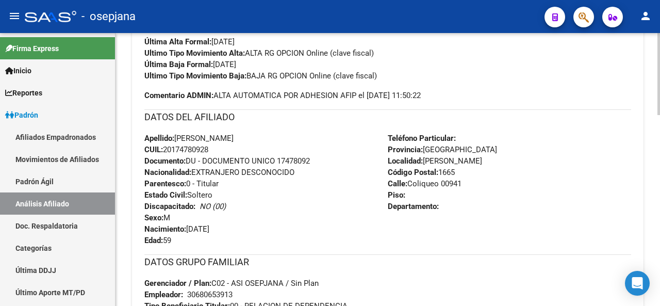
click at [659, 189] on div at bounding box center [659, 180] width 3 height 82
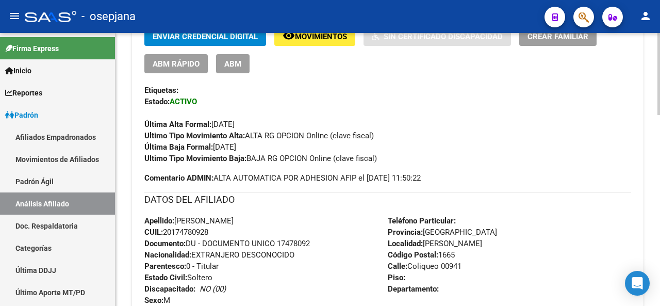
click at [658, 164] on div at bounding box center [659, 156] width 3 height 82
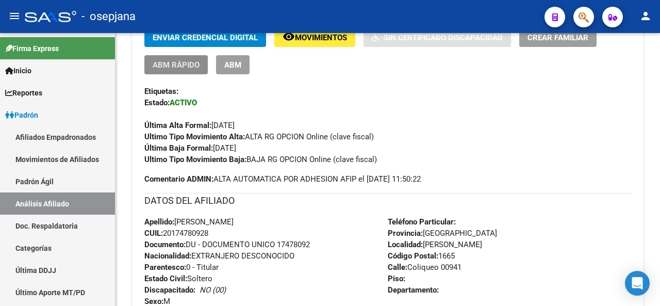
click at [182, 66] on span "ABM Rápido" at bounding box center [176, 64] width 47 height 9
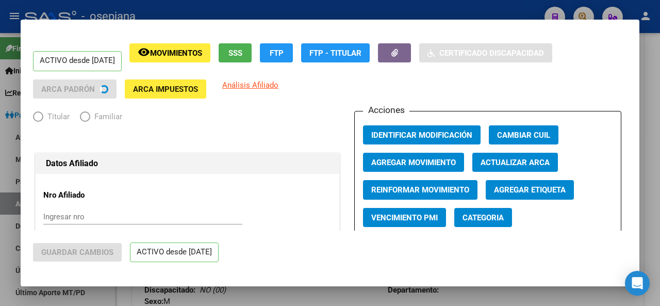
radio input "true"
type input "30-68065391-3"
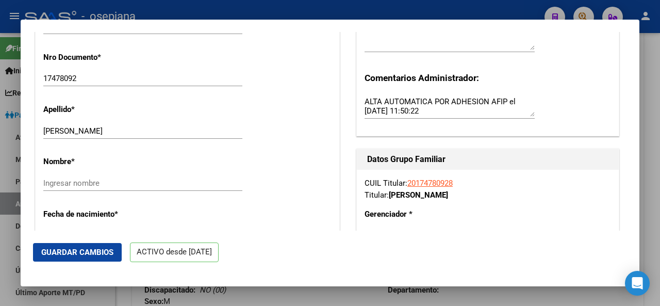
scroll to position [315, 0]
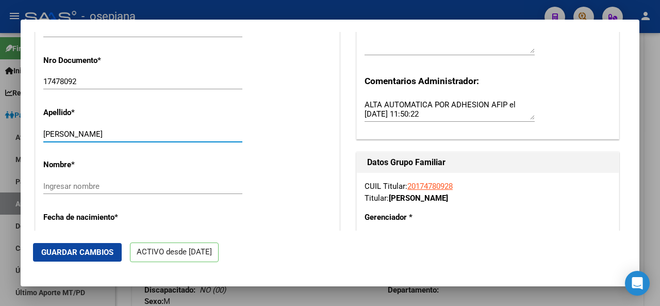
drag, startPoint x: 93, startPoint y: 133, endPoint x: 170, endPoint y: 135, distance: 76.9
click at [170, 135] on input "CRESCITELLI CARLOS VICENTE" at bounding box center [142, 133] width 199 height 9
type input "CRESCITELLI"
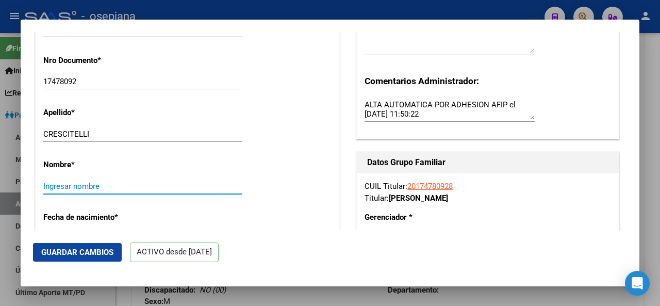
click at [68, 182] on input "Ingresar nombre" at bounding box center [142, 186] width 199 height 9
paste input "CARLOS VICENTE"
type input "CARLOS VICENTE"
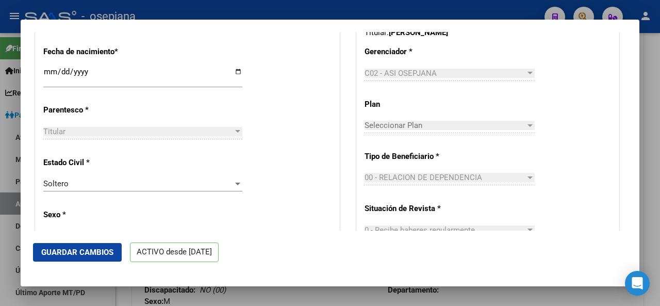
scroll to position [540, 0]
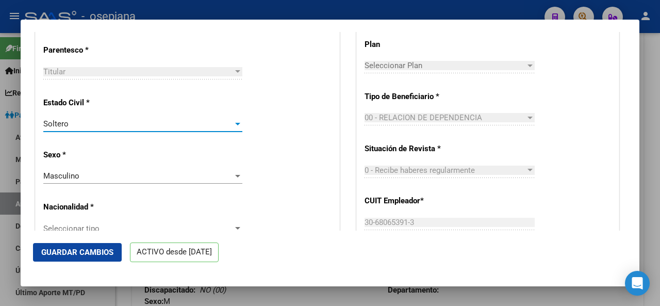
click at [230, 123] on div "Soltero" at bounding box center [138, 123] width 190 height 9
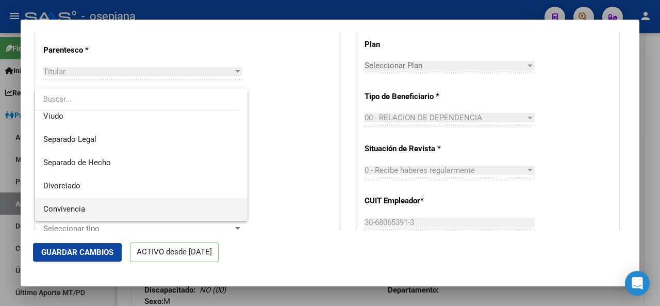
click at [107, 210] on span "Convivencia" at bounding box center [141, 209] width 197 height 23
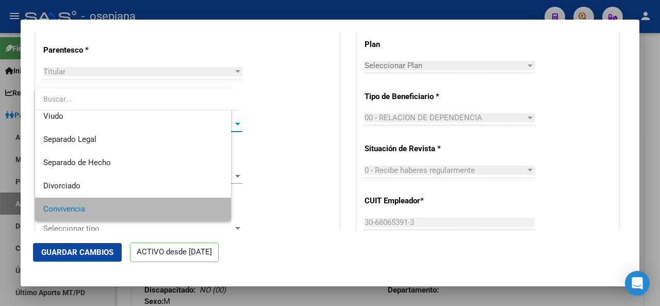
scroll to position [52, 0]
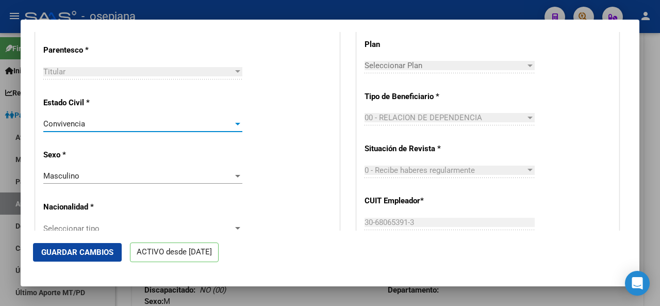
click at [84, 244] on button "Guardar Cambios" at bounding box center [77, 252] width 89 height 19
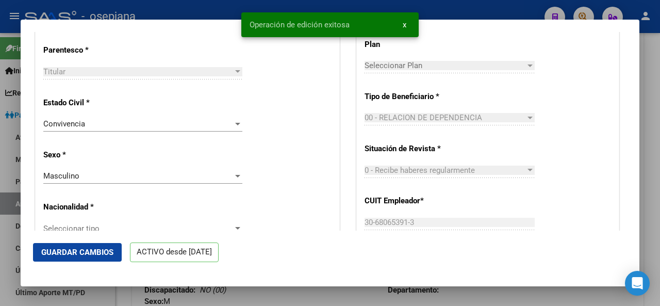
scroll to position [594, 0]
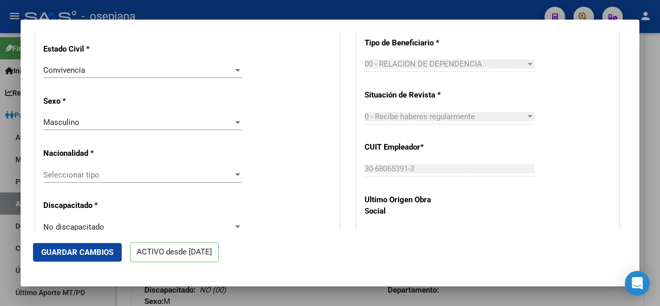
click at [90, 185] on div "Seleccionar tipo Seleccionar tipo" at bounding box center [142, 179] width 199 height 25
click at [90, 178] on span "Seleccionar tipo" at bounding box center [138, 174] width 190 height 9
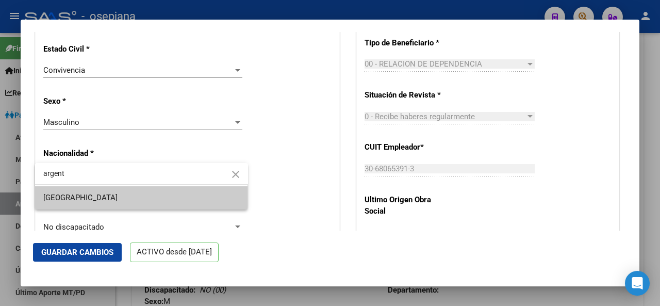
type input "argent"
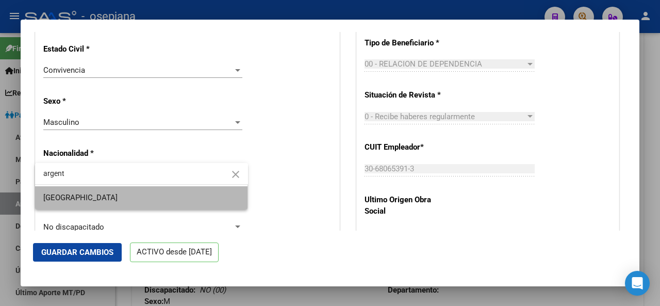
click at [89, 188] on span "[GEOGRAPHIC_DATA]" at bounding box center [141, 197] width 197 height 23
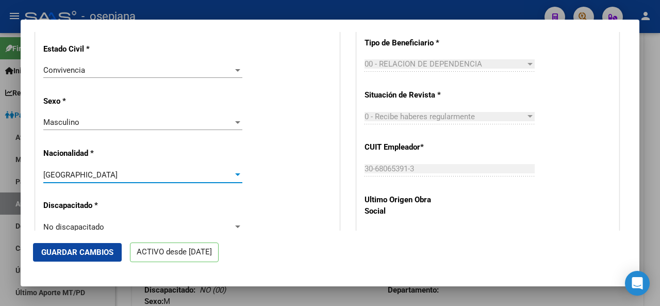
click at [76, 249] on span "Guardar Cambios" at bounding box center [77, 252] width 72 height 9
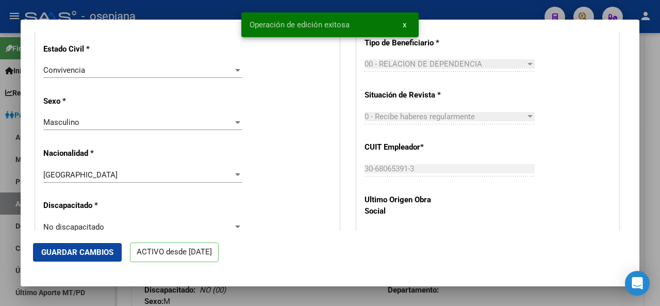
click at [528, 186] on div "30-68065391-3 Ingresar CUIT" at bounding box center [450, 173] width 170 height 25
click at [627, 159] on mat-dialog-content "ACTIVO desde 01/03/2025 remove_red_eye Movimientos SSS FTP Sin Certificado Disc…" at bounding box center [330, 131] width 619 height 199
click at [660, 157] on div at bounding box center [330, 153] width 660 height 306
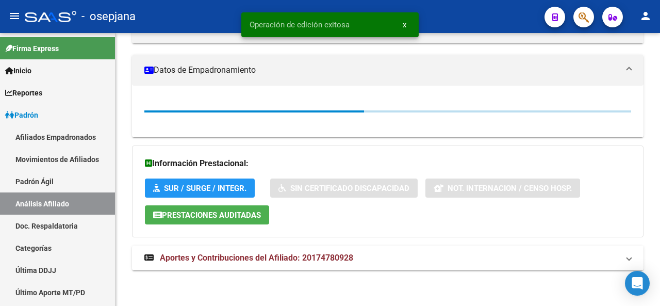
scroll to position [269, 0]
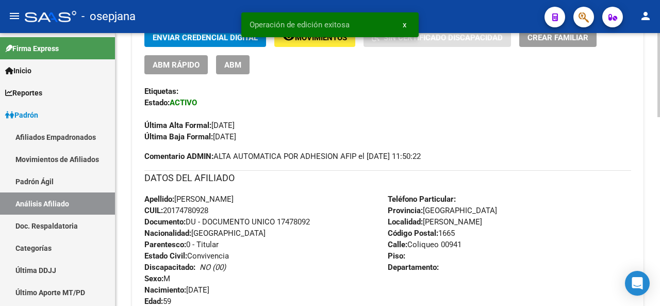
click at [659, 75] on div at bounding box center [659, 169] width 3 height 273
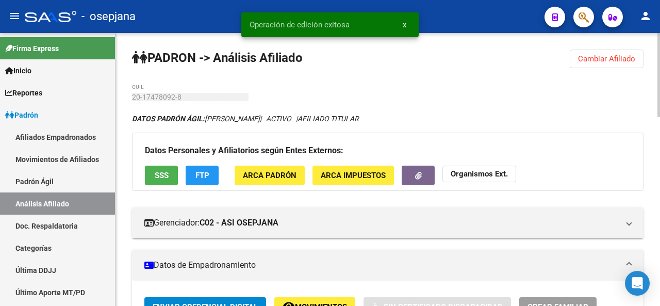
click at [606, 63] on button "Cambiar Afiliado" at bounding box center [607, 59] width 74 height 19
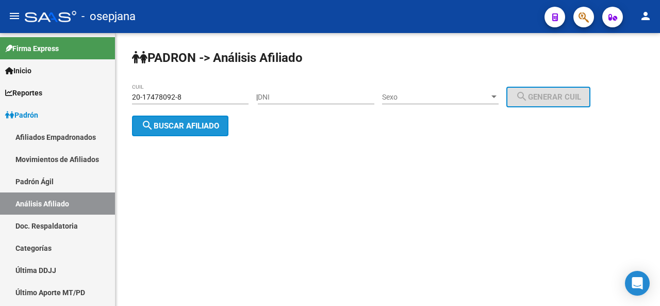
click at [186, 124] on span "search Buscar afiliado" at bounding box center [180, 125] width 78 height 9
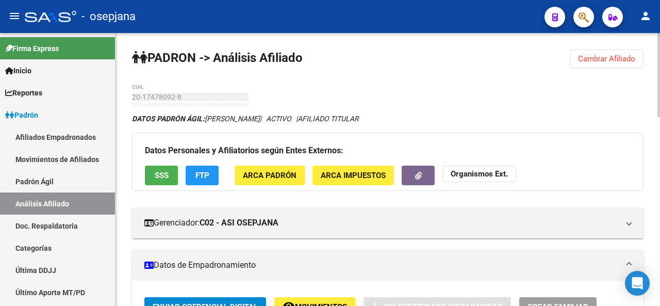
click at [660, 71] on div at bounding box center [659, 75] width 3 height 84
click at [660, 181] on div at bounding box center [659, 169] width 3 height 273
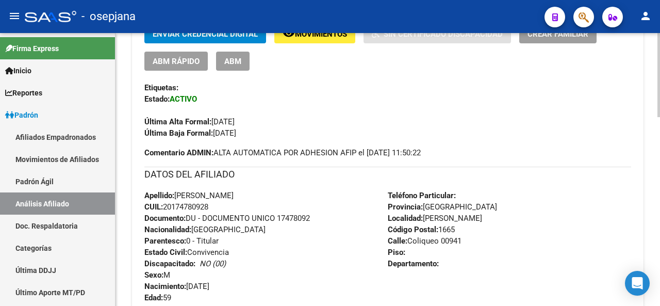
click at [660, 181] on div at bounding box center [659, 159] width 3 height 84
click at [660, 224] on div at bounding box center [659, 169] width 3 height 273
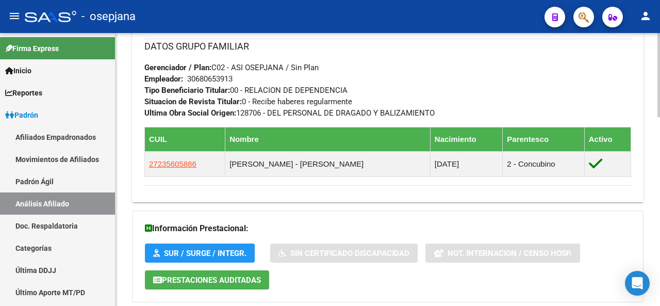
click at [660, 47] on div at bounding box center [659, 169] width 3 height 273
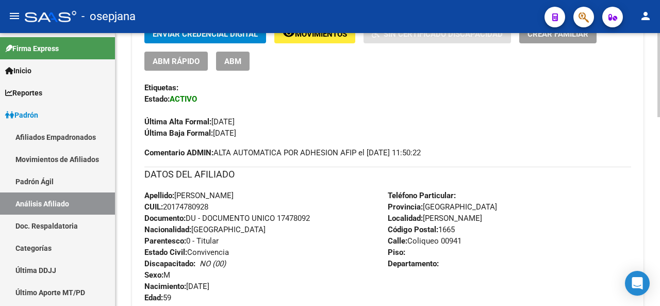
click at [659, 46] on div at bounding box center [659, 169] width 3 height 273
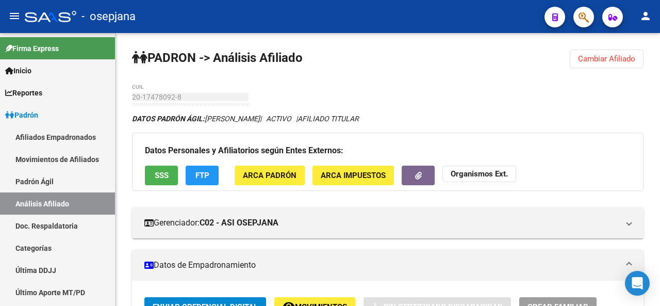
click at [621, 66] on button "Cambiar Afiliado" at bounding box center [607, 59] width 74 height 19
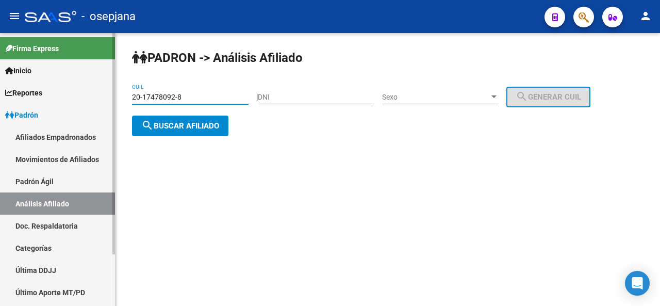
drag, startPoint x: 181, startPoint y: 98, endPoint x: 0, endPoint y: 108, distance: 180.9
click at [0, 108] on mat-sidenav-container "Firma Express Inicio Instructivos Contacto OS Reportes Padrón Traspasos x O.S. …" at bounding box center [330, 169] width 660 height 273
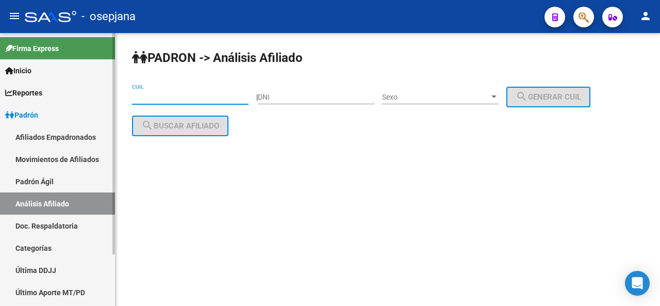
paste input "27-94442713-4"
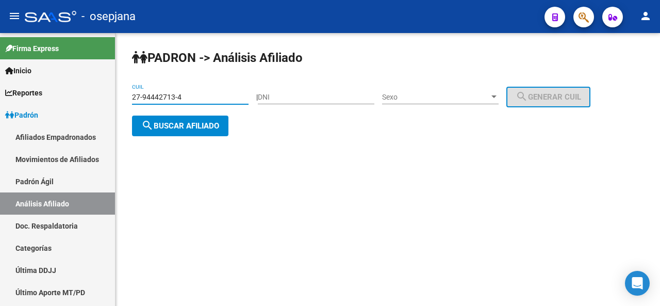
type input "27-94442713-4"
click at [182, 118] on button "search Buscar afiliado" at bounding box center [180, 126] width 96 height 21
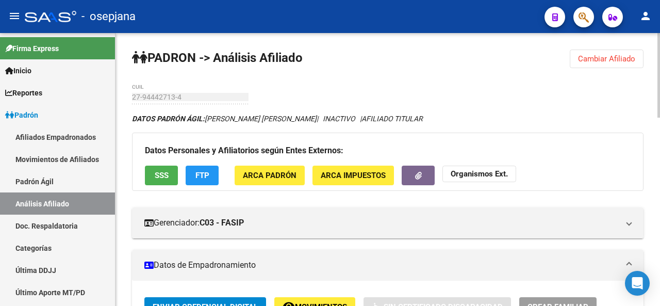
click at [660, 60] on div at bounding box center [659, 75] width 3 height 85
click at [660, 62] on div at bounding box center [659, 75] width 3 height 85
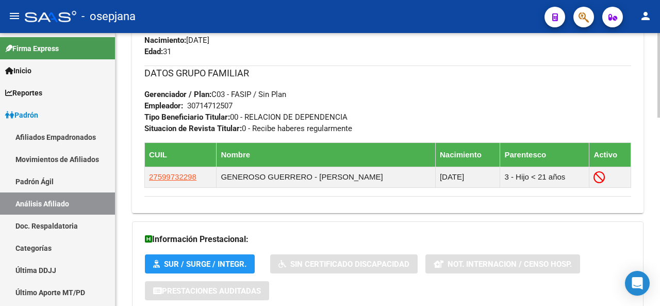
scroll to position [531, 0]
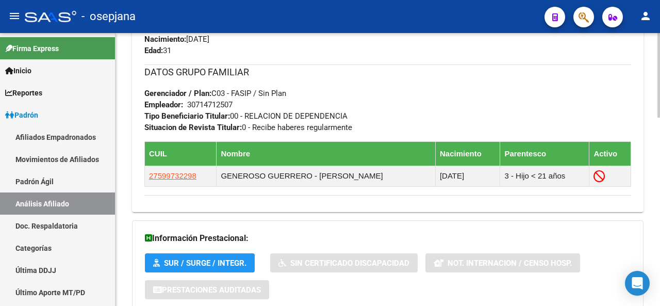
click at [659, 226] on div at bounding box center [659, 240] width 3 height 85
click at [660, 226] on div at bounding box center [659, 240] width 3 height 85
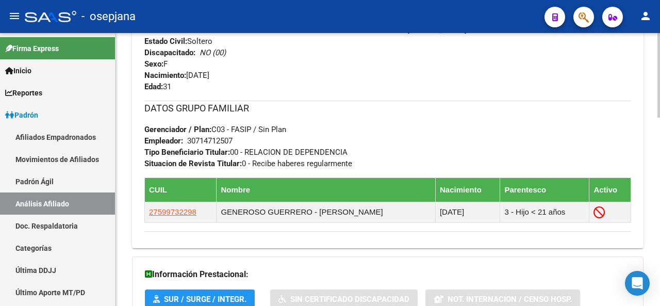
click at [660, 198] on div at bounding box center [659, 229] width 3 height 85
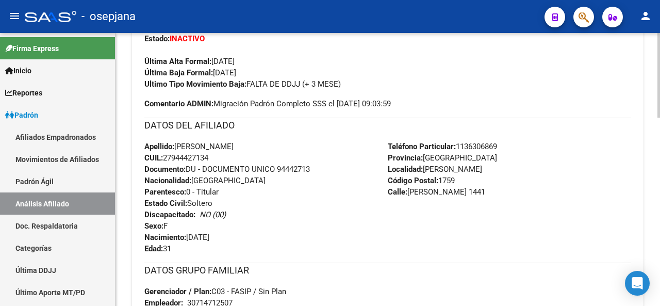
click at [660, 148] on div at bounding box center [659, 178] width 3 height 85
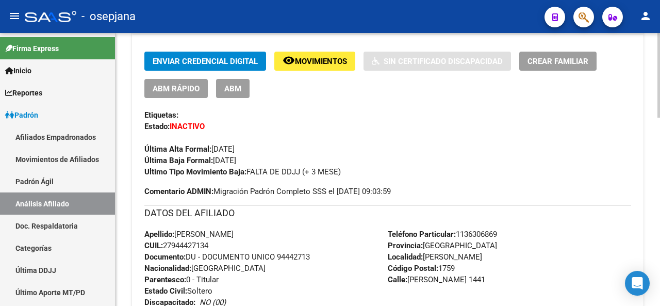
scroll to position [245, 0]
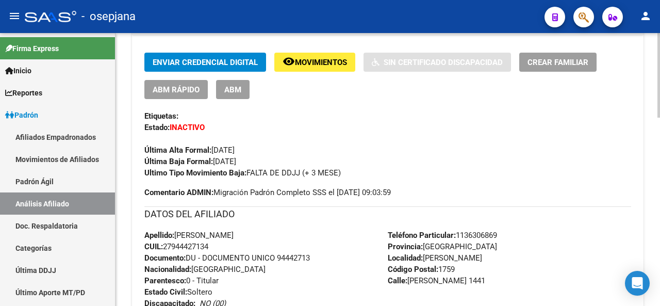
click at [660, 120] on div at bounding box center [659, 151] width 3 height 85
click at [188, 91] on span "ABM Rápido" at bounding box center [176, 89] width 47 height 9
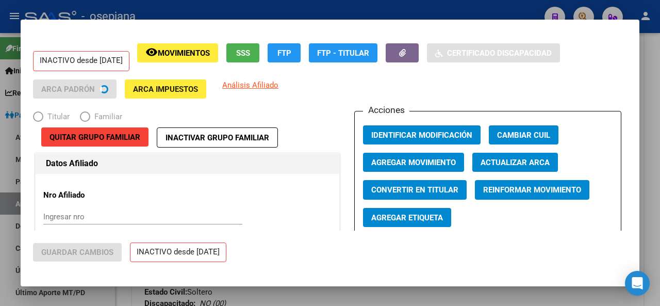
radio input "true"
type input "30-71471250-7"
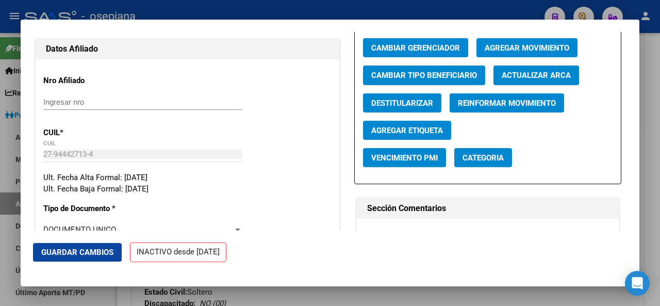
scroll to position [111, 0]
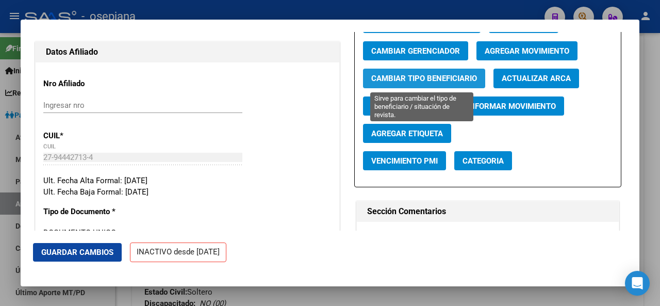
click at [435, 78] on span "Cambiar Tipo Beneficiario" at bounding box center [424, 78] width 106 height 9
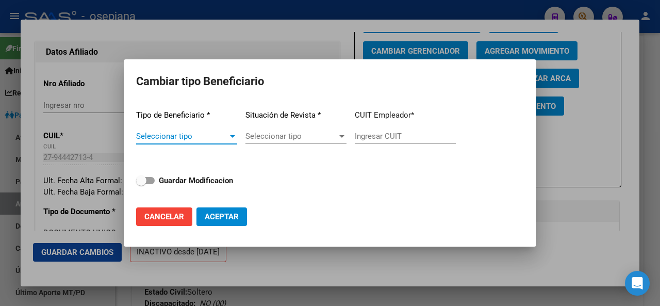
click at [206, 141] on span "Seleccionar tipo" at bounding box center [182, 136] width 92 height 9
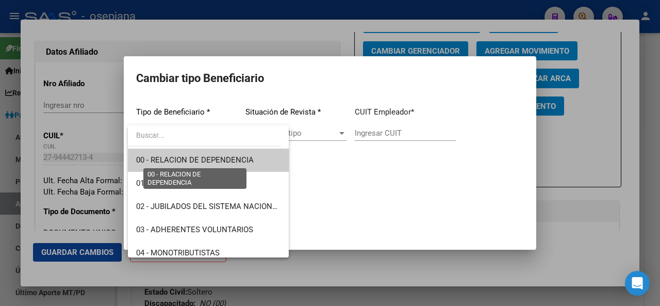
click at [206, 160] on span "00 - RELACION DE DEPENDENCIA" at bounding box center [195, 159] width 118 height 9
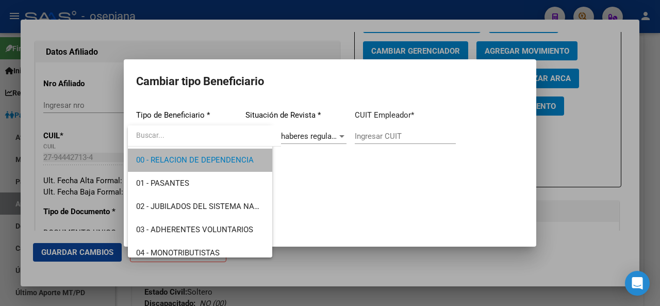
type input "30-71471250-7"
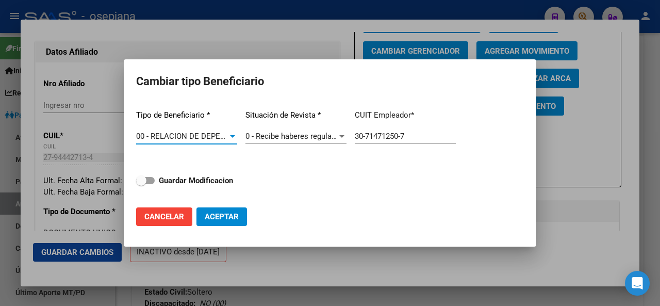
click at [194, 182] on strong "Guardar Modificacion" at bounding box center [196, 180] width 74 height 9
click at [141, 184] on input "Guardar Modificacion" at bounding box center [141, 184] width 1 height 1
click at [225, 212] on span "Aceptar" at bounding box center [222, 216] width 34 height 9
checkbox input "false"
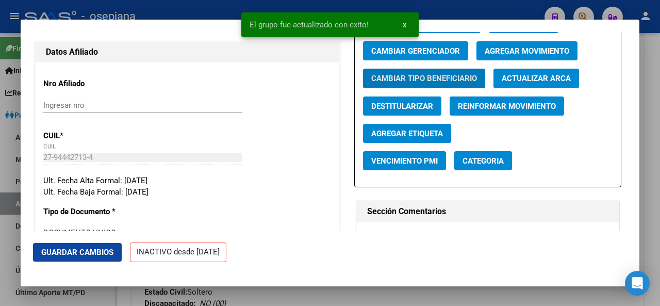
click at [91, 249] on span "Guardar Cambios" at bounding box center [77, 252] width 72 height 9
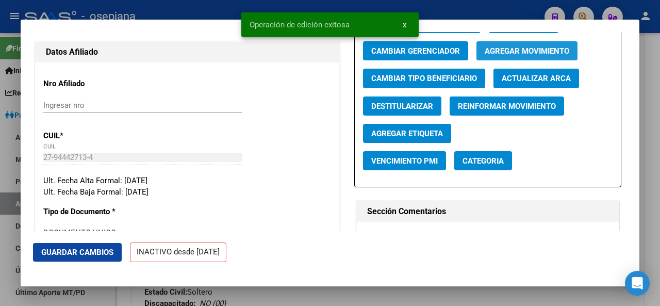
click at [531, 49] on span "Agregar Movimiento" at bounding box center [527, 50] width 85 height 9
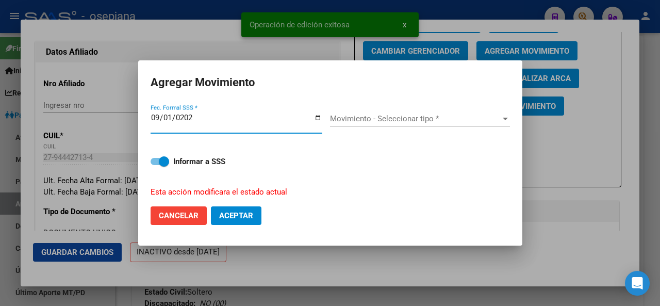
type input "[DATE]"
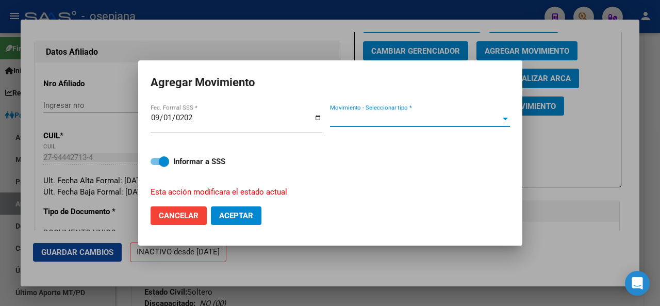
click at [401, 119] on span "Movimiento - Seleccionar tipo *" at bounding box center [415, 118] width 171 height 9
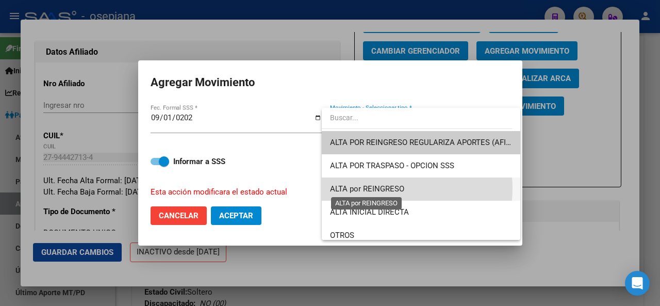
click at [382, 188] on span "ALTA por REINGRESO" at bounding box center [367, 188] width 74 height 9
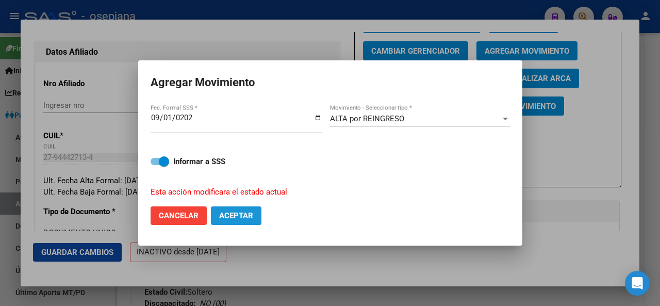
click at [247, 213] on span "Aceptar" at bounding box center [236, 215] width 34 height 9
checkbox input "false"
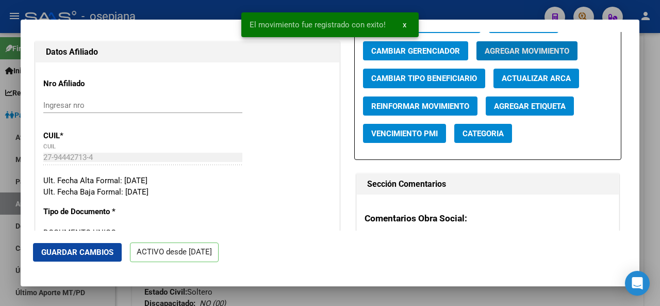
click at [84, 252] on span "Guardar Cambios" at bounding box center [77, 252] width 72 height 9
click at [660, 91] on div at bounding box center [330, 153] width 660 height 306
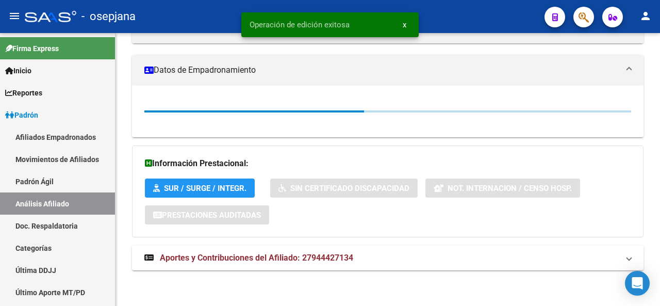
scroll to position [245, 0]
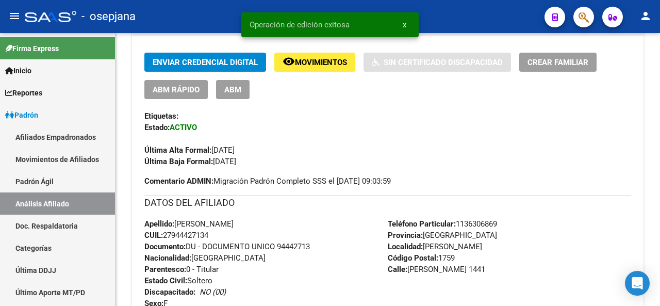
click at [660, 91] on div at bounding box center [659, 169] width 3 height 273
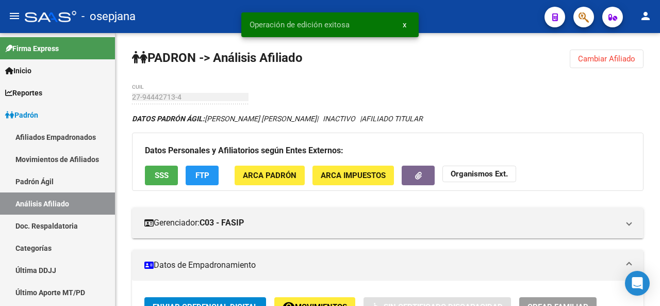
click at [660, 91] on div at bounding box center [659, 76] width 3 height 86
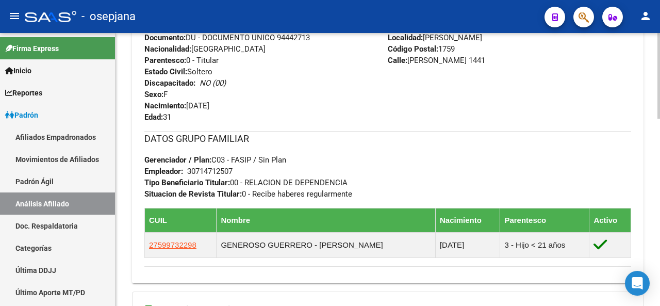
scroll to position [464, 0]
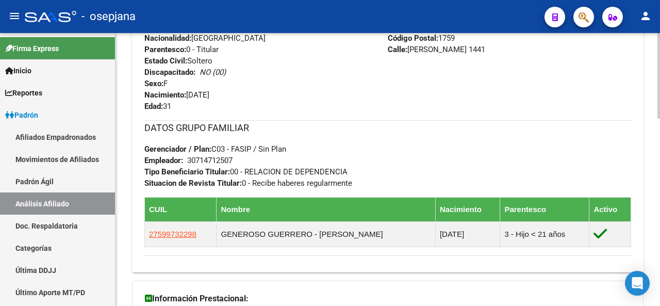
click at [660, 187] on div at bounding box center [659, 221] width 3 height 86
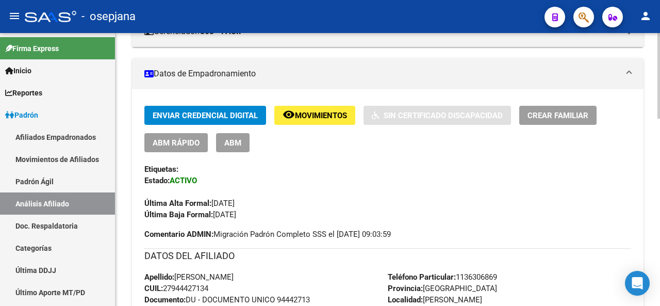
click at [660, 45] on div at bounding box center [659, 169] width 3 height 273
click at [660, 40] on div at bounding box center [659, 169] width 3 height 273
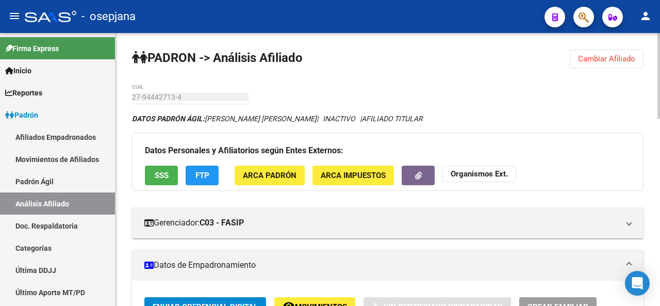
click at [660, 36] on div at bounding box center [659, 76] width 3 height 86
click at [611, 61] on span "Cambiar Afiliado" at bounding box center [606, 58] width 57 height 9
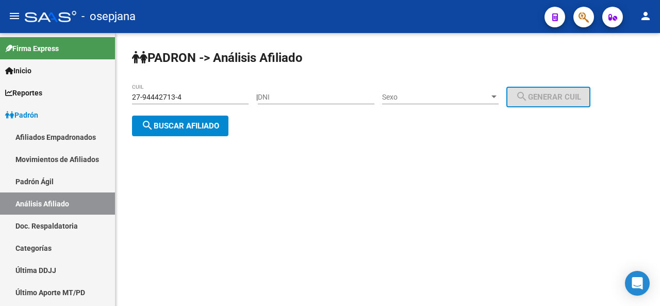
click at [222, 102] on div "27-94442713-4 CUIL" at bounding box center [190, 94] width 117 height 21
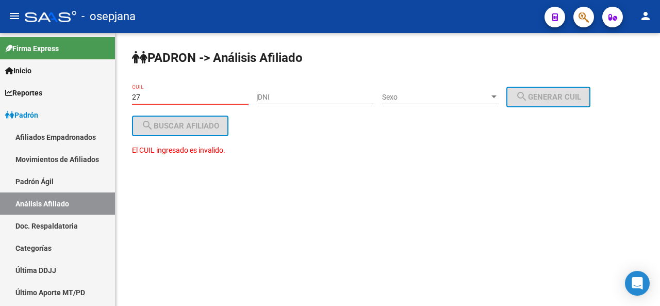
type input "2"
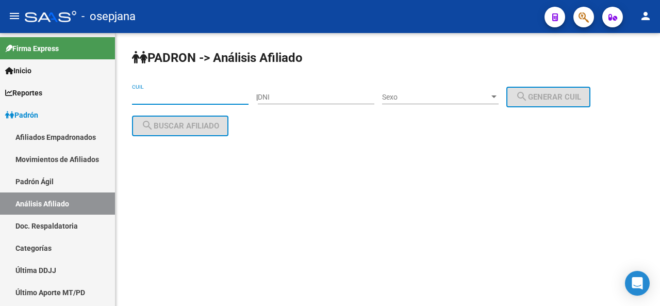
paste input "20-40862572-7"
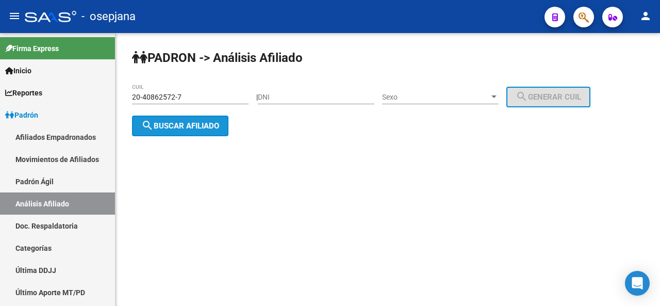
click at [195, 122] on span "search Buscar afiliado" at bounding box center [180, 125] width 78 height 9
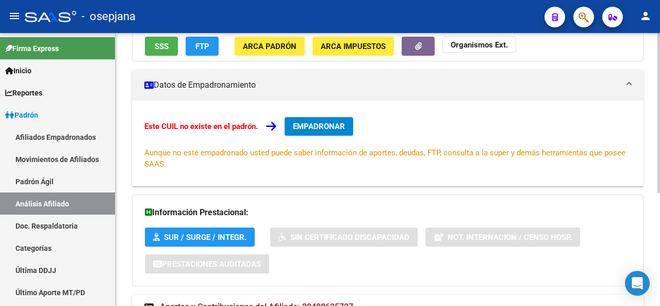
scroll to position [158, 0]
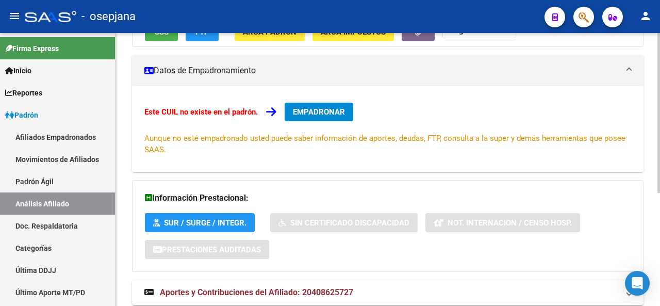
click at [656, 170] on div "PADRON -> Análisis Afiliado Cambiar Afiliado 20-40862572-7 CUIL DATOS ARCA: HER…" at bounding box center [389, 108] width 547 height 466
click at [658, 40] on div at bounding box center [659, 169] width 3 height 273
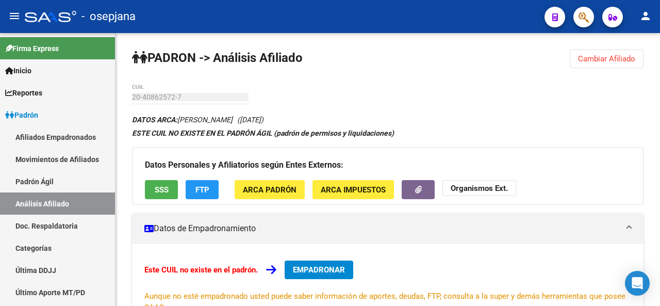
click at [593, 69] on div "PADRON -> Análisis Afiliado Cambiar Afiliado 20-40862572-7 CUIL DATOS ARCA: HER…" at bounding box center [388, 266] width 545 height 466
click at [599, 65] on button "Cambiar Afiliado" at bounding box center [607, 59] width 74 height 19
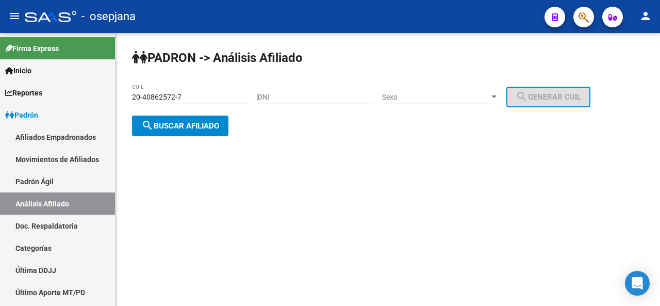
click at [205, 102] on div "20-40862572-7 CUIL" at bounding box center [190, 94] width 117 height 21
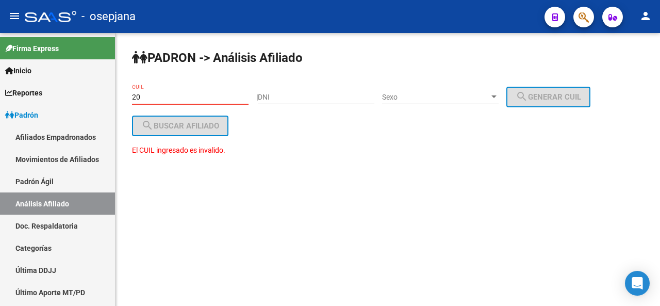
type input "2"
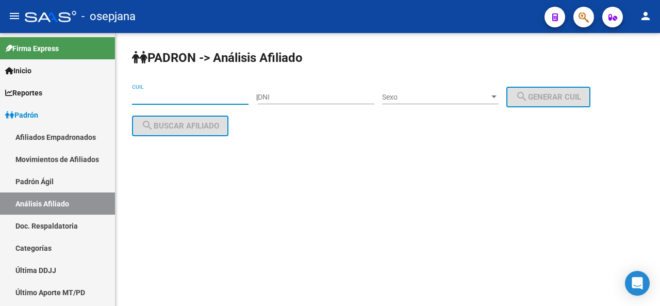
paste input "20-24782074-5"
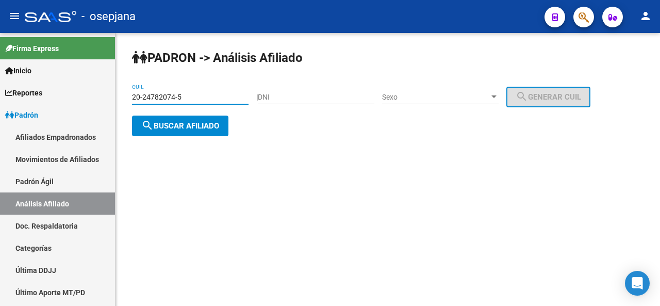
click at [197, 117] on button "search Buscar afiliado" at bounding box center [180, 126] width 96 height 21
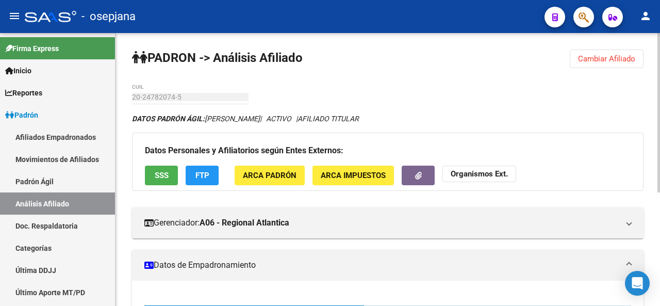
click at [660, 61] on div at bounding box center [659, 112] width 3 height 159
click at [660, 79] on div at bounding box center [659, 112] width 3 height 159
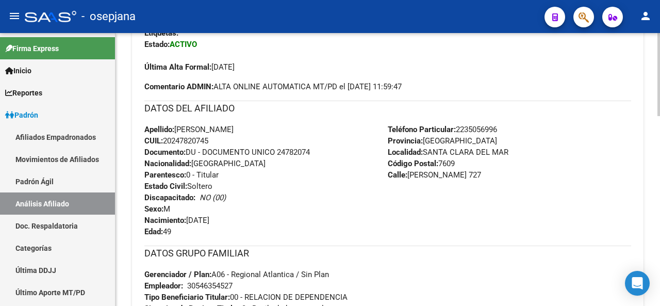
scroll to position [410, 0]
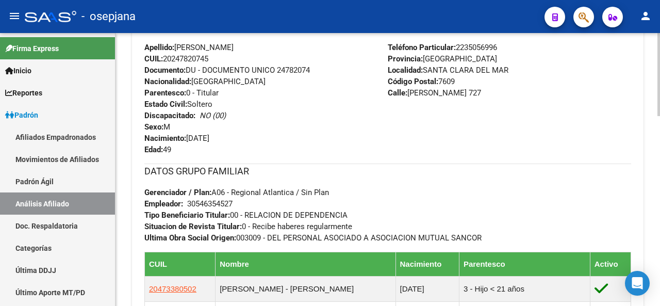
click at [660, 152] on div at bounding box center [659, 169] width 3 height 273
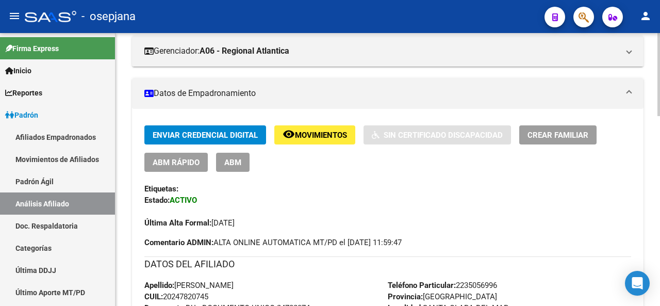
scroll to position [209, 0]
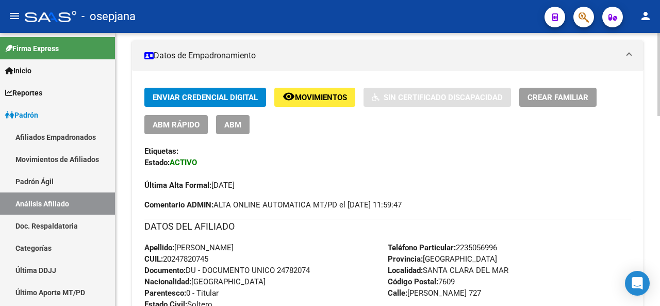
click at [660, 174] on div at bounding box center [659, 137] width 3 height 83
click at [660, 156] on div at bounding box center [659, 137] width 3 height 83
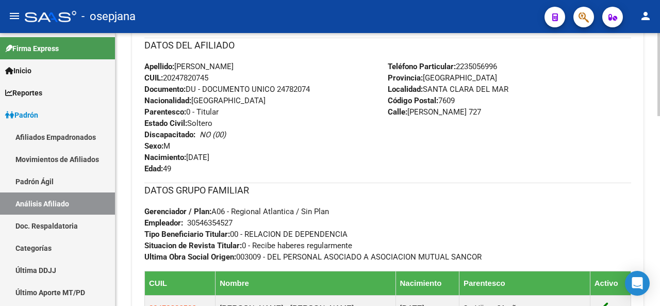
click at [660, 207] on div at bounding box center [659, 193] width 3 height 83
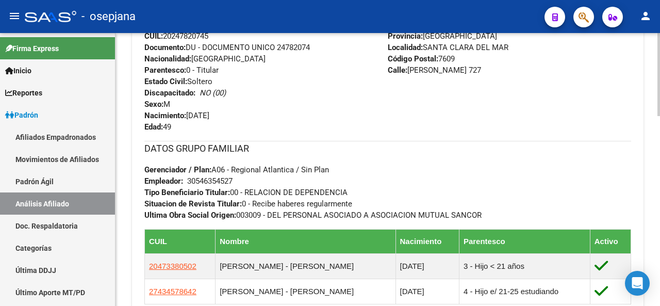
click at [660, 241] on div at bounding box center [659, 205] width 3 height 83
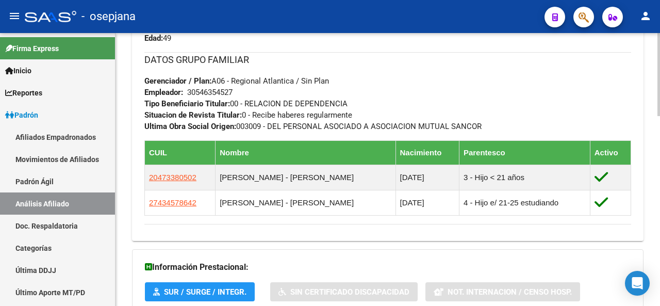
click at [660, 265] on div at bounding box center [659, 232] width 3 height 83
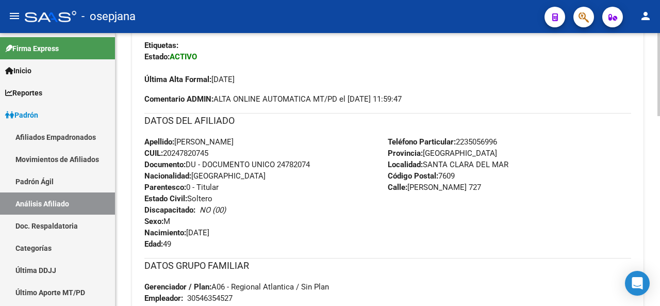
scroll to position [240, 0]
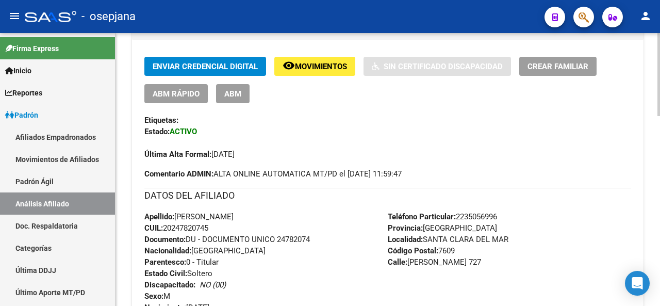
click at [656, 179] on div "PADRON -> Análisis Afiliado Cambiar Afiliado 20-24782074-5 CUIL DATOS PADRÓN ÁG…" at bounding box center [389, 242] width 547 height 898
click at [306, 63] on span "Movimientos" at bounding box center [321, 66] width 52 height 9
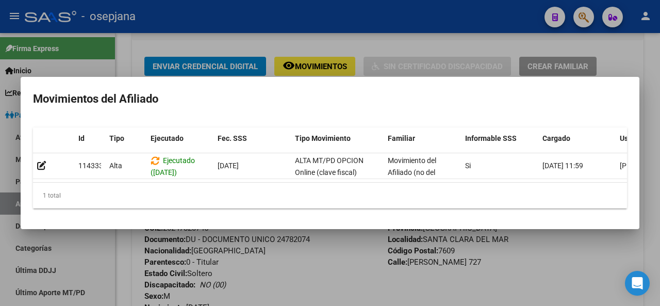
click at [336, 303] on div at bounding box center [330, 153] width 660 height 306
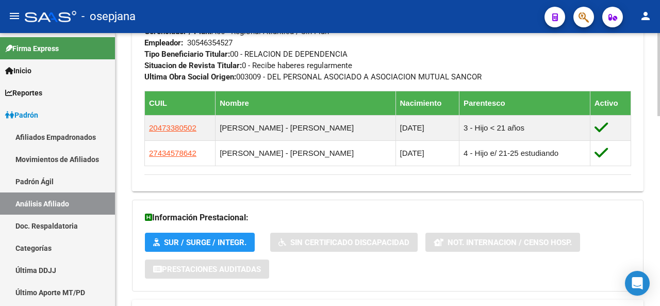
scroll to position [624, 0]
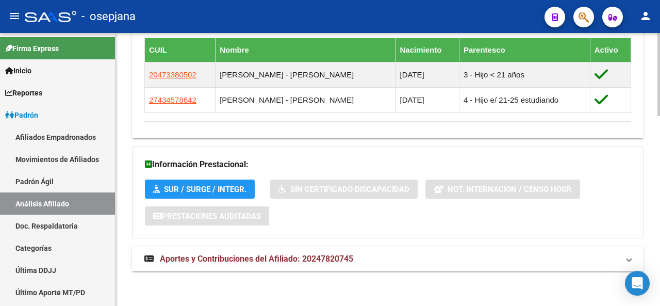
click at [660, 305] on html "menu - osepjana person Firma Express Inicio Instructivos Contacto OS Reportes P…" at bounding box center [330, 153] width 660 height 306
click at [487, 258] on mat-panel-title "Aportes y Contribuciones del Afiliado: 20247820745" at bounding box center [381, 258] width 475 height 11
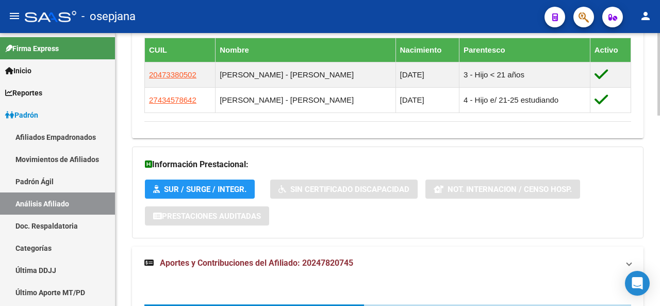
click at [487, 258] on mat-panel-title "Aportes y Contribuciones del Afiliado: 20247820745" at bounding box center [381, 262] width 475 height 11
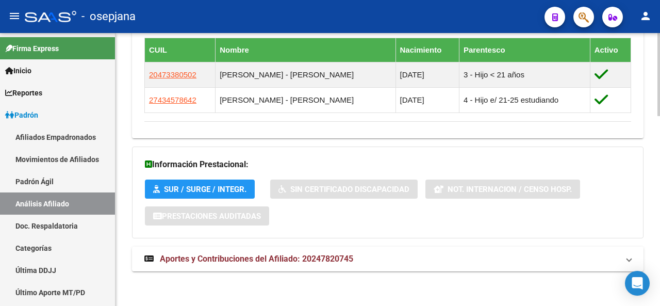
click at [660, 246] on div at bounding box center [659, 263] width 3 height 83
click at [660, 275] on div at bounding box center [659, 263] width 3 height 83
click at [592, 256] on mat-panel-title "Aportes y Contribuciones del Afiliado: 20247820745" at bounding box center [381, 258] width 475 height 11
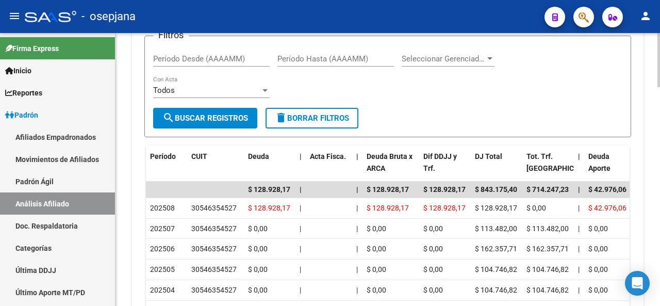
scroll to position [993, 0]
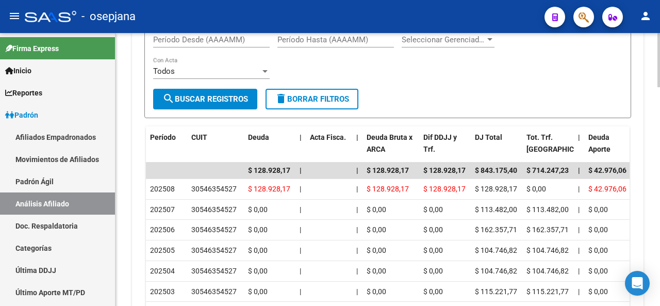
click at [658, 251] on div at bounding box center [659, 258] width 3 height 54
click at [659, 260] on div at bounding box center [659, 258] width 3 height 54
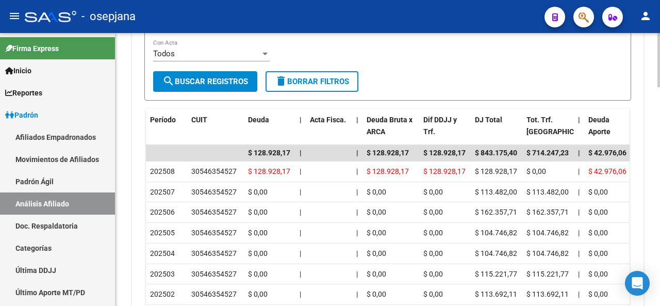
click at [659, 260] on div at bounding box center [659, 261] width 3 height 54
click at [660, 267] on div at bounding box center [659, 261] width 3 height 54
click at [660, 269] on div at bounding box center [659, 261] width 3 height 54
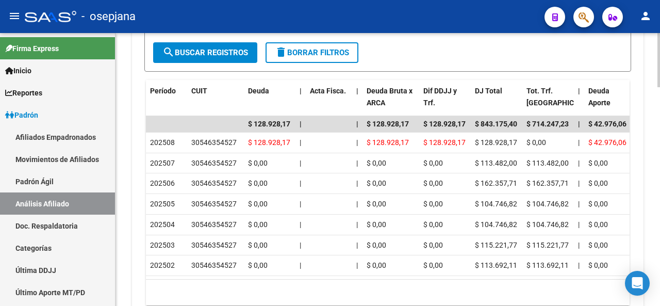
click at [660, 269] on div at bounding box center [659, 267] width 3 height 54
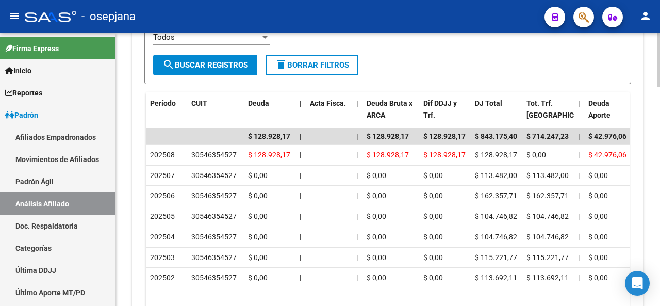
scroll to position [1036, 0]
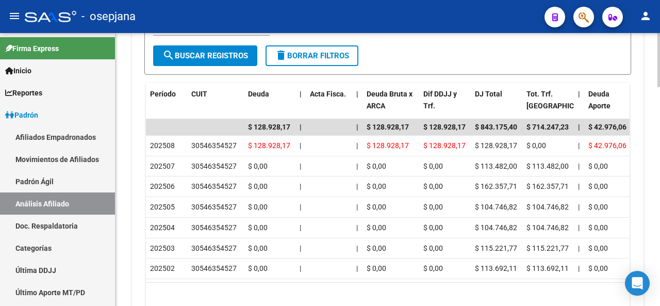
click at [660, 268] on div at bounding box center [659, 266] width 3 height 54
drag, startPoint x: 222, startPoint y: 281, endPoint x: 266, endPoint y: 283, distance: 44.4
click at [249, 282] on datatable-body "$ 128.928,17 | | $ 128.928,17 $ 128.928,17 $ 843.175,40 $ 714.247,23 | $ 42.976…" at bounding box center [388, 200] width 484 height 163
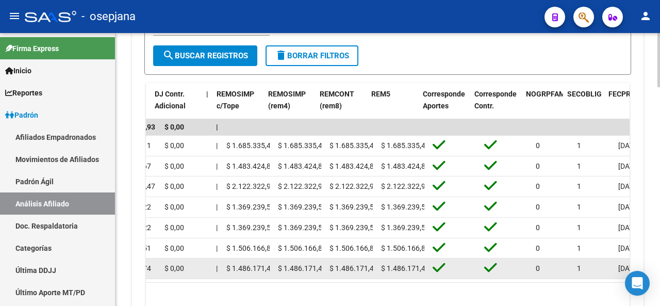
scroll to position [0, 1383]
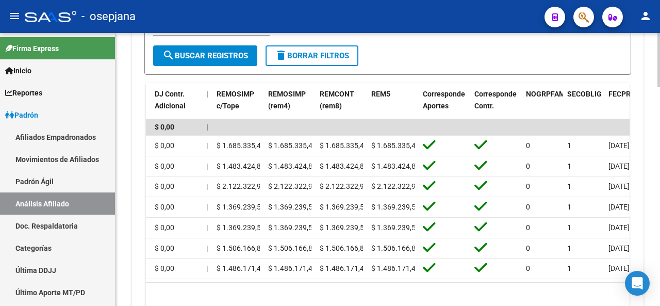
drag, startPoint x: 463, startPoint y: 272, endPoint x: 186, endPoint y: 280, distance: 277.7
click at [170, 280] on datatable-body "$ 128.928,17 | | $ 128.928,17 $ 128.928,17 $ 843.175,40 $ 714.247,23 | $ 42.976…" at bounding box center [388, 200] width 484 height 163
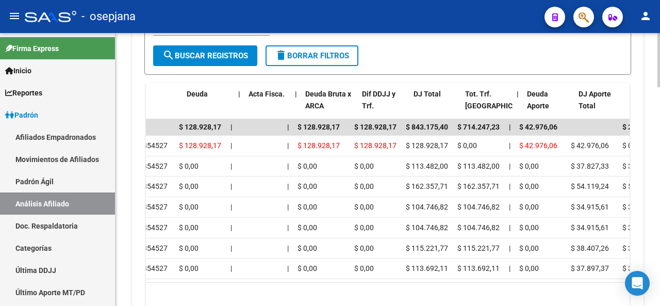
scroll to position [0, 0]
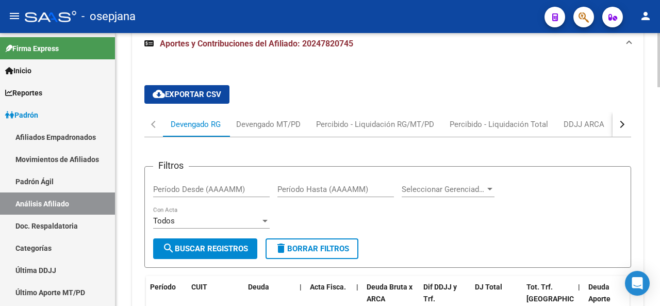
click at [658, 202] on div at bounding box center [659, 228] width 3 height 54
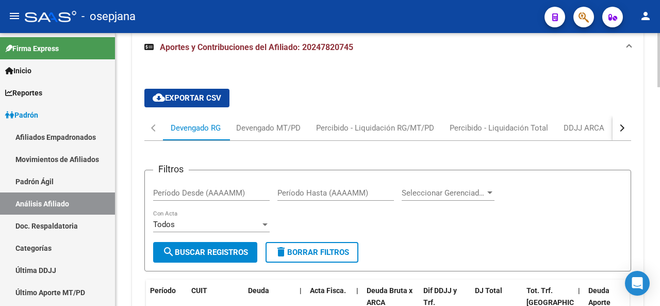
click at [621, 124] on div "button" at bounding box center [621, 127] width 7 height 7
click at [574, 127] on div "Transferencias ARCA" at bounding box center [555, 127] width 73 height 11
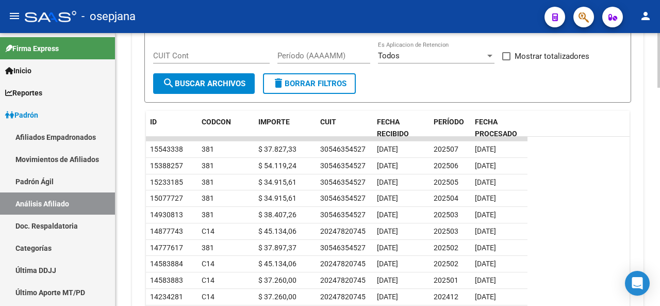
click at [660, 266] on div at bounding box center [659, 261] width 3 height 55
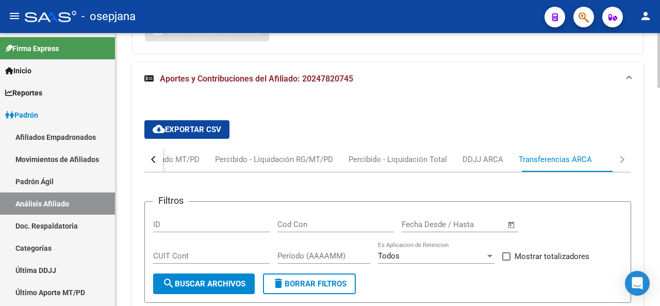
click at [659, 225] on div at bounding box center [659, 221] width 3 height 55
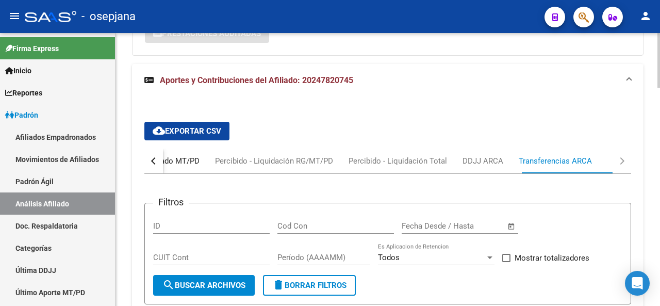
click at [174, 158] on div "Devengado MT/PD" at bounding box center [167, 160] width 64 height 11
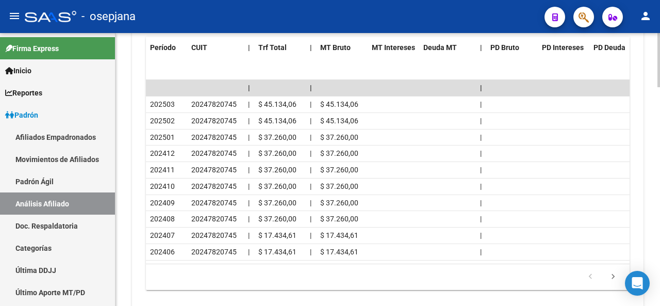
click at [658, 262] on div at bounding box center [659, 269] width 3 height 54
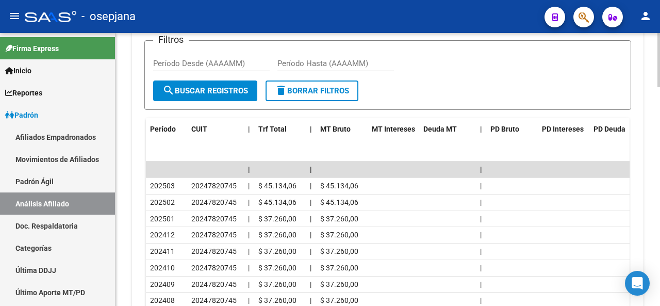
scroll to position [960, 0]
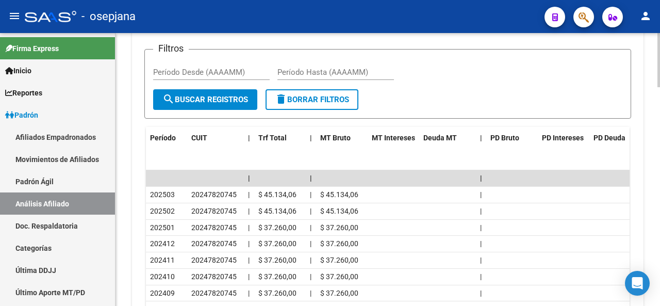
click at [658, 244] on div at bounding box center [659, 251] width 3 height 54
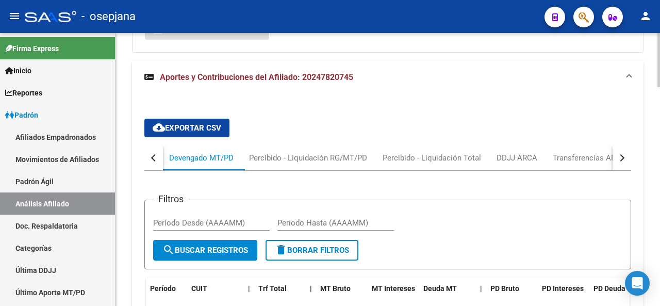
click at [660, 204] on div at bounding box center [659, 222] width 3 height 54
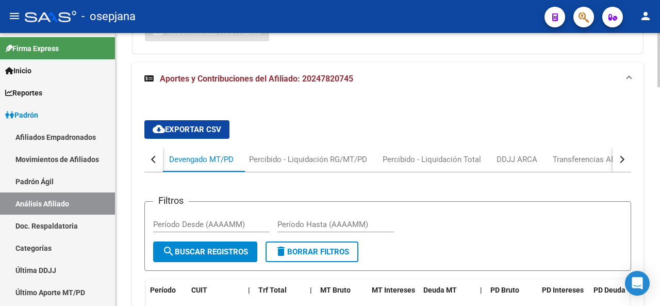
click at [154, 159] on div "button" at bounding box center [154, 159] width 7 height 7
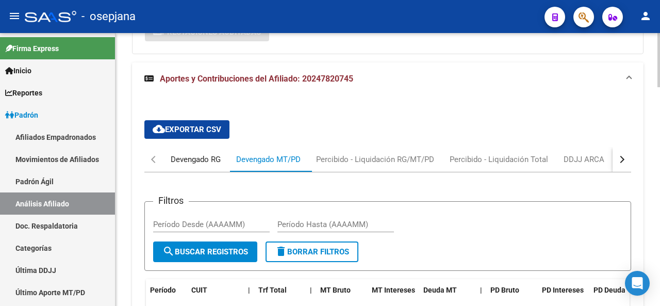
click at [189, 152] on div "Devengado RG" at bounding box center [196, 159] width 66 height 25
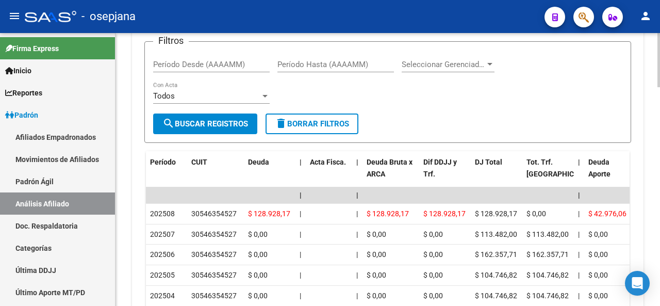
click at [658, 233] on div at bounding box center [659, 253] width 3 height 54
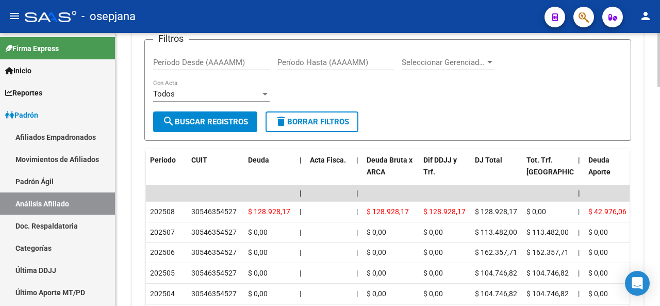
click at [658, 230] on div at bounding box center [659, 253] width 3 height 54
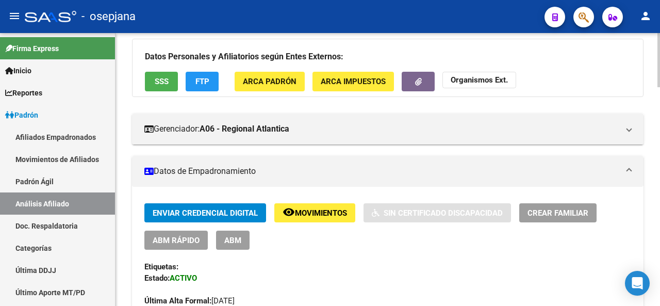
scroll to position [0, 0]
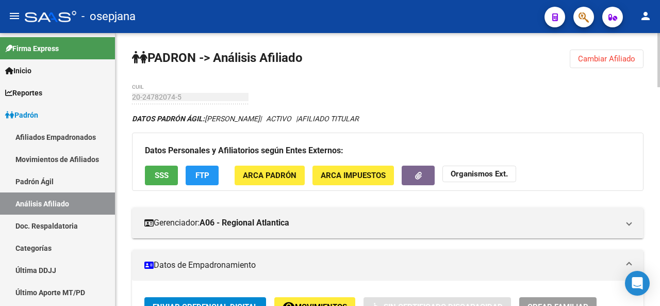
click at [162, 172] on span "SSS" at bounding box center [162, 175] width 14 height 9
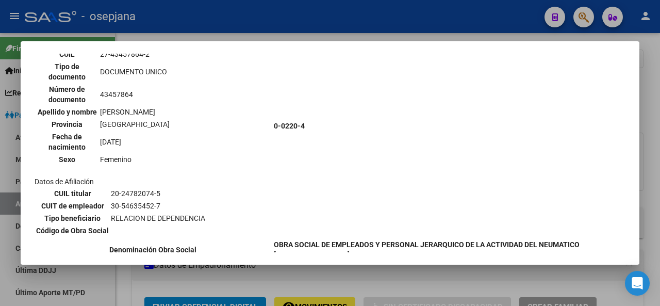
scroll to position [500, 0]
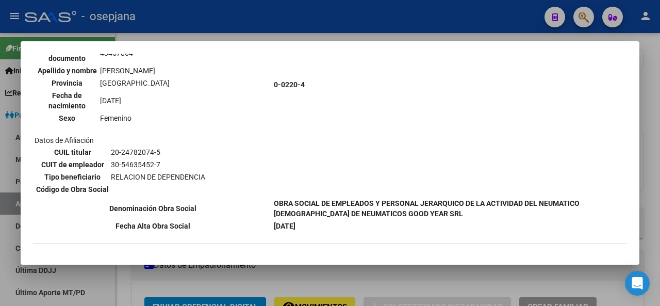
click at [650, 199] on div at bounding box center [330, 153] width 660 height 306
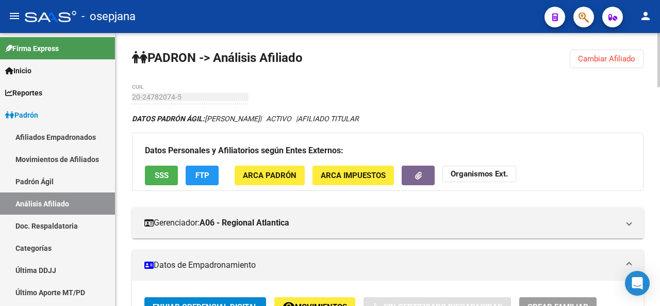
click at [660, 170] on div at bounding box center [659, 169] width 3 height 273
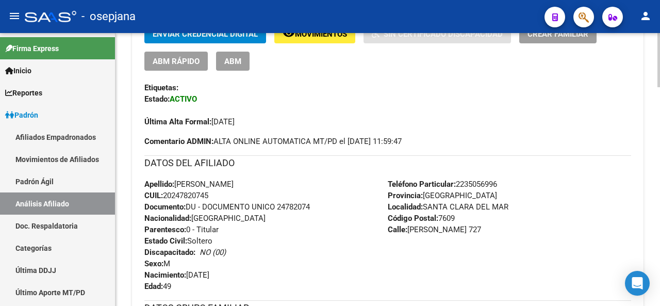
click at [660, 35] on div at bounding box center [659, 169] width 3 height 273
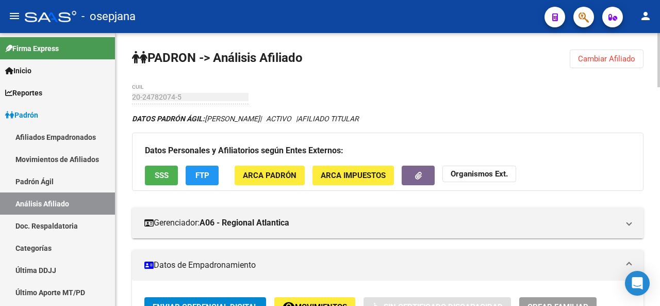
drag, startPoint x: 630, startPoint y: 51, endPoint x: 618, endPoint y: 48, distance: 13.2
click at [631, 50] on button "Cambiar Afiliado" at bounding box center [607, 59] width 74 height 19
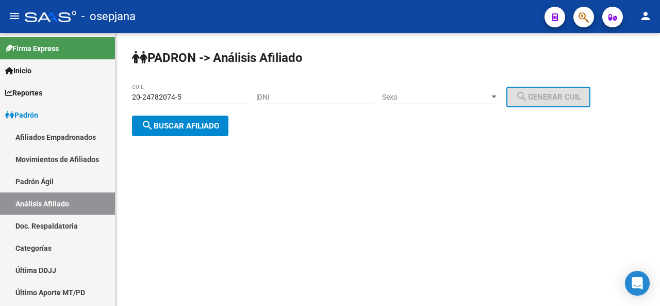
click at [245, 93] on input "20-24782074-5" at bounding box center [190, 97] width 117 height 9
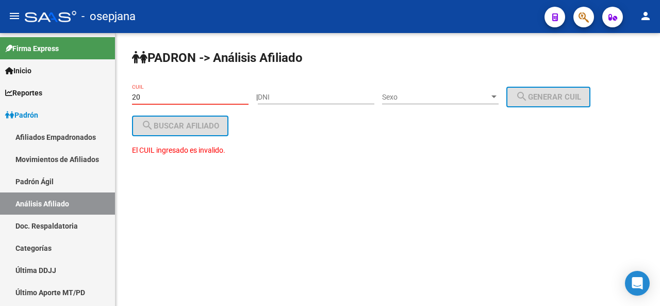
type input "2"
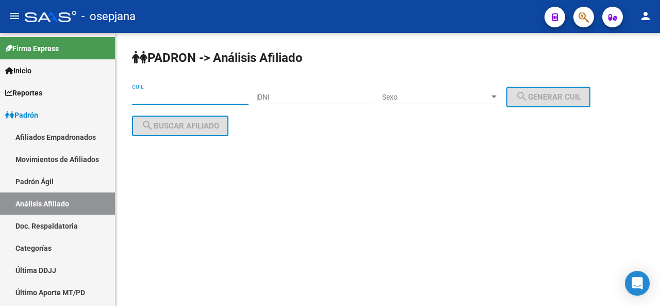
paste input "20-30722220-6"
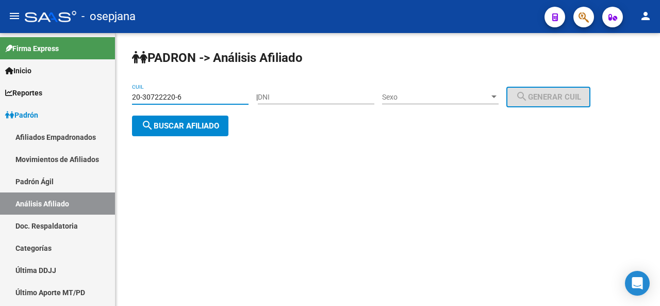
click at [202, 127] on span "search Buscar afiliado" at bounding box center [180, 125] width 78 height 9
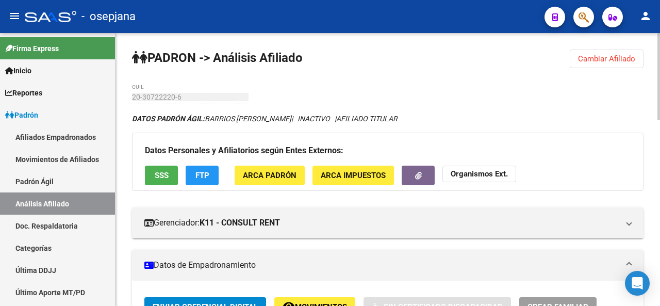
click at [660, 60] on div at bounding box center [659, 76] width 3 height 87
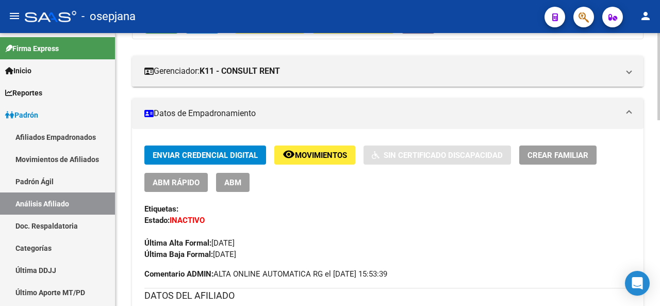
click at [660, 121] on div at bounding box center [659, 125] width 3 height 87
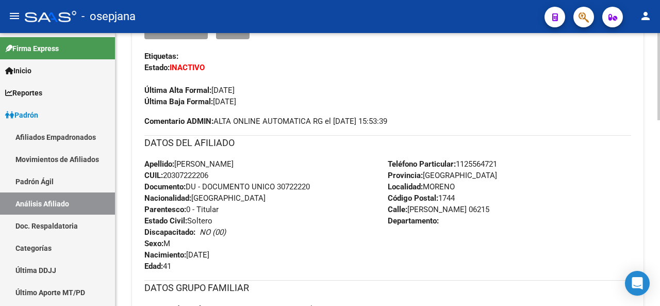
click at [660, 160] on div at bounding box center [659, 174] width 3 height 87
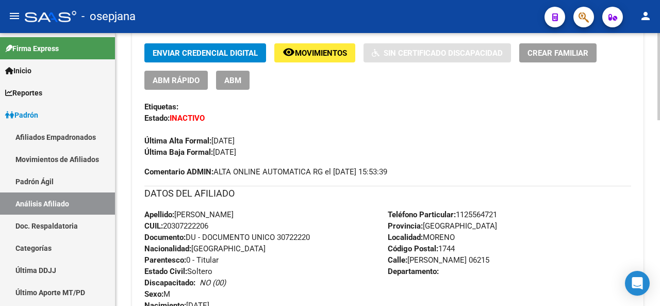
click at [660, 156] on div at bounding box center [659, 157] width 3 height 87
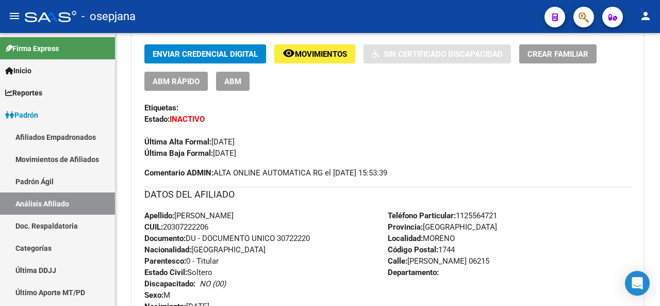
click at [330, 44] on button "remove_red_eye Movimientos" at bounding box center [314, 53] width 81 height 19
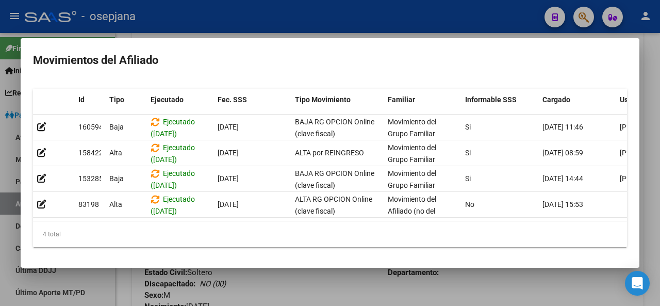
click at [660, 92] on div at bounding box center [330, 153] width 660 height 306
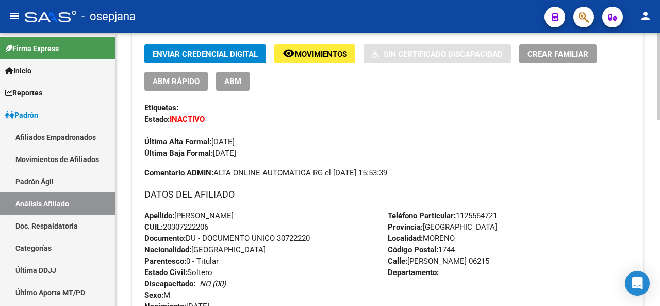
click at [660, 50] on div at bounding box center [659, 169] width 3 height 273
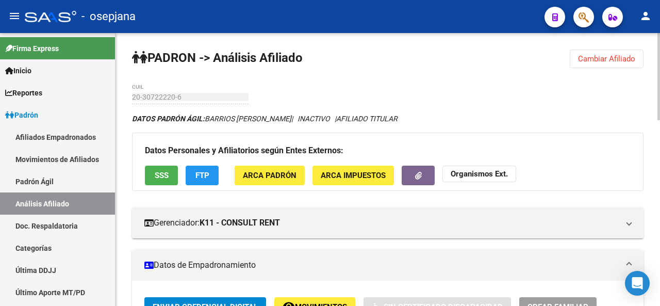
click at [660, 42] on div at bounding box center [659, 76] width 3 height 87
click at [165, 180] on span "SSS" at bounding box center [162, 175] width 14 height 9
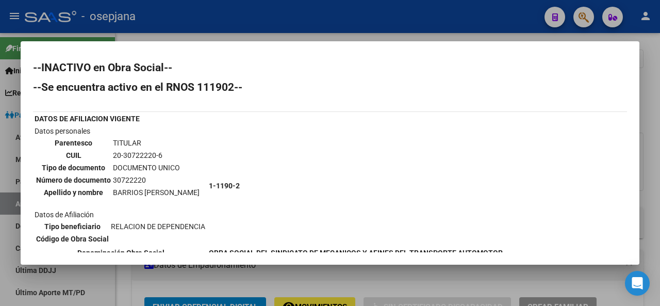
drag, startPoint x: 628, startPoint y: 83, endPoint x: 629, endPoint y: 102, distance: 18.6
click at [629, 102] on mat-dialog-content "--INACTIVO en Obra Social-- --Se encuentra activo en el RNOS 111902-- DATOS DE …" at bounding box center [330, 153] width 619 height 199
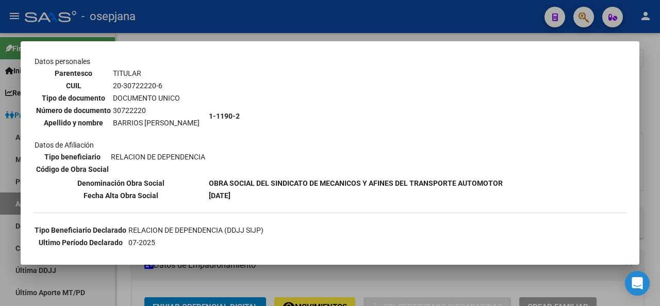
scroll to position [71, 0]
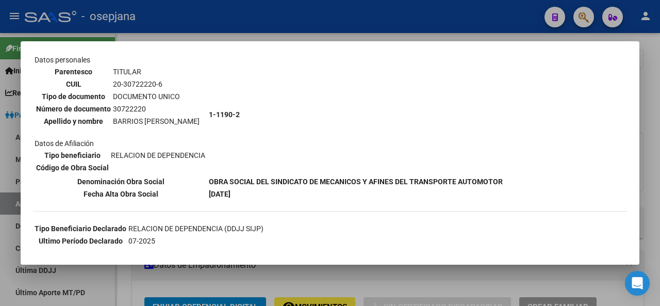
click at [660, 127] on div at bounding box center [330, 153] width 660 height 306
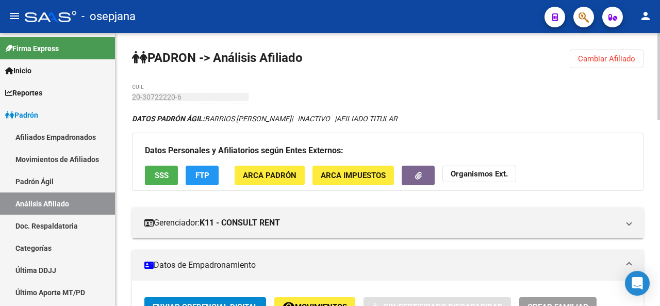
click at [613, 60] on span "Cambiar Afiliado" at bounding box center [606, 58] width 57 height 9
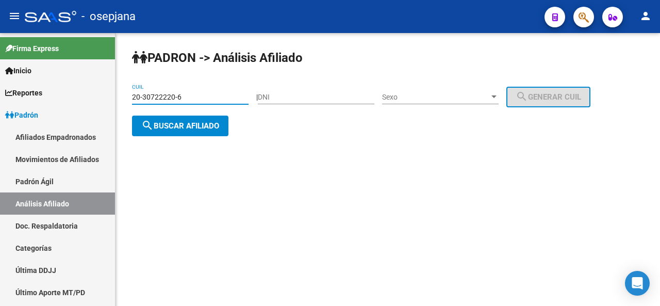
drag, startPoint x: 234, startPoint y: 96, endPoint x: 202, endPoint y: 95, distance: 31.5
click at [224, 98] on input "20-30722220-6" at bounding box center [190, 97] width 117 height 9
drag, startPoint x: 192, startPoint y: 93, endPoint x: 67, endPoint y: 111, distance: 126.6
click at [67, 111] on mat-sidenav-container "Firma Express Inicio Instructivos Contacto OS Reportes Padrón Traspasos x O.S. …" at bounding box center [330, 169] width 660 height 273
paste input "3836597-8"
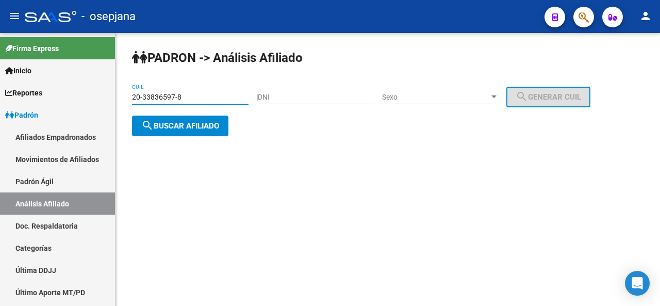
type input "20-33836597-8"
click at [184, 116] on button "search Buscar afiliado" at bounding box center [180, 126] width 96 height 21
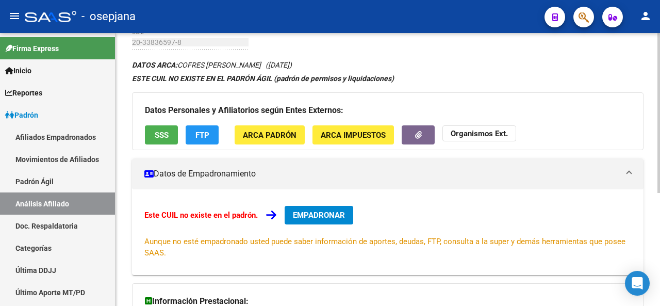
scroll to position [132, 0]
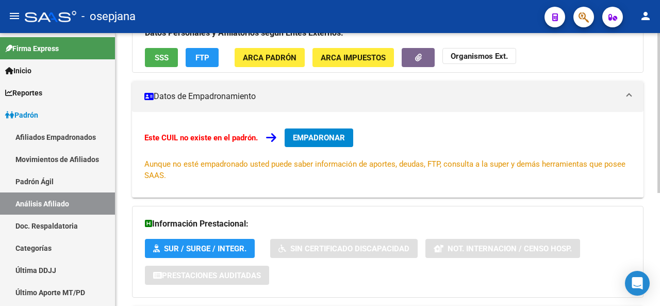
click at [660, 200] on div at bounding box center [659, 190] width 3 height 160
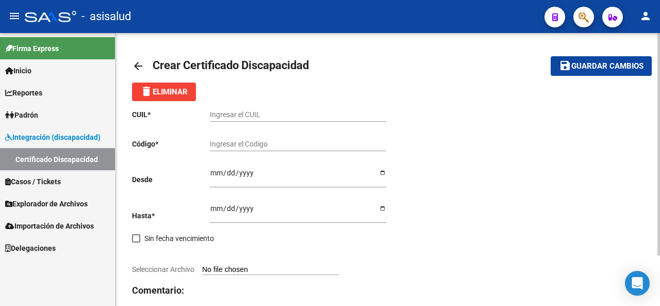
click at [219, 115] on input "Ingresar el CUIL" at bounding box center [298, 114] width 176 height 9
paste input "20-35234233-6"
type input "20-35234233-6"
click at [236, 139] on div "Ingresar el Codigo" at bounding box center [298, 141] width 176 height 21
paste input "ARG-02-00035234233-20241108-20391108-HTALPOSA-502"
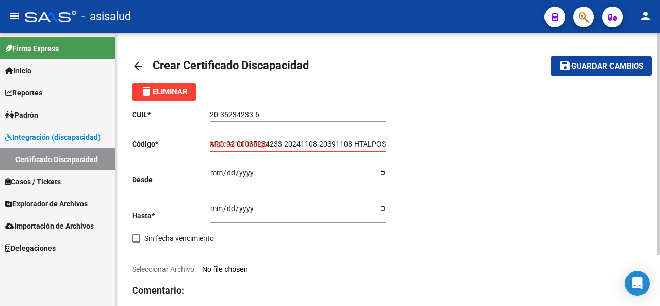
scroll to position [0, 18]
click at [220, 145] on input "ARG-02-00035234233-20241108-20391108-HTALPOSA-502" at bounding box center [298, 144] width 176 height 9
click at [219, 143] on input "ARG-02-00035234233-20241108-20391108-HTALPOSA-502" at bounding box center [298, 144] width 176 height 9
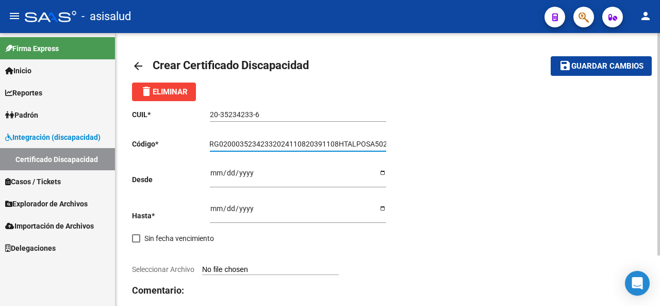
type input "ARG02000352342332024110820391108HTALPOSA502"
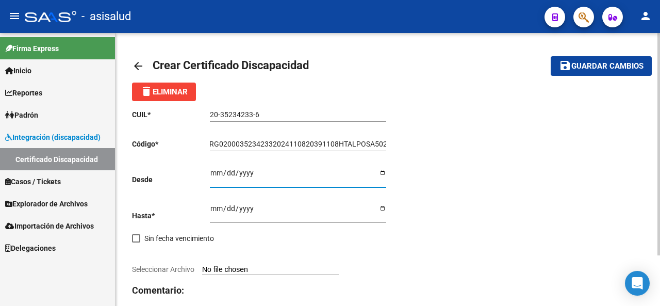
scroll to position [0, 0]
click at [214, 174] on input "Ingresar fec. Desde" at bounding box center [298, 176] width 176 height 15
type input "2024-11-08"
click at [215, 204] on div "Ingresar fec. Hasta" at bounding box center [298, 209] width 176 height 27
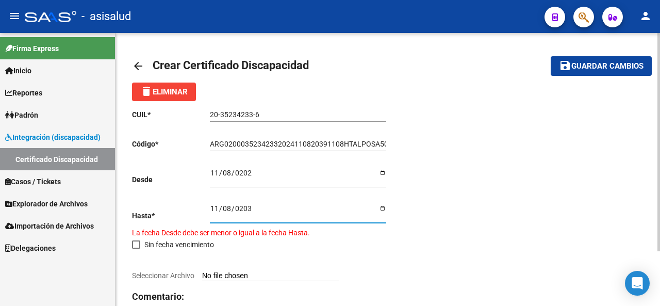
type input "2039-11-08"
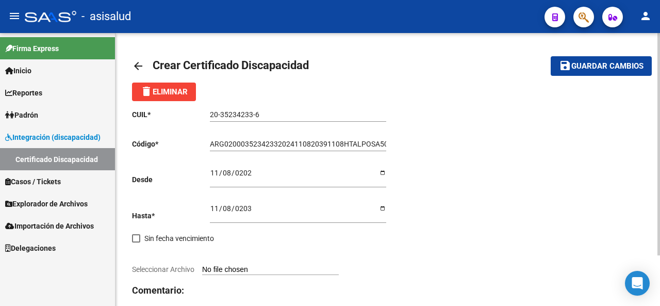
click at [260, 270] on input "Seleccionar Archivo" at bounding box center [270, 270] width 137 height 10
type input "C:\fakepath\ZURAKOWSKI JOSE LUIS CUD.jpg"
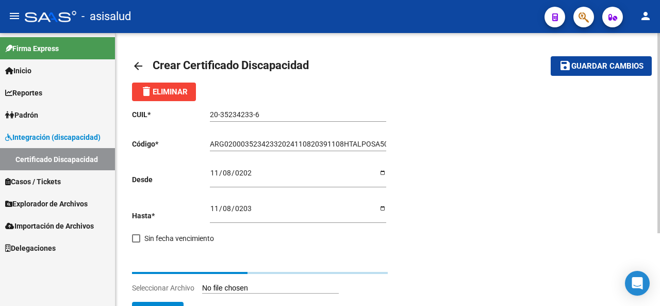
click at [660, 127] on div at bounding box center [659, 133] width 3 height 200
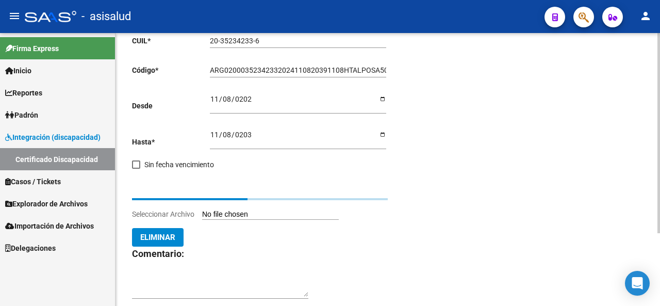
click at [660, 165] on div at bounding box center [659, 187] width 3 height 200
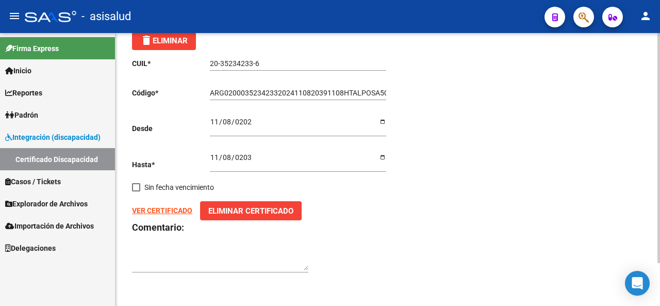
scroll to position [51, 0]
click at [165, 209] on strong "VER CERTIFICADO" at bounding box center [162, 211] width 60 height 8
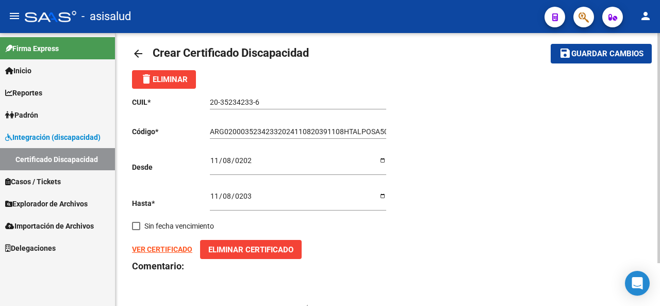
scroll to position [2, 0]
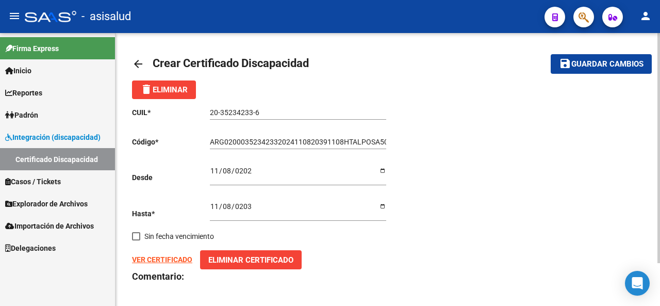
click at [658, 66] on div at bounding box center [659, 150] width 3 height 230
click at [634, 71] on button "save Guardar cambios" at bounding box center [601, 63] width 101 height 19
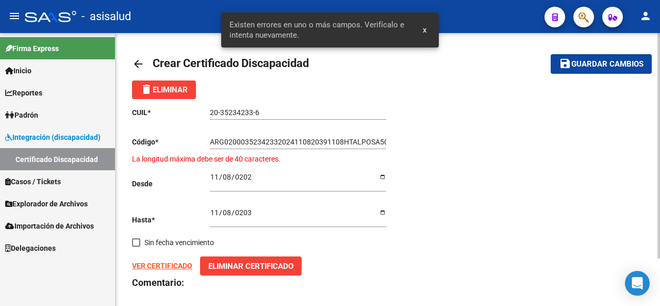
click at [380, 141] on input "ARG02000352342332024110820391108HTALPOSA502" at bounding box center [298, 142] width 176 height 9
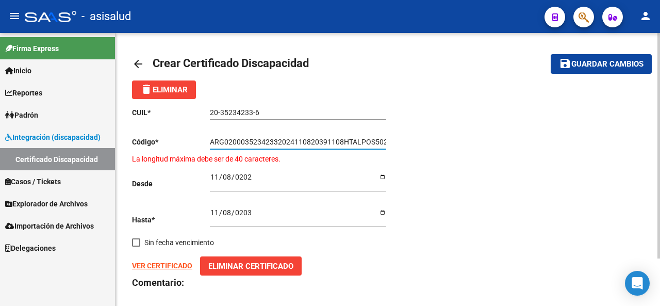
click at [548, 206] on div "CUIL * 20-35234233-6 Ingresar el CUIL Código * ARG02000352342332024110820391108…" at bounding box center [388, 217] width 512 height 237
click at [374, 139] on input "ARG02000352342332024110820391108HTALPOS502" at bounding box center [298, 142] width 176 height 9
click at [483, 144] on div "CUIL * 20-35234233-6 Ingresar el CUIL Código * ARG02000352342332024110820391108…" at bounding box center [388, 217] width 512 height 237
click at [576, 68] on span "Guardar cambios" at bounding box center [608, 64] width 72 height 9
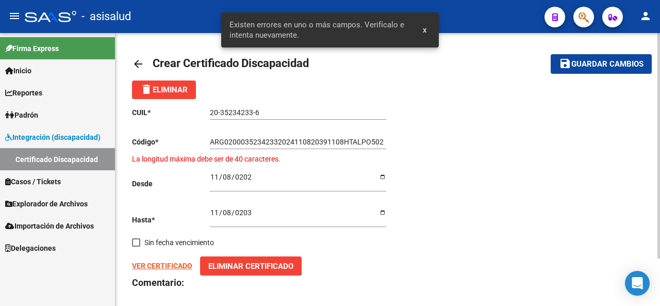
click at [370, 141] on input "ARG02000352342332024110820391108HTALPO502" at bounding box center [298, 142] width 176 height 9
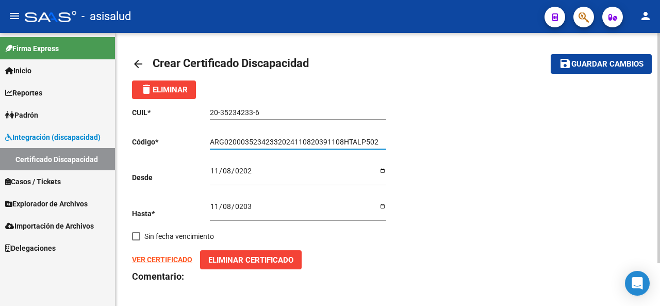
type input "ARG02000352342332024110820391108HTALP502"
click at [573, 64] on span "Guardar cambios" at bounding box center [608, 64] width 72 height 9
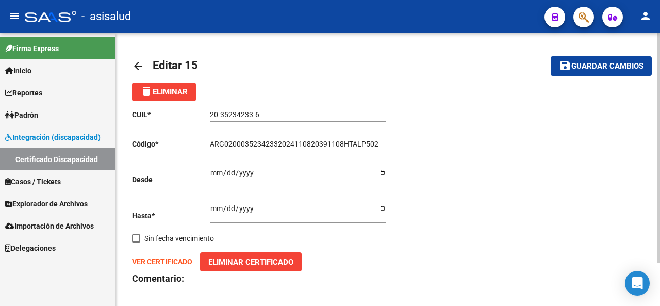
click at [613, 69] on span "Guardar cambios" at bounding box center [608, 66] width 72 height 9
